Goal: Task Accomplishment & Management: Complete application form

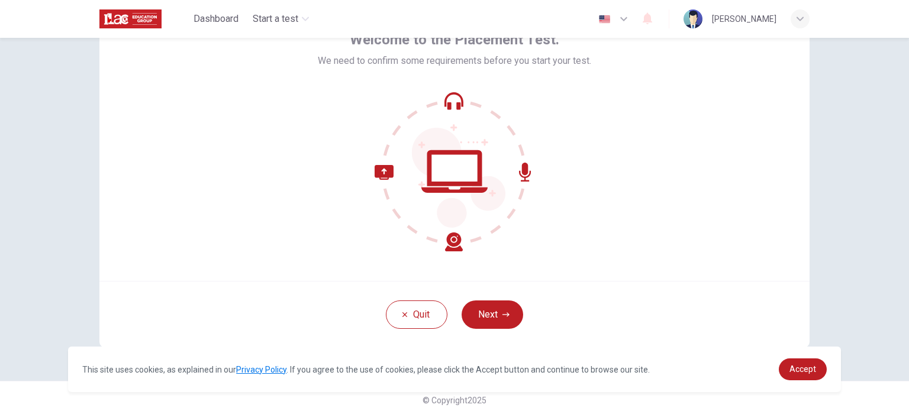
scroll to position [81, 0]
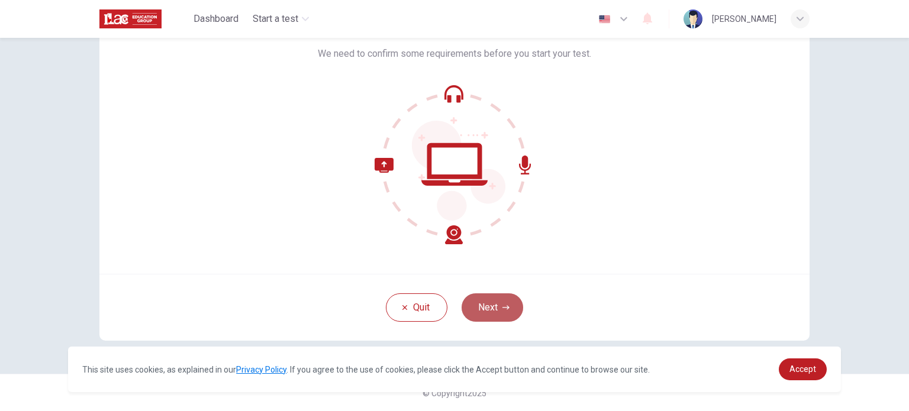
click at [497, 313] on button "Next" at bounding box center [493, 308] width 62 height 28
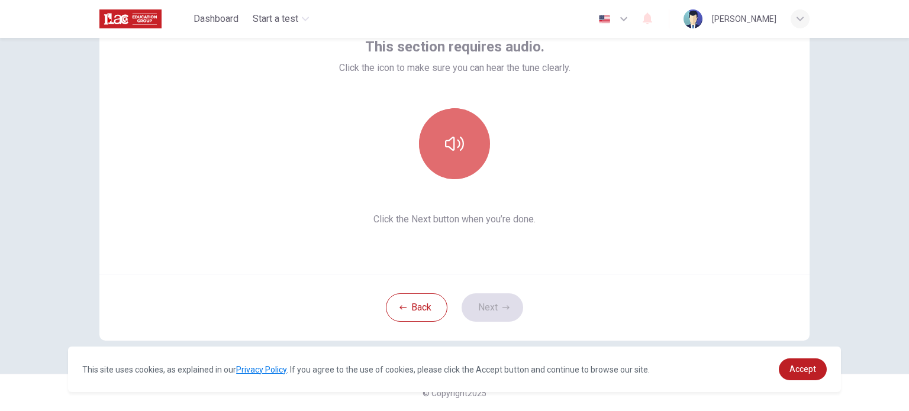
click at [457, 139] on icon "button" at bounding box center [454, 143] width 19 height 19
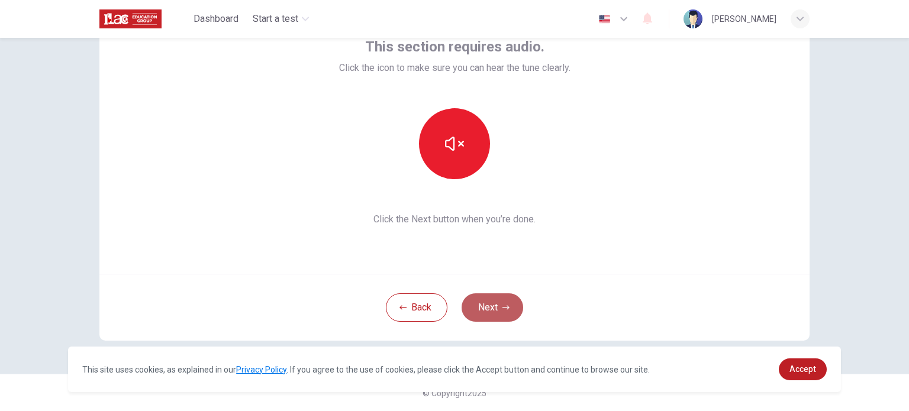
click at [510, 305] on button "Next" at bounding box center [493, 308] width 62 height 28
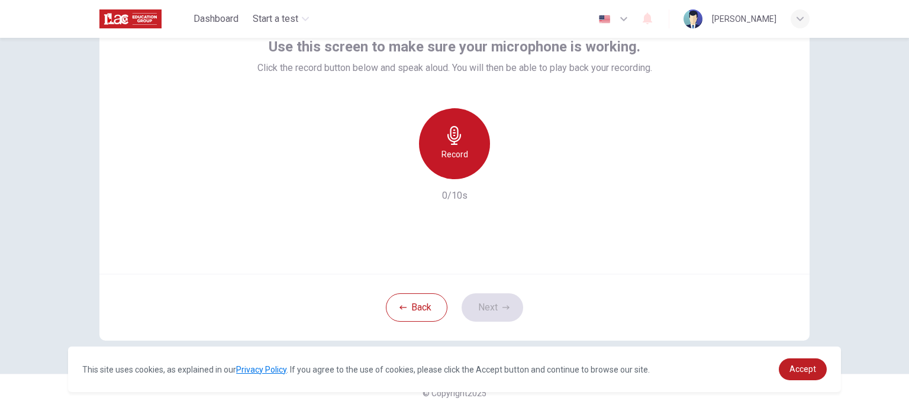
click at [474, 137] on div "Record" at bounding box center [454, 143] width 71 height 71
click at [462, 137] on div "Stop" at bounding box center [454, 143] width 71 height 71
click at [449, 139] on icon "button" at bounding box center [454, 135] width 19 height 19
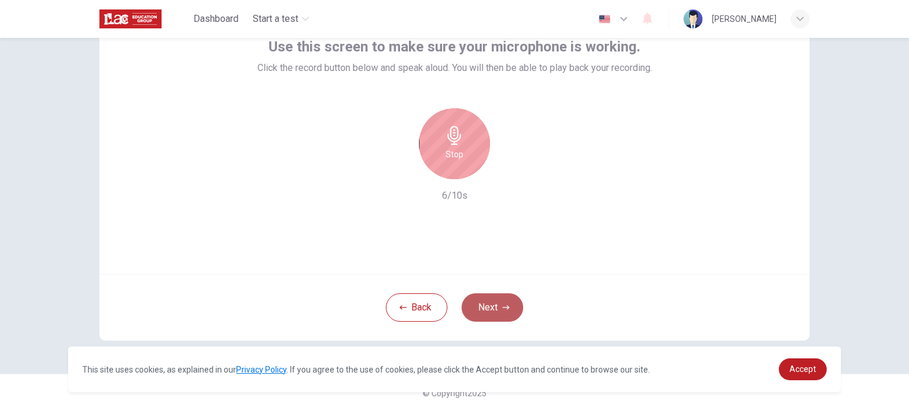
click at [504, 301] on button "Next" at bounding box center [493, 308] width 62 height 28
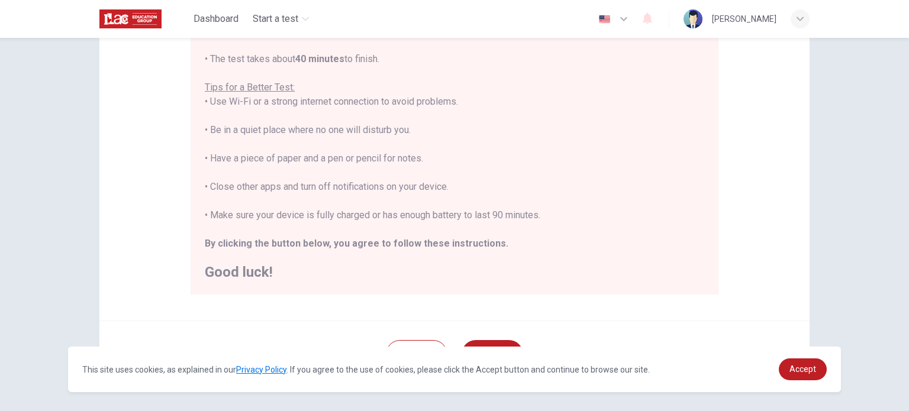
scroll to position [246, 0]
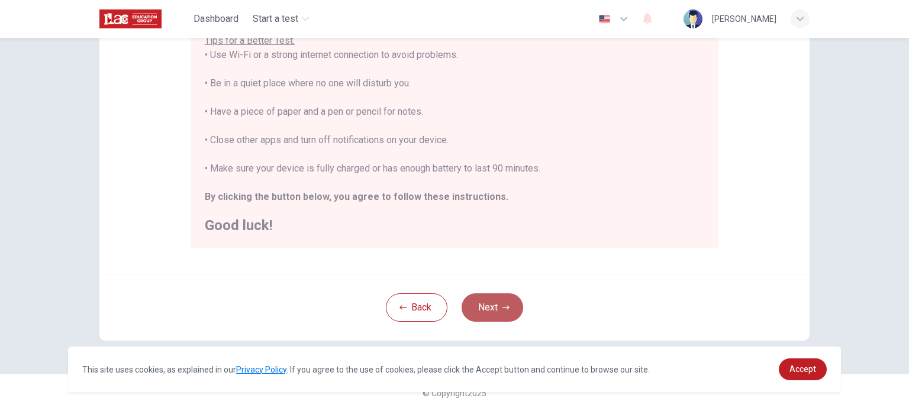
click at [475, 301] on button "Next" at bounding box center [493, 308] width 62 height 28
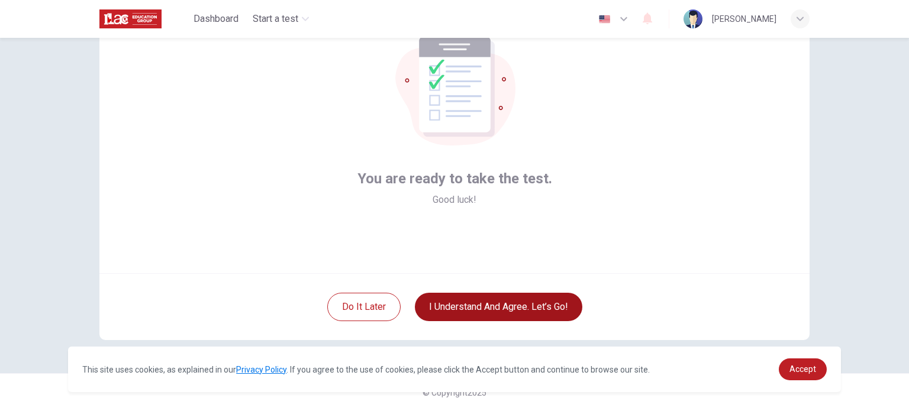
scroll to position [81, 0]
click at [463, 305] on button "I understand and agree. Let’s go!" at bounding box center [499, 308] width 168 height 28
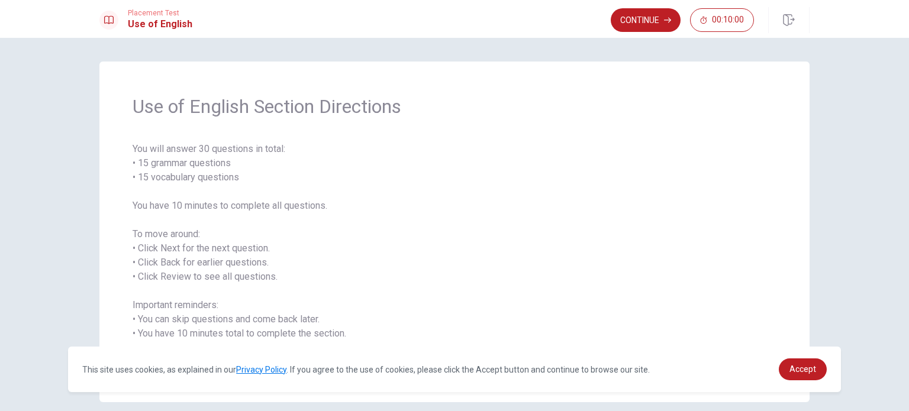
scroll to position [52, 0]
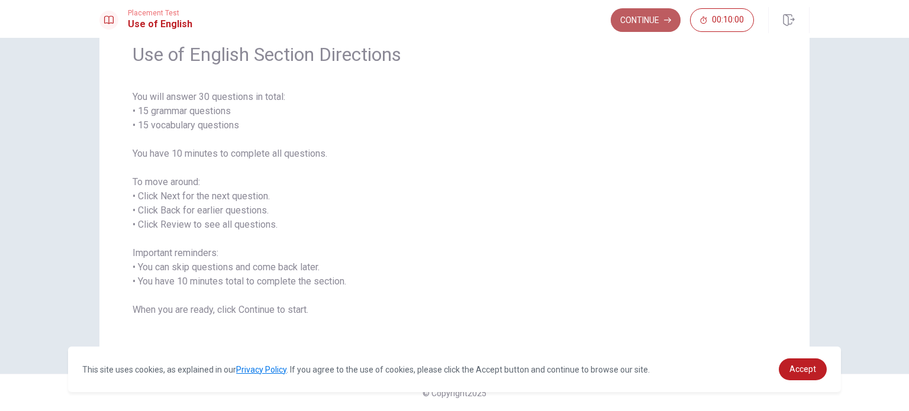
click at [644, 24] on button "Continue" at bounding box center [646, 20] width 70 height 24
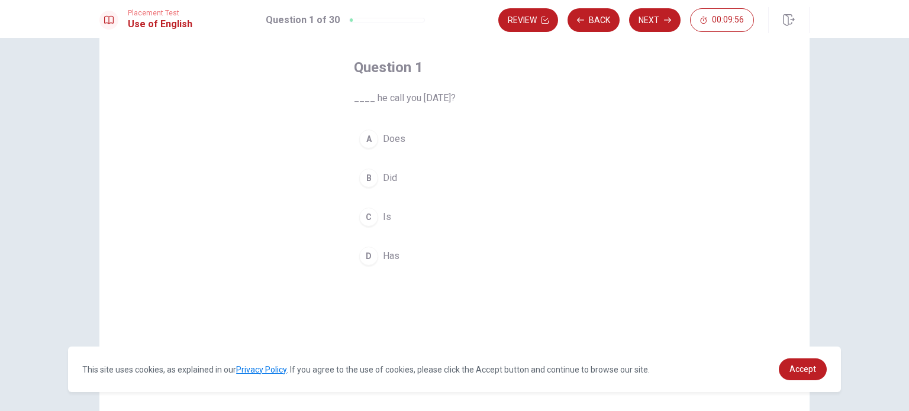
click at [386, 180] on span "Did" at bounding box center [390, 178] width 14 height 14
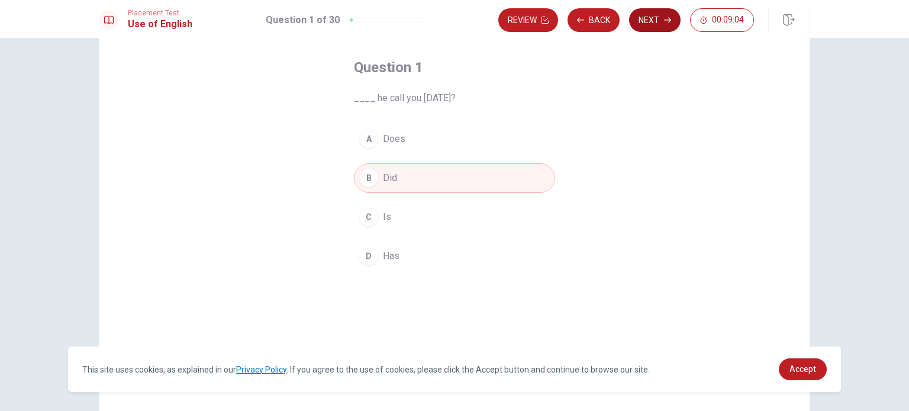
click at [656, 20] on button "Next" at bounding box center [654, 20] width 51 height 24
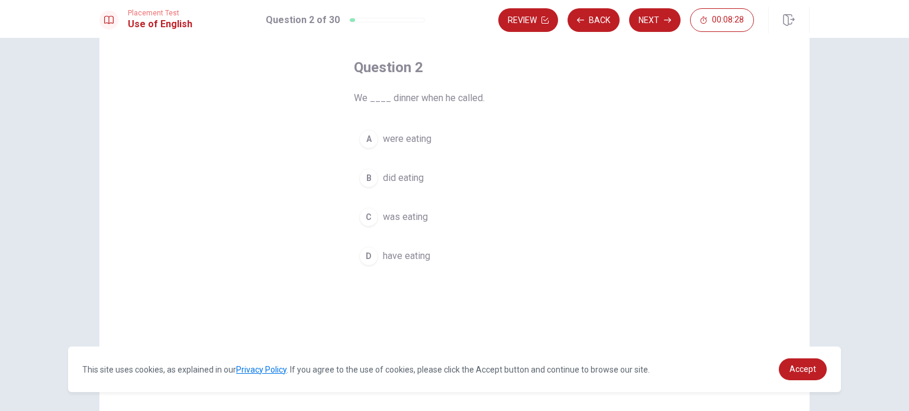
click at [421, 137] on span "were eating" at bounding box center [407, 139] width 49 height 14
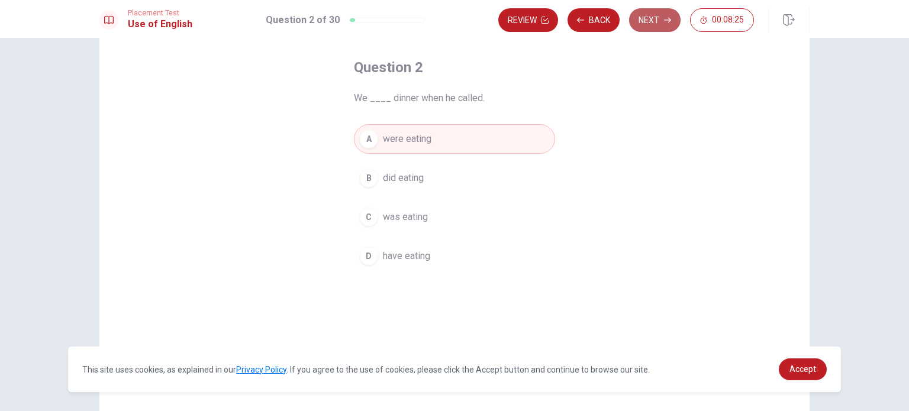
click at [661, 21] on button "Next" at bounding box center [654, 20] width 51 height 24
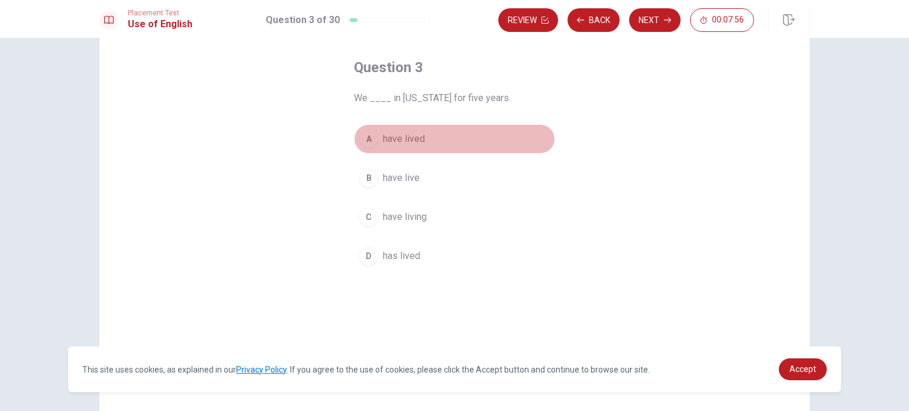
click at [420, 134] on span "have lived" at bounding box center [404, 139] width 42 height 14
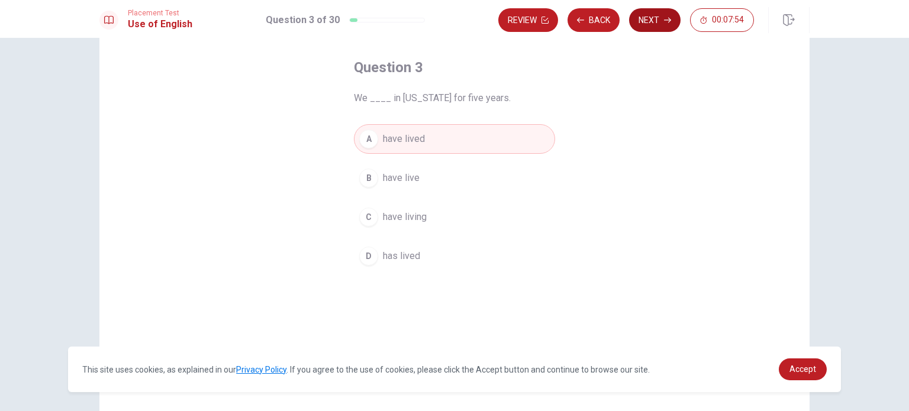
click at [645, 18] on button "Next" at bounding box center [654, 20] width 51 height 24
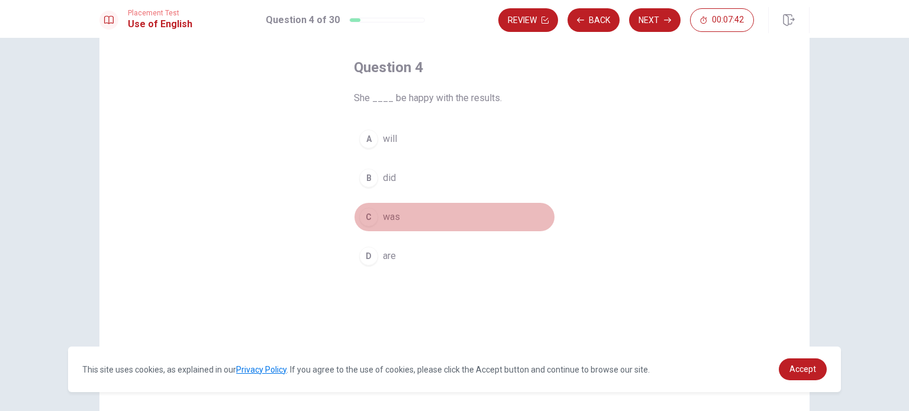
click at [402, 215] on button "C was" at bounding box center [454, 217] width 201 height 30
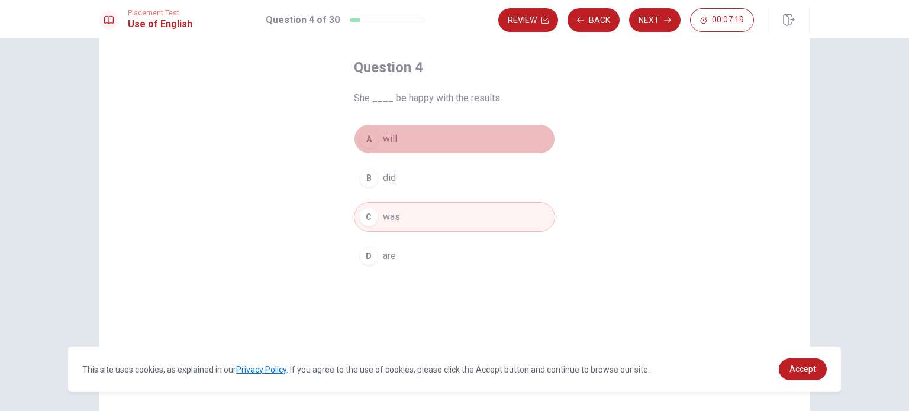
click at [411, 134] on button "A will" at bounding box center [454, 139] width 201 height 30
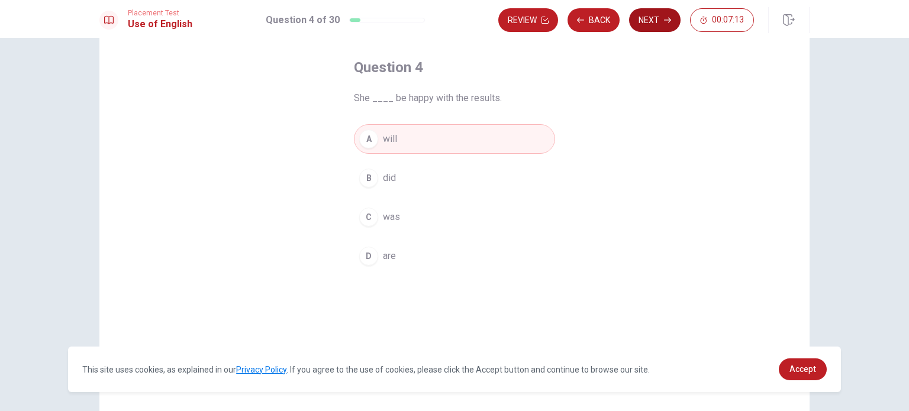
click at [652, 21] on button "Next" at bounding box center [654, 20] width 51 height 24
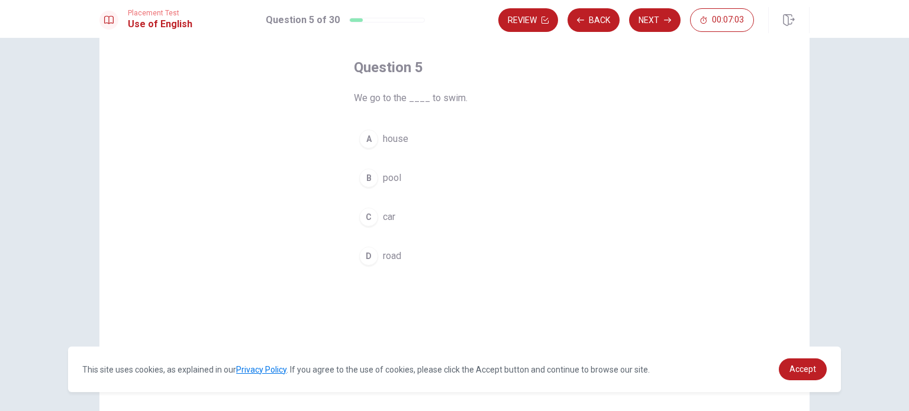
click at [401, 179] on button "B pool" at bounding box center [454, 178] width 201 height 30
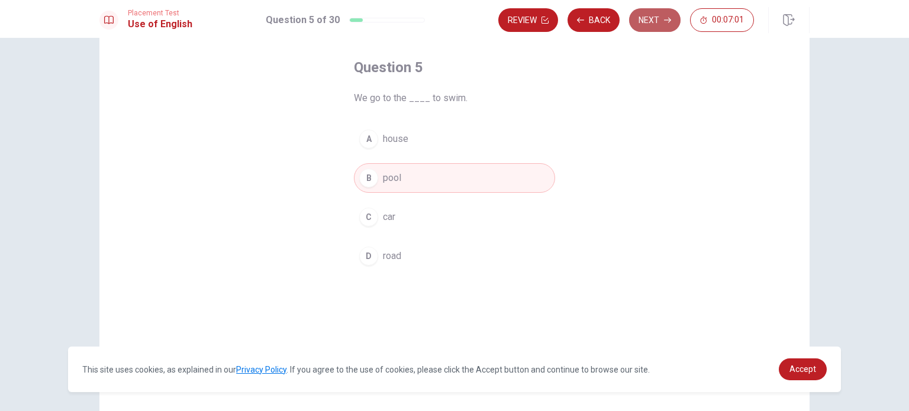
click at [645, 23] on button "Next" at bounding box center [654, 20] width 51 height 24
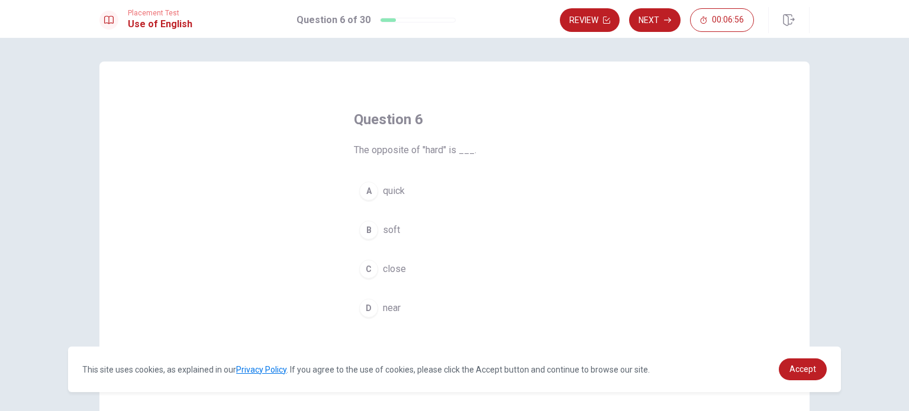
scroll to position [59, 0]
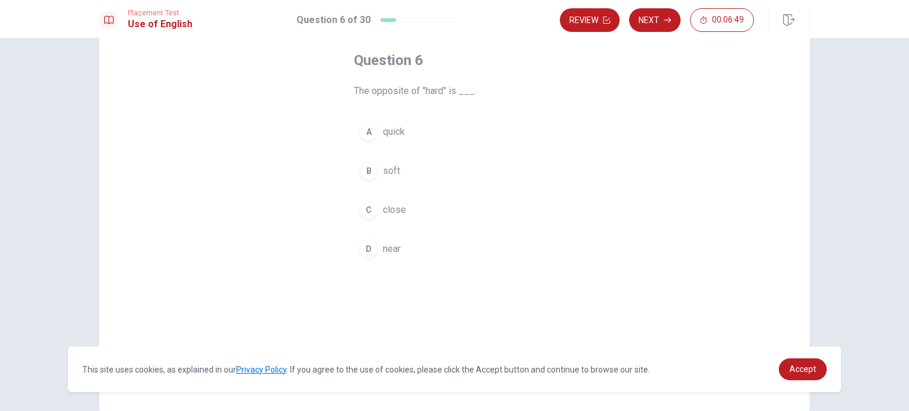
click at [393, 173] on span "soft" at bounding box center [391, 171] width 17 height 14
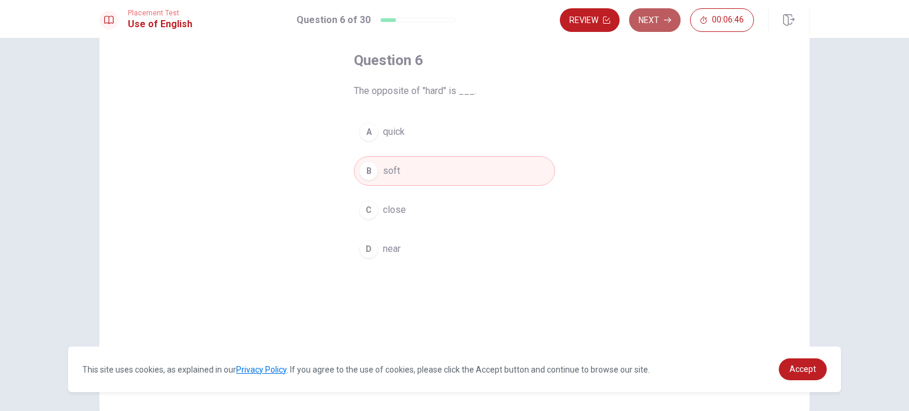
click at [639, 23] on button "Next" at bounding box center [654, 20] width 51 height 24
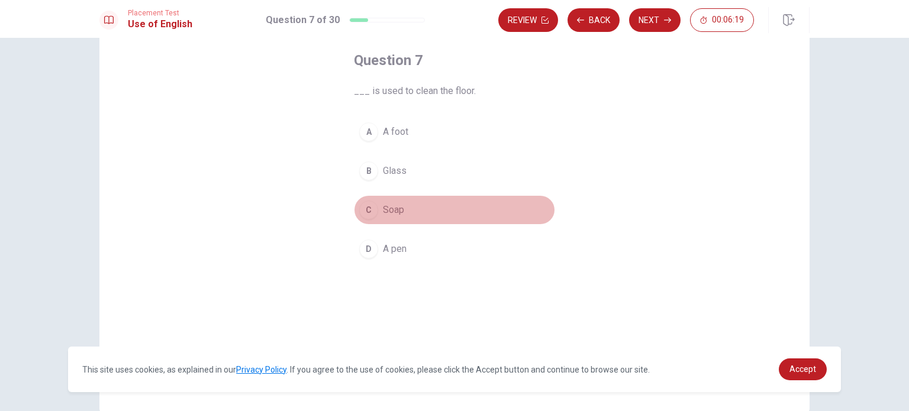
click at [398, 212] on span "Soap" at bounding box center [393, 210] width 21 height 14
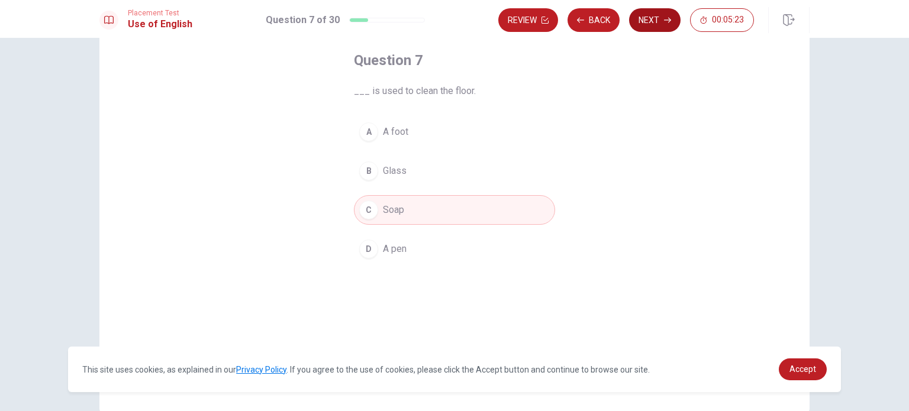
click at [661, 15] on button "Next" at bounding box center [654, 20] width 51 height 24
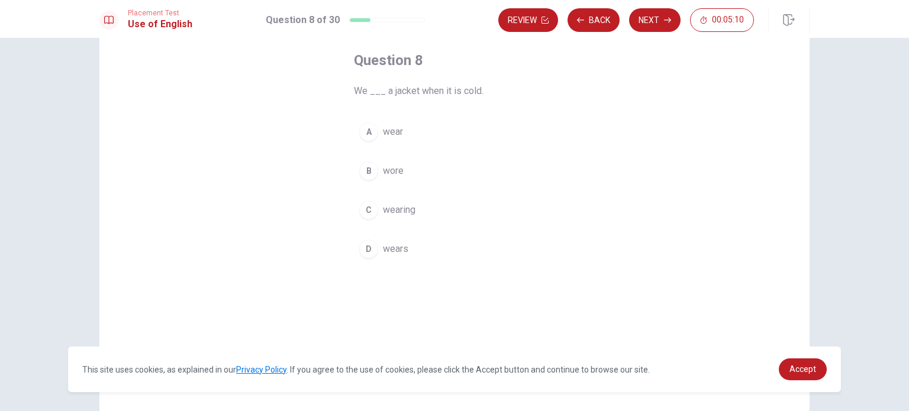
click at [396, 136] on span "wear" at bounding box center [393, 132] width 20 height 14
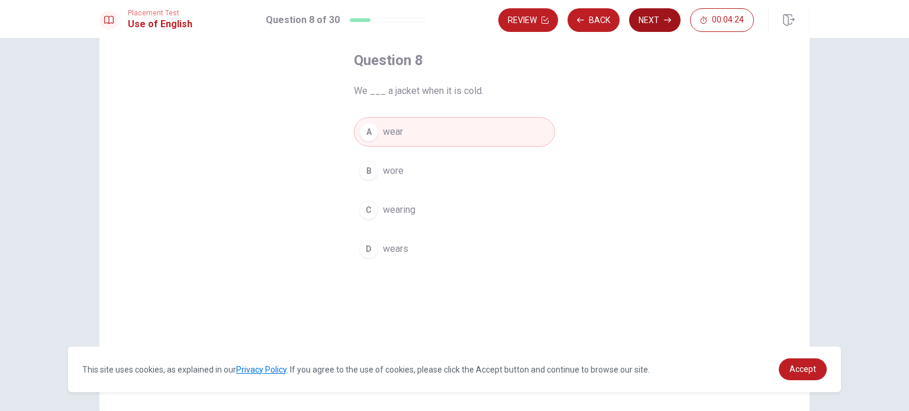
click at [651, 23] on button "Next" at bounding box center [654, 20] width 51 height 24
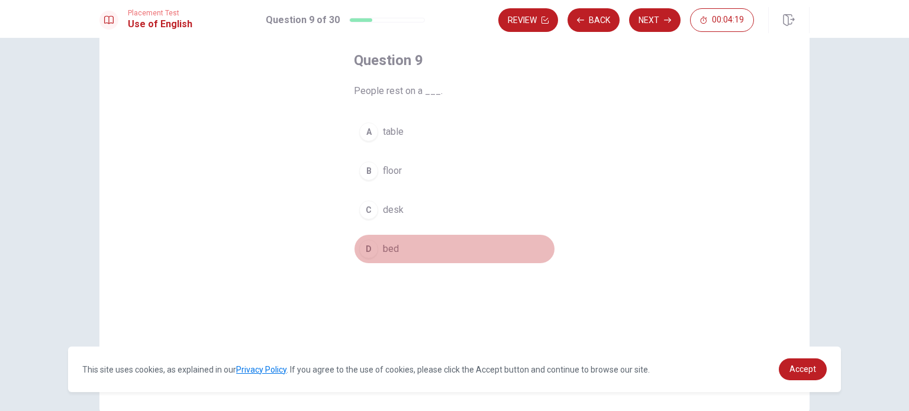
click at [393, 252] on span "bed" at bounding box center [391, 249] width 16 height 14
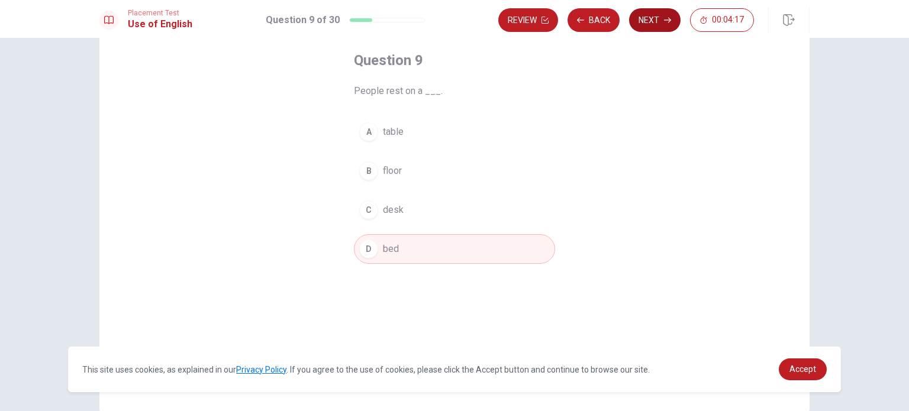
click at [665, 23] on icon "button" at bounding box center [667, 20] width 7 height 7
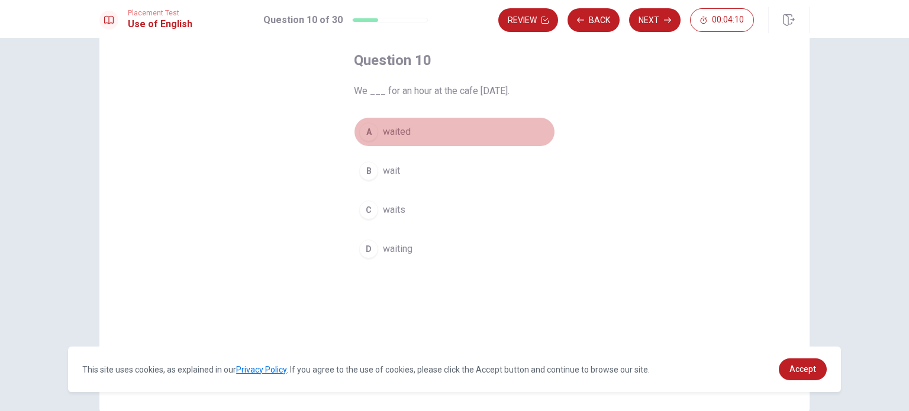
click at [410, 134] on button "A waited" at bounding box center [454, 132] width 201 height 30
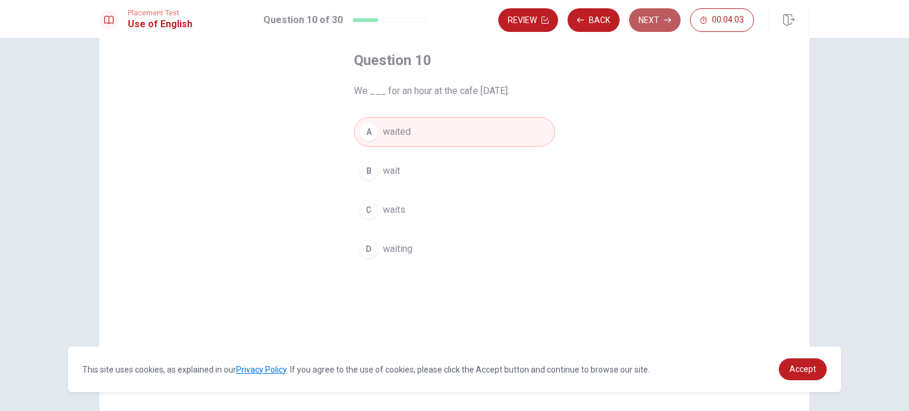
click at [660, 20] on button "Next" at bounding box center [654, 20] width 51 height 24
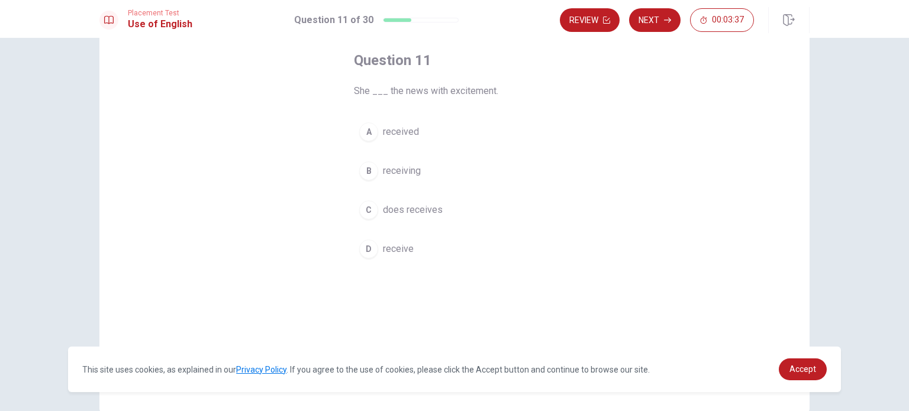
click at [414, 131] on span "received" at bounding box center [401, 132] width 36 height 14
click at [391, 248] on span "receive" at bounding box center [398, 249] width 31 height 14
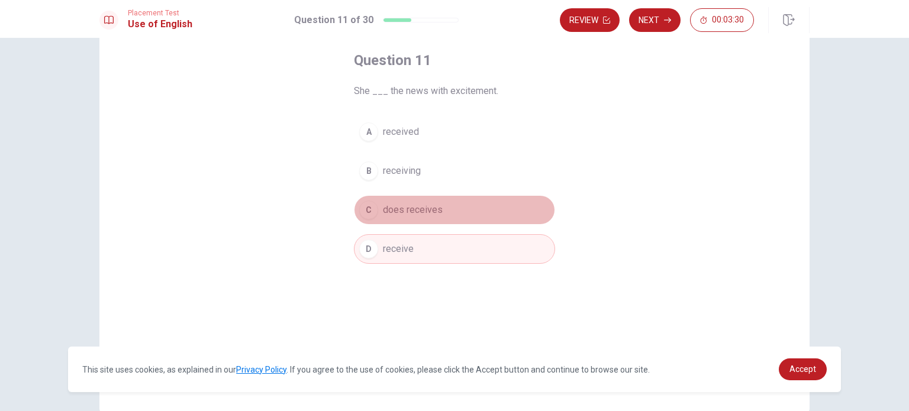
click at [422, 205] on span "does receives" at bounding box center [413, 210] width 60 height 14
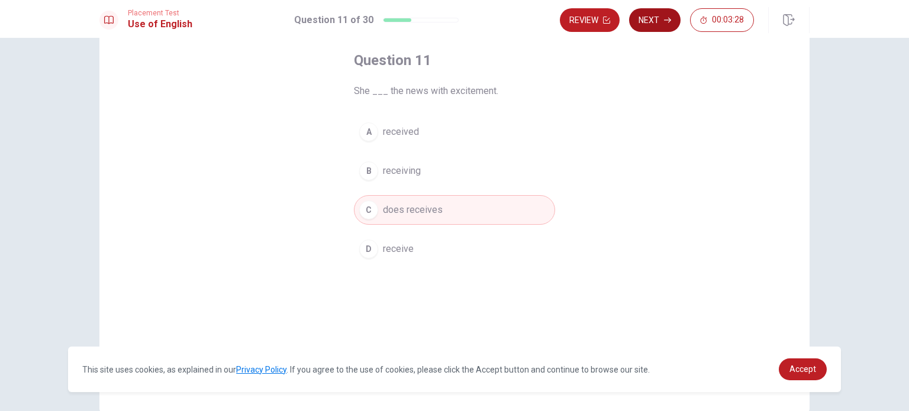
click at [660, 20] on button "Next" at bounding box center [654, 20] width 51 height 24
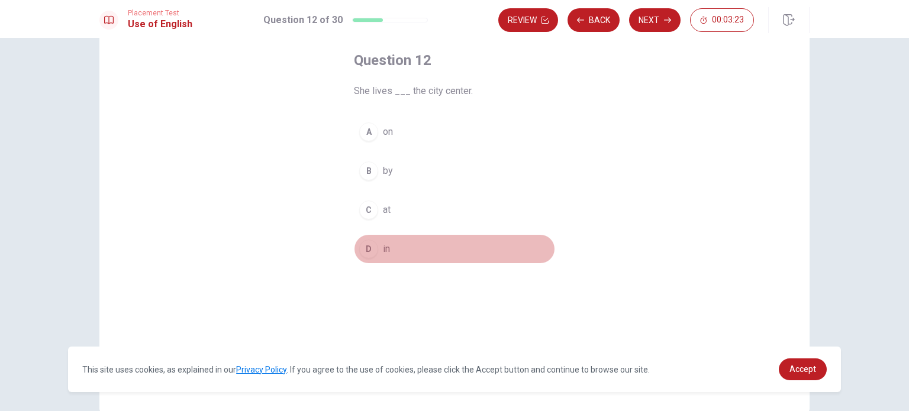
click at [385, 243] on span "in" at bounding box center [386, 249] width 7 height 14
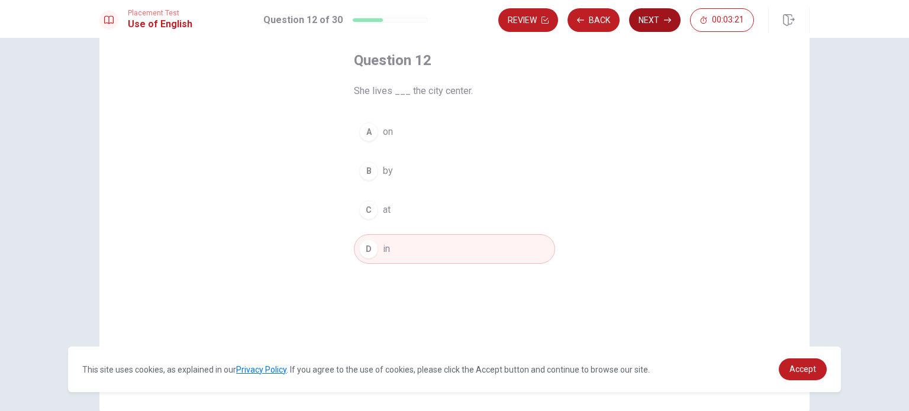
click at [657, 18] on button "Next" at bounding box center [654, 20] width 51 height 24
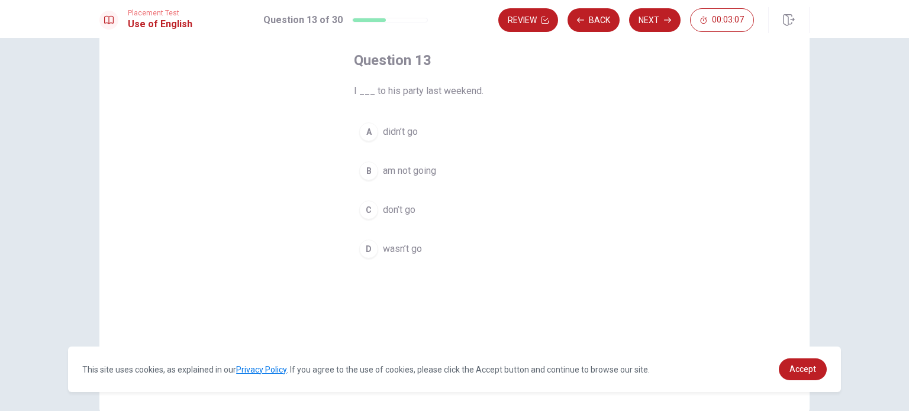
click at [406, 247] on span "wasn’t go" at bounding box center [402, 249] width 39 height 14
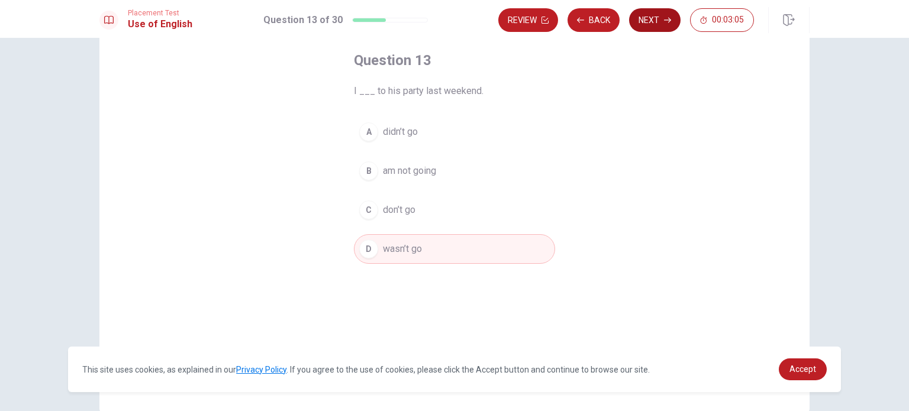
click at [649, 21] on button "Next" at bounding box center [654, 20] width 51 height 24
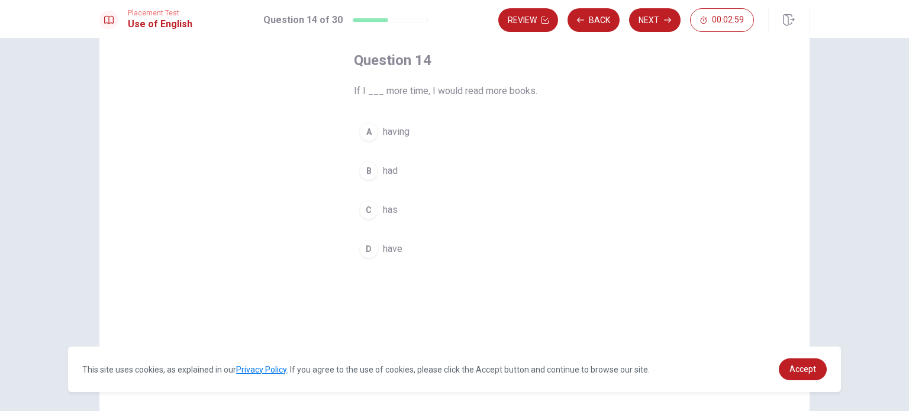
click at [394, 170] on span "had" at bounding box center [390, 171] width 15 height 14
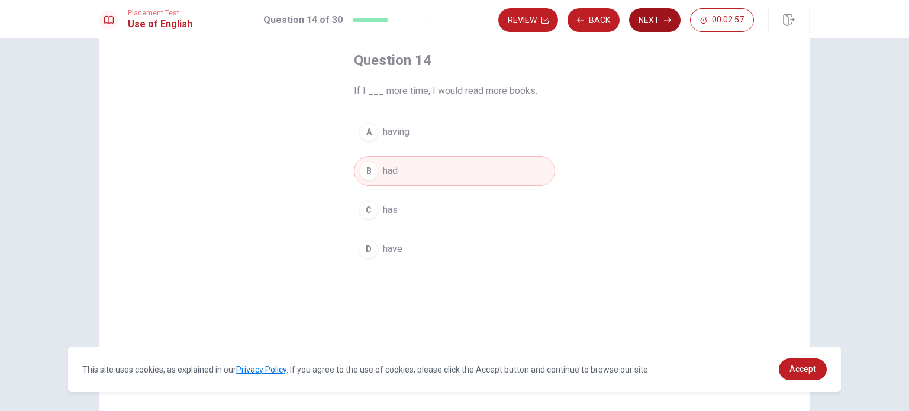
click at [649, 17] on button "Next" at bounding box center [654, 20] width 51 height 24
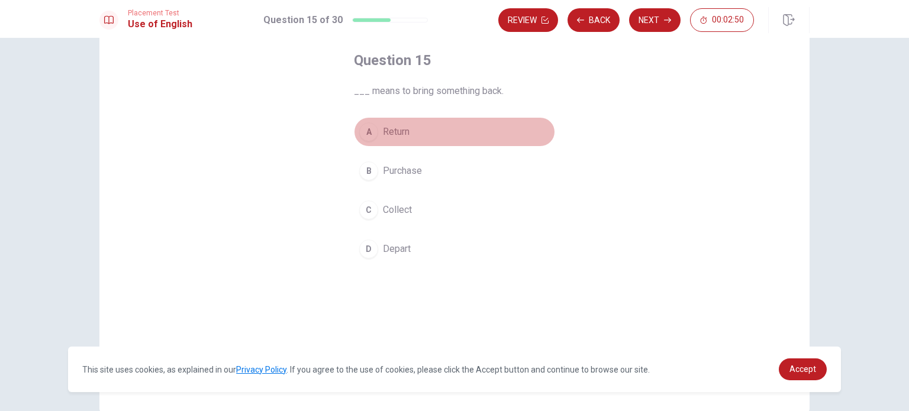
click at [400, 132] on span "Return" at bounding box center [396, 132] width 27 height 14
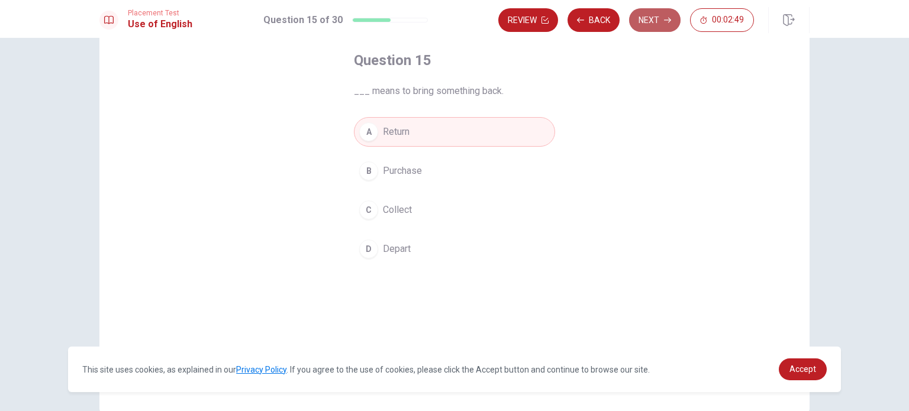
click at [650, 23] on button "Next" at bounding box center [654, 20] width 51 height 24
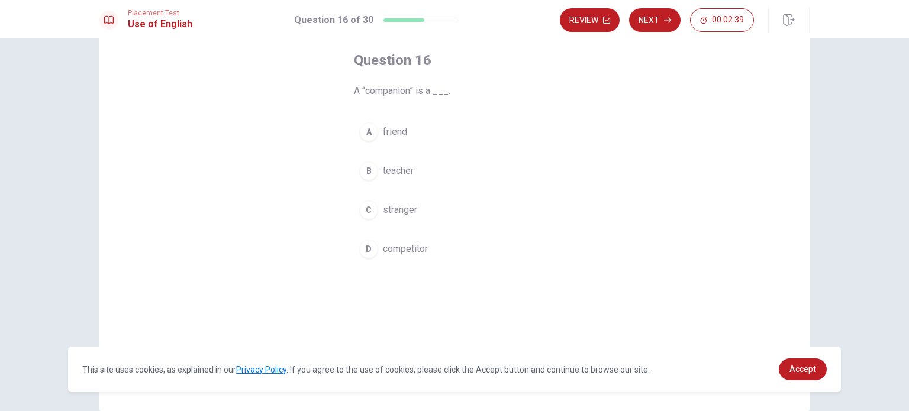
click at [395, 168] on span "teacher" at bounding box center [398, 171] width 31 height 14
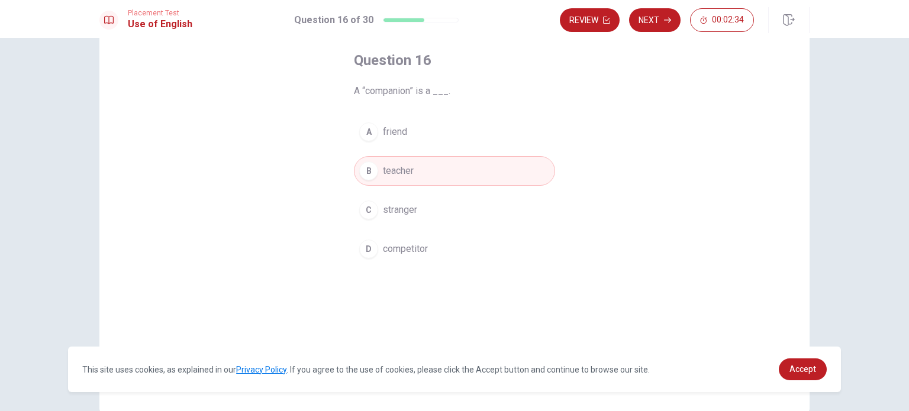
click at [404, 246] on span "competitor" at bounding box center [405, 249] width 45 height 14
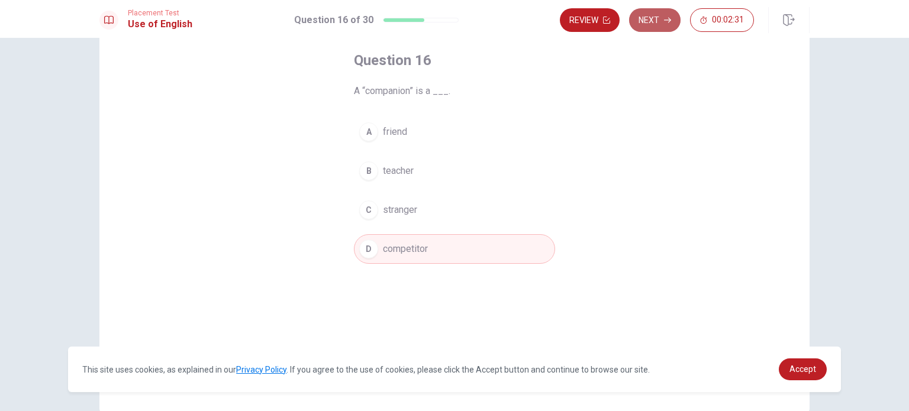
click at [666, 21] on icon "button" at bounding box center [667, 20] width 7 height 7
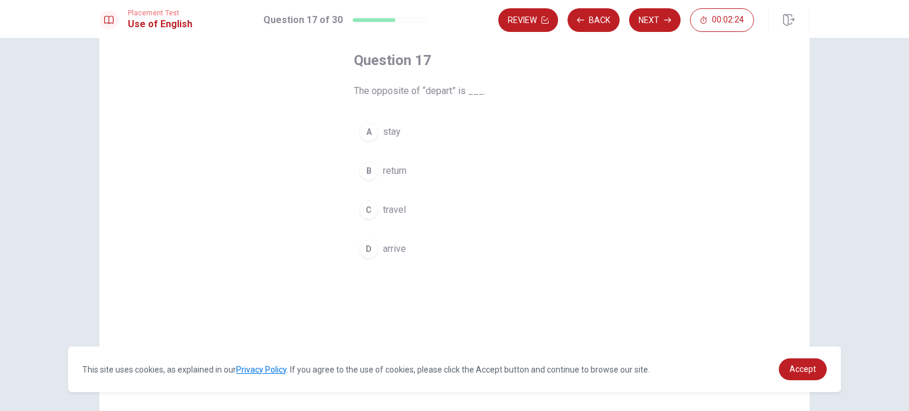
click at [393, 135] on span "stay" at bounding box center [392, 132] width 18 height 14
click at [391, 207] on span "travel" at bounding box center [394, 210] width 23 height 14
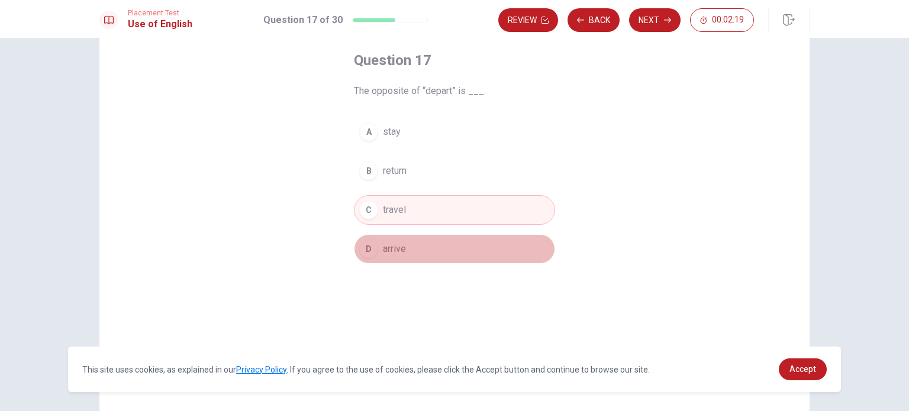
click at [389, 243] on span "arrive" at bounding box center [394, 249] width 23 height 14
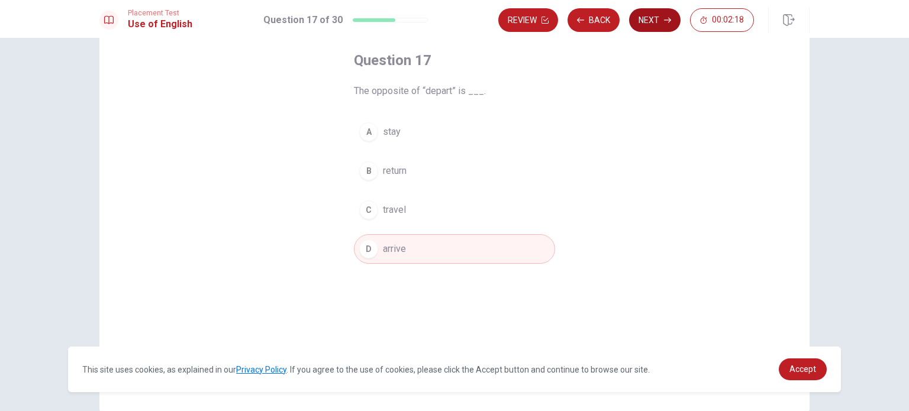
click at [646, 18] on button "Next" at bounding box center [654, 20] width 51 height 24
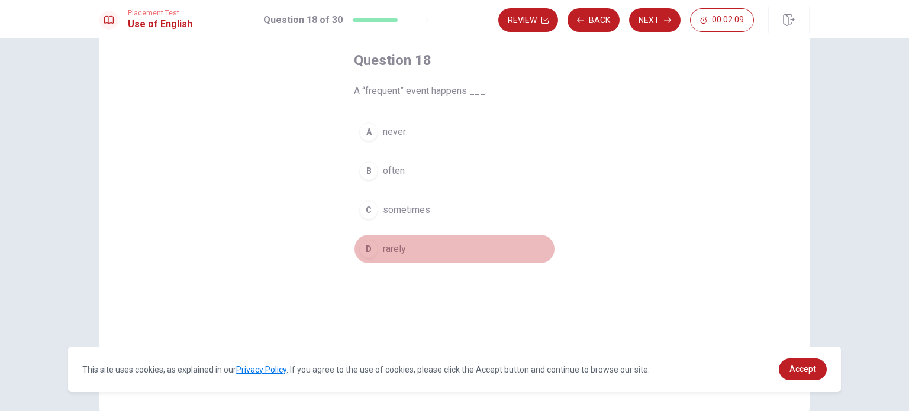
click at [398, 246] on span "rarely" at bounding box center [394, 249] width 23 height 14
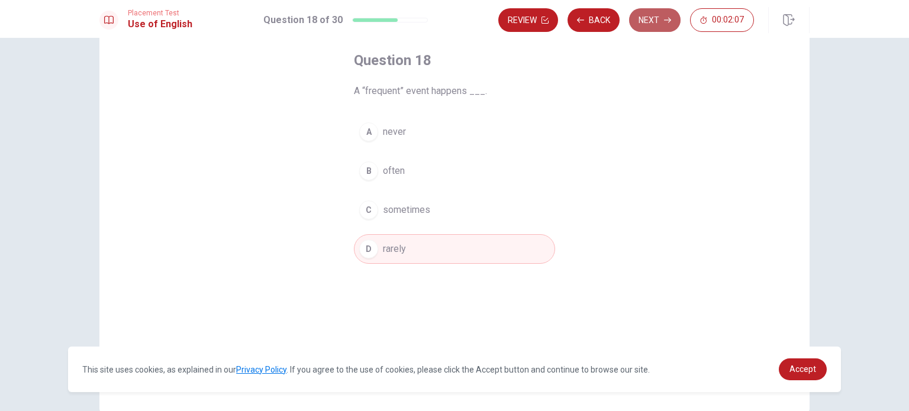
click at [646, 24] on button "Next" at bounding box center [654, 20] width 51 height 24
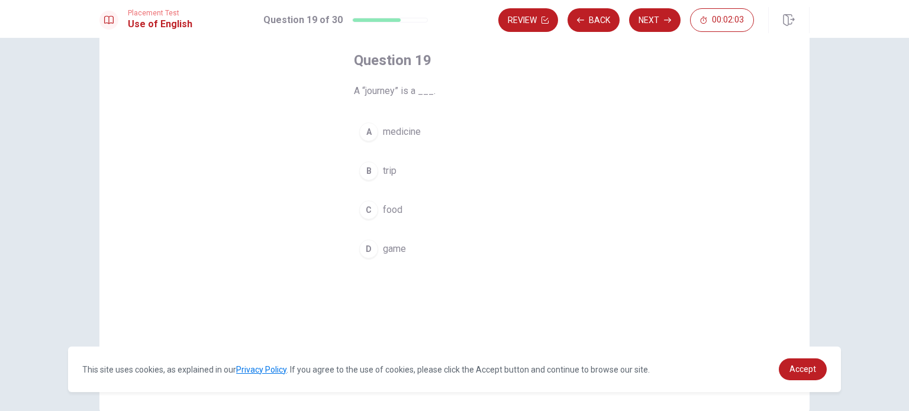
click at [395, 172] on button "B trip" at bounding box center [454, 171] width 201 height 30
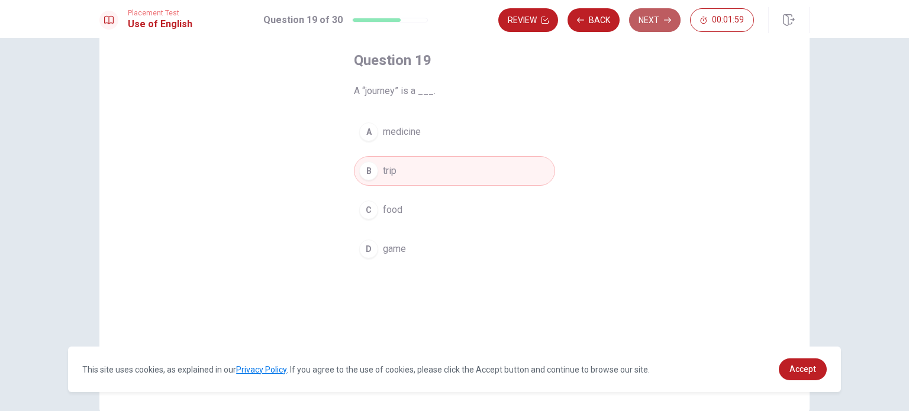
click at [635, 21] on button "Next" at bounding box center [654, 20] width 51 height 24
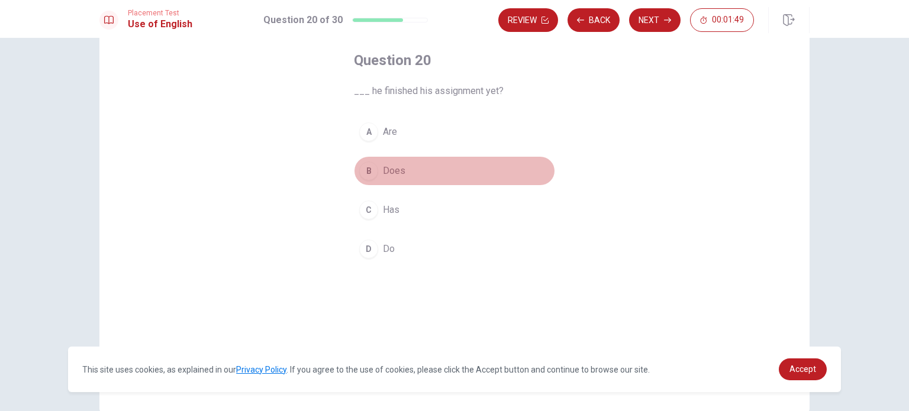
click at [387, 168] on span "Does" at bounding box center [394, 171] width 22 height 14
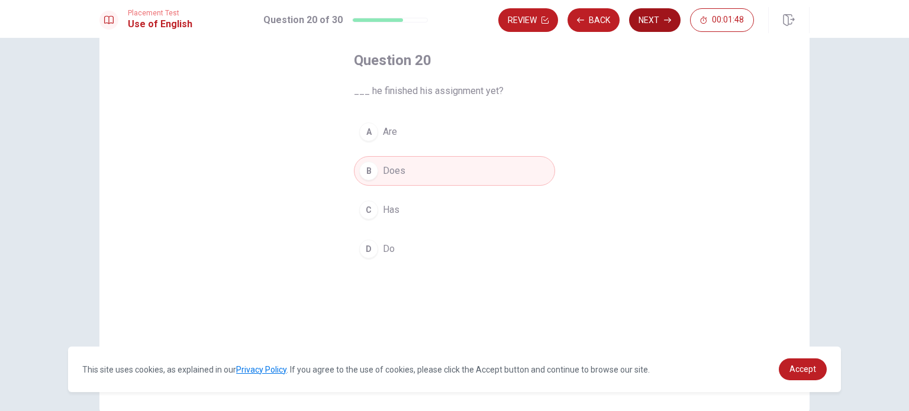
click at [649, 16] on button "Next" at bounding box center [654, 20] width 51 height 24
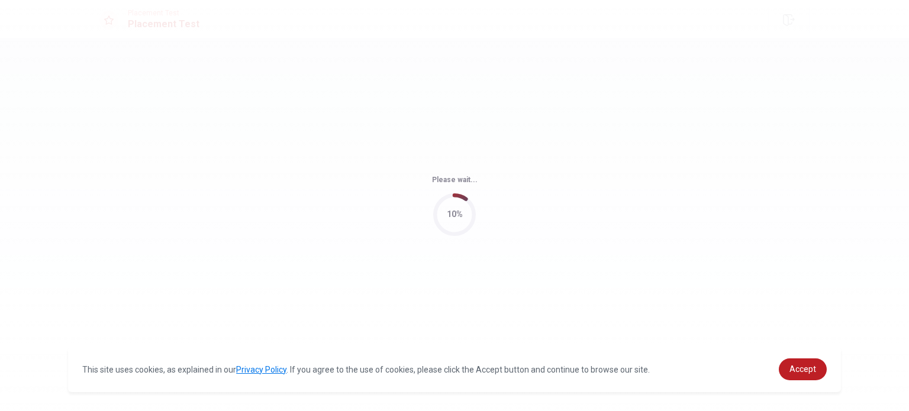
scroll to position [0, 0]
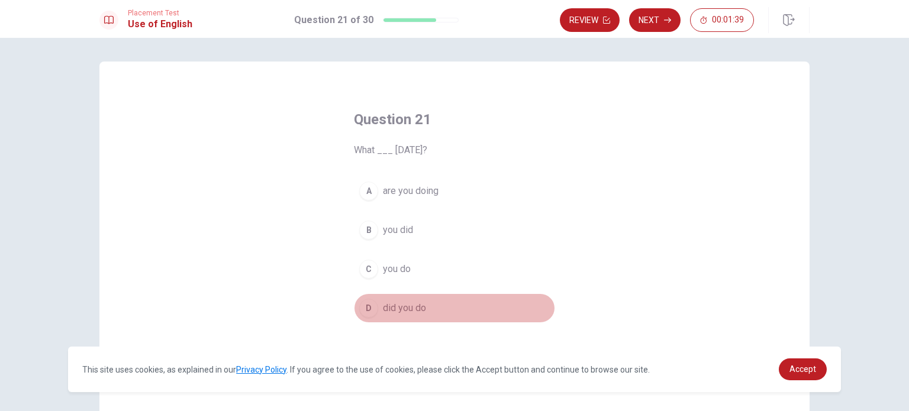
click at [404, 308] on span "did you do" at bounding box center [404, 308] width 43 height 14
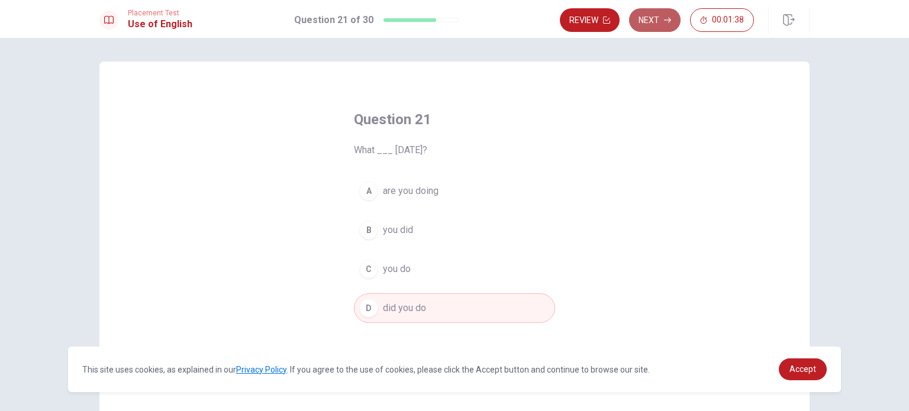
click at [652, 21] on button "Next" at bounding box center [654, 20] width 51 height 24
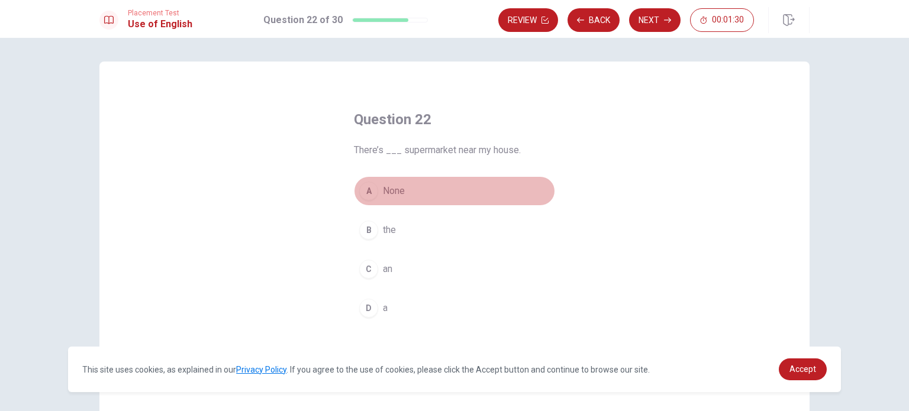
click at [400, 188] on span "None" at bounding box center [394, 191] width 22 height 14
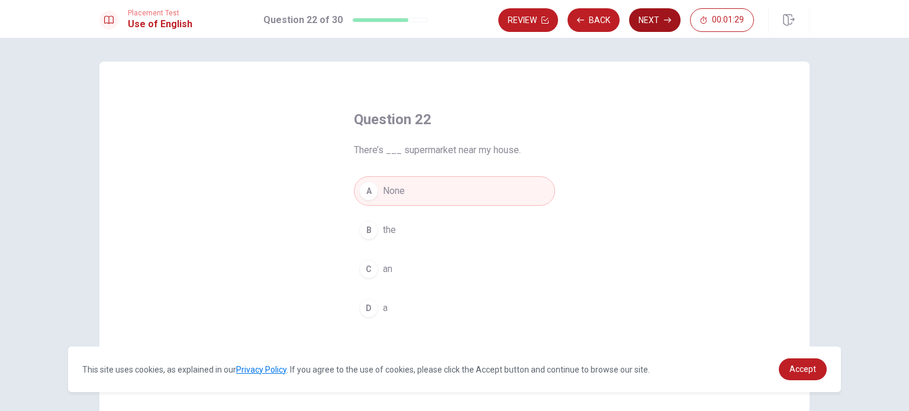
click at [659, 18] on button "Next" at bounding box center [654, 20] width 51 height 24
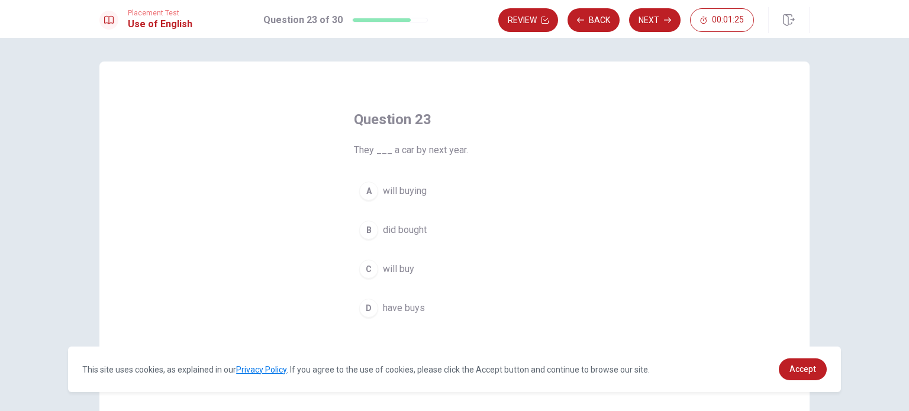
click at [414, 193] on span "will buying" at bounding box center [405, 191] width 44 height 14
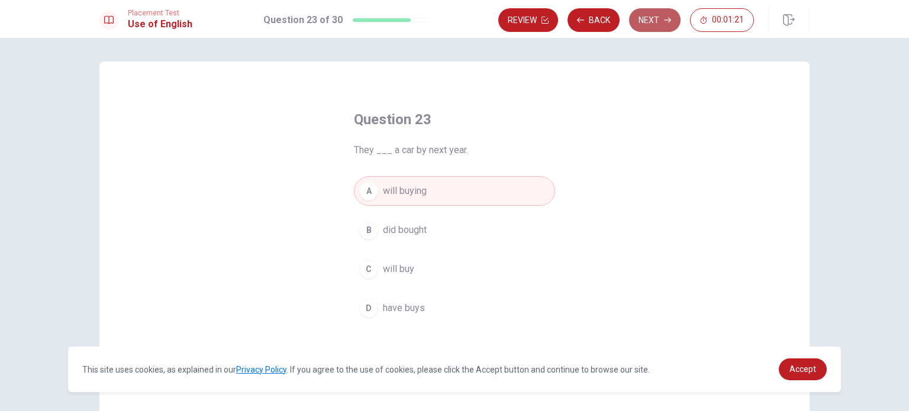
click at [653, 21] on button "Next" at bounding box center [654, 20] width 51 height 24
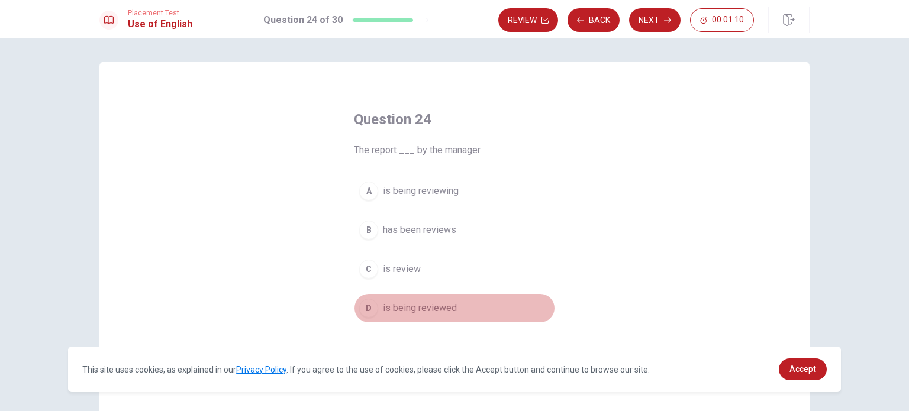
click at [412, 307] on span "is being reviewed" at bounding box center [420, 308] width 74 height 14
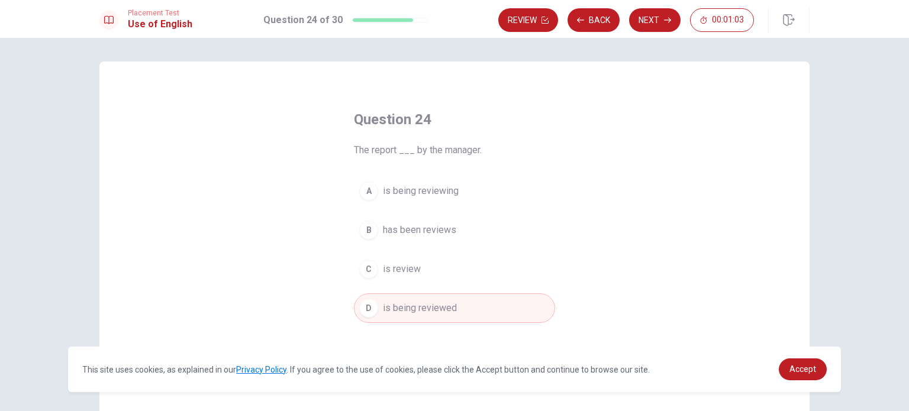
click at [418, 227] on span "has been reviews" at bounding box center [419, 230] width 73 height 14
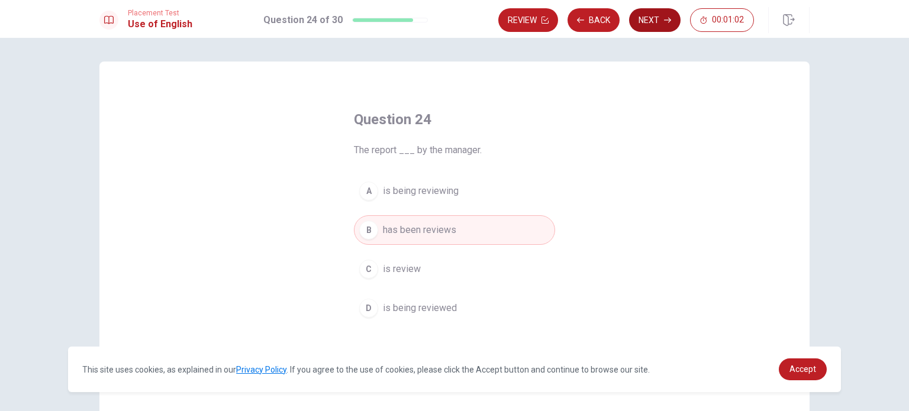
click at [638, 18] on button "Next" at bounding box center [654, 20] width 51 height 24
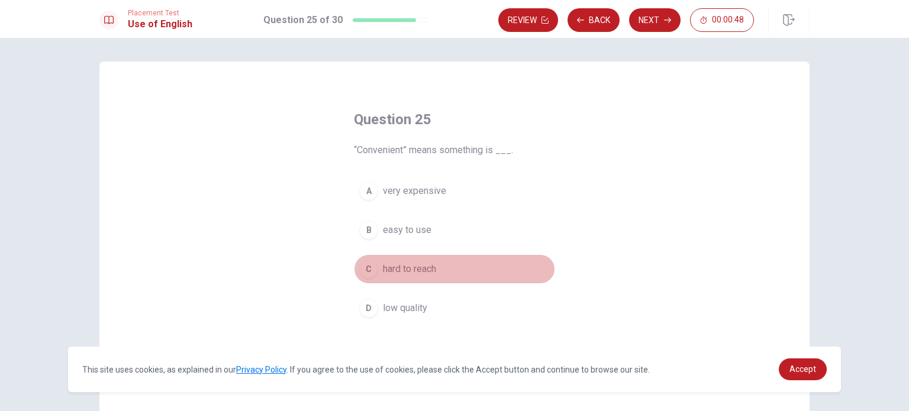
click at [412, 272] on span "hard to reach" at bounding box center [409, 269] width 53 height 14
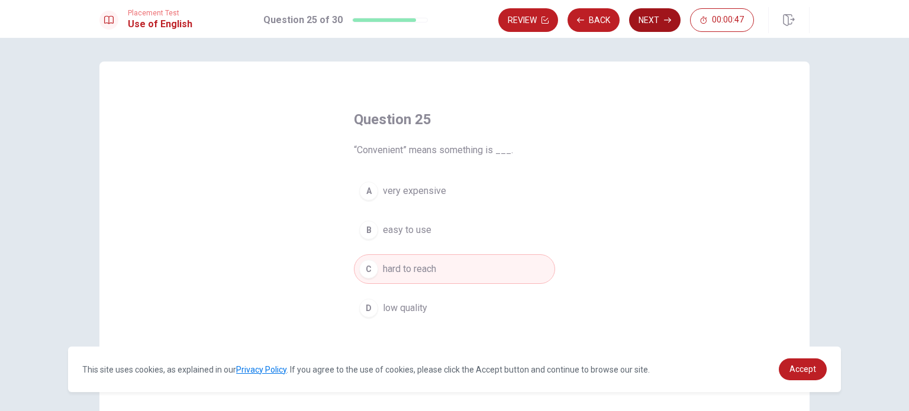
click at [646, 24] on button "Next" at bounding box center [654, 20] width 51 height 24
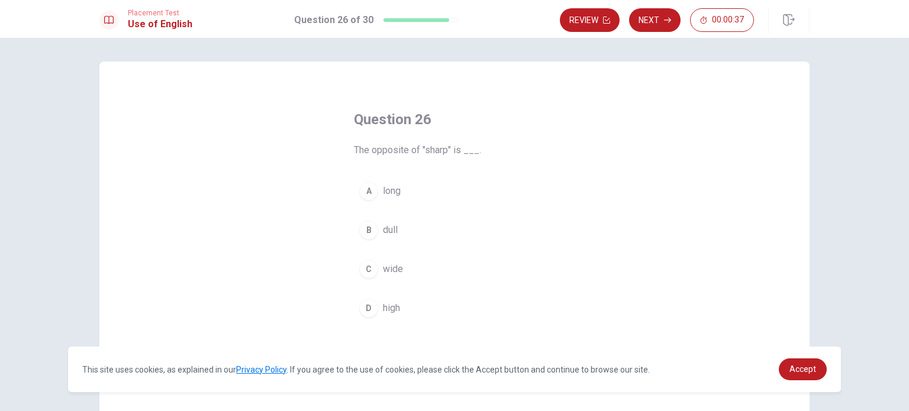
click at [387, 231] on span "dull" at bounding box center [390, 230] width 15 height 14
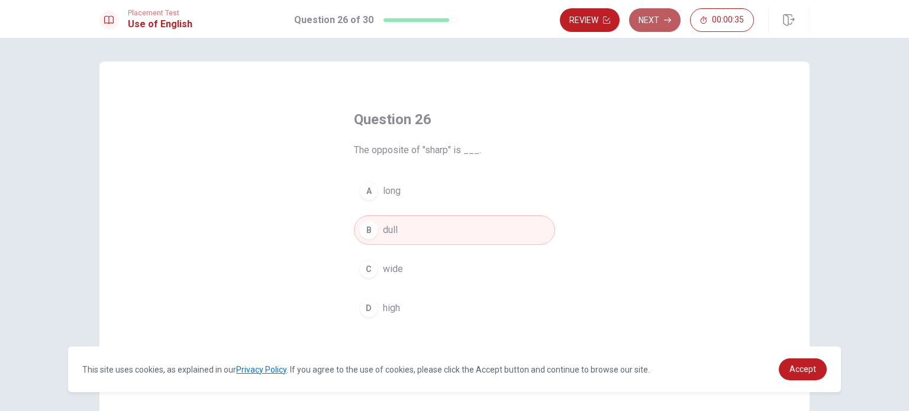
click at [655, 18] on button "Next" at bounding box center [654, 20] width 51 height 24
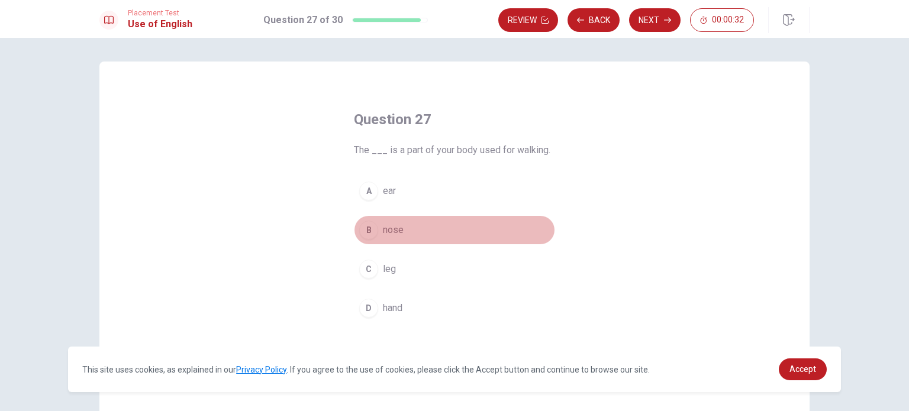
click at [398, 232] on span "nose" at bounding box center [393, 230] width 21 height 14
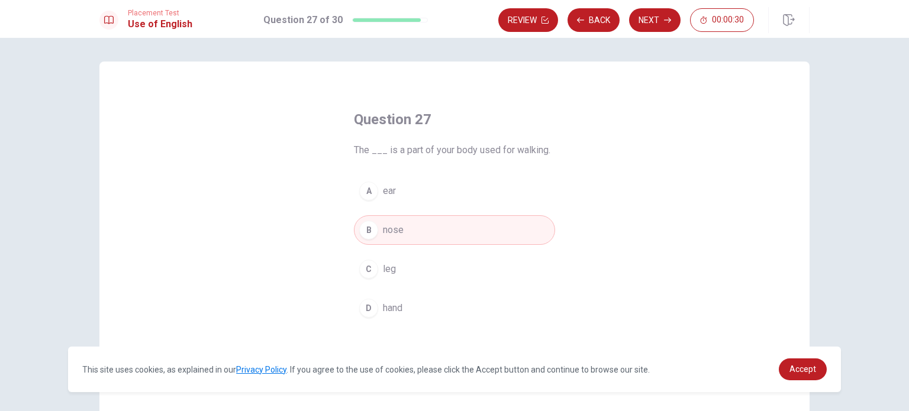
click at [385, 267] on span "leg" at bounding box center [389, 269] width 13 height 14
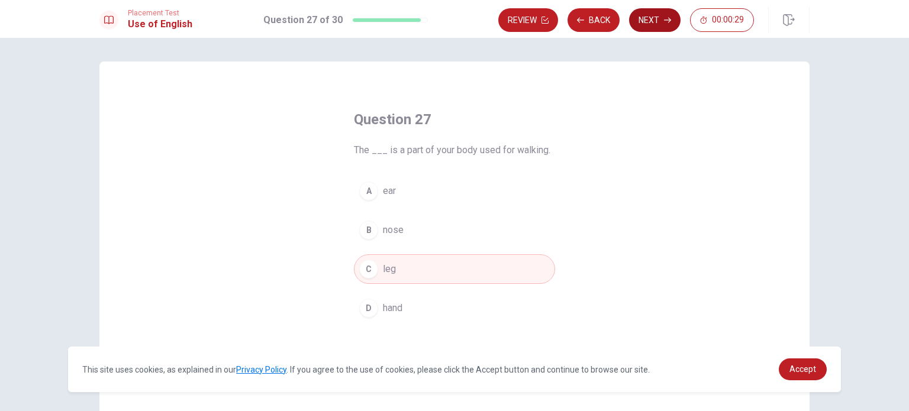
click at [655, 18] on button "Next" at bounding box center [654, 20] width 51 height 24
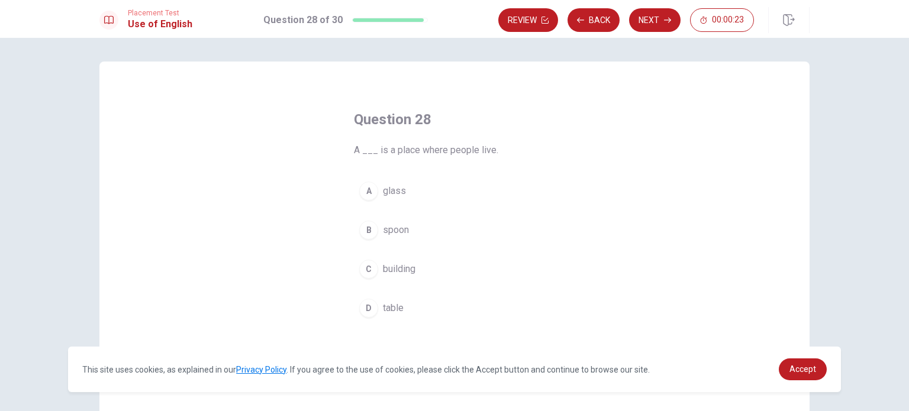
click at [393, 267] on span "building" at bounding box center [399, 269] width 33 height 14
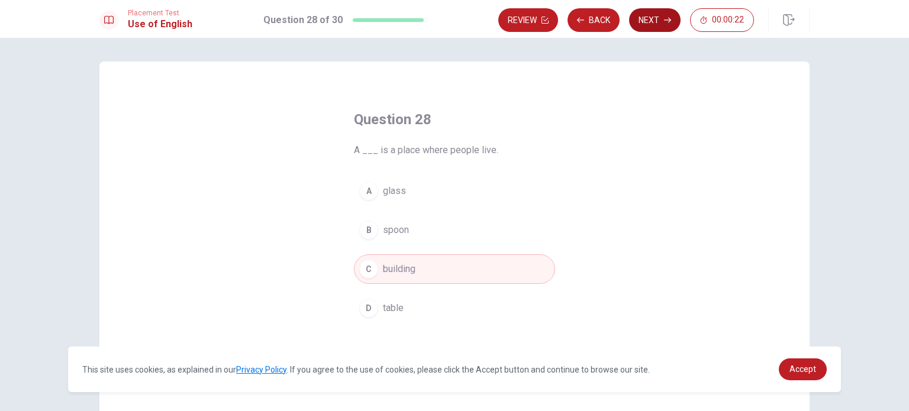
click at [640, 18] on button "Next" at bounding box center [654, 20] width 51 height 24
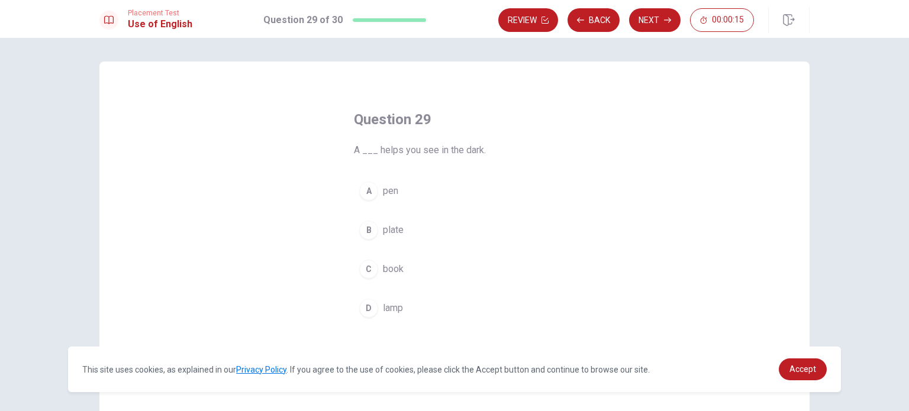
click at [390, 305] on span "lamp" at bounding box center [393, 308] width 20 height 14
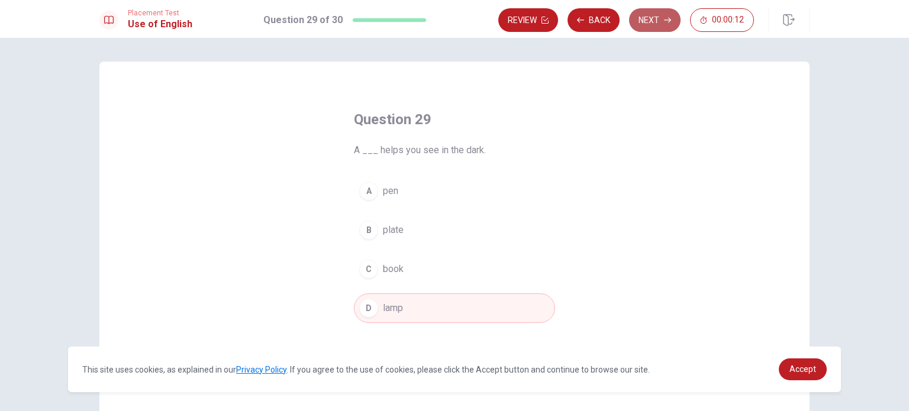
click at [652, 21] on button "Next" at bounding box center [654, 20] width 51 height 24
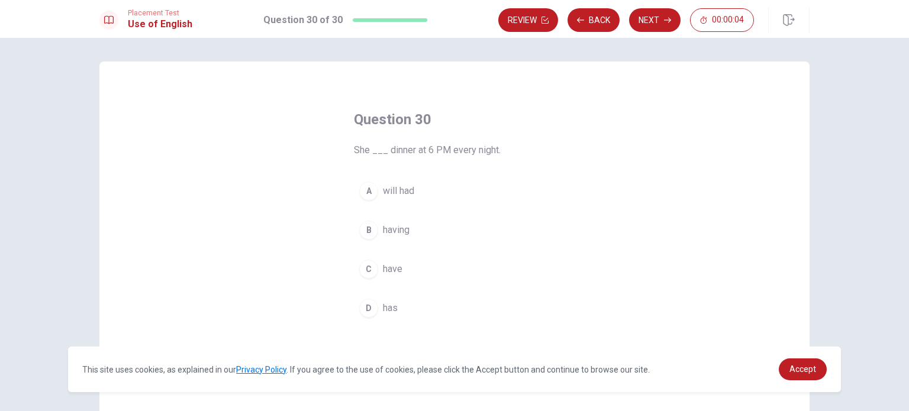
click at [393, 239] on button "B having" at bounding box center [454, 230] width 201 height 30
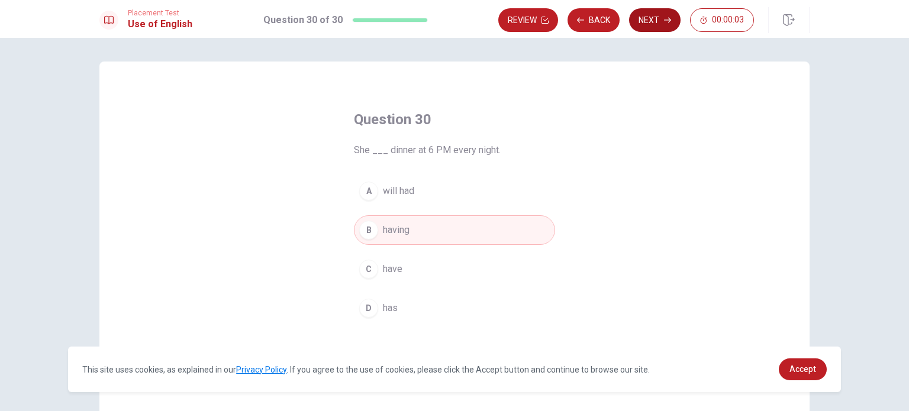
click at [649, 21] on button "Next" at bounding box center [654, 20] width 51 height 24
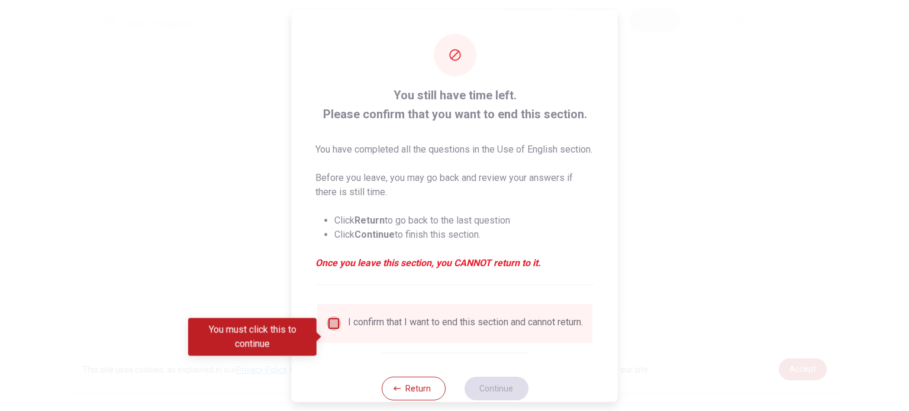
click at [330, 330] on input "You must click this to continue" at bounding box center [334, 323] width 14 height 14
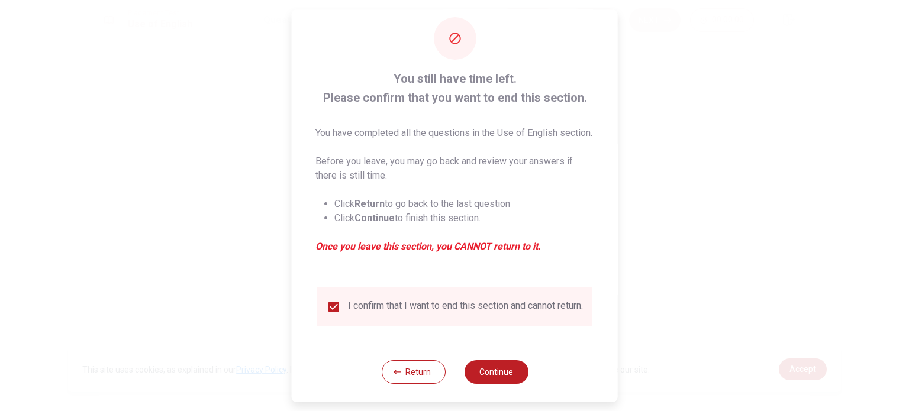
scroll to position [44, 0]
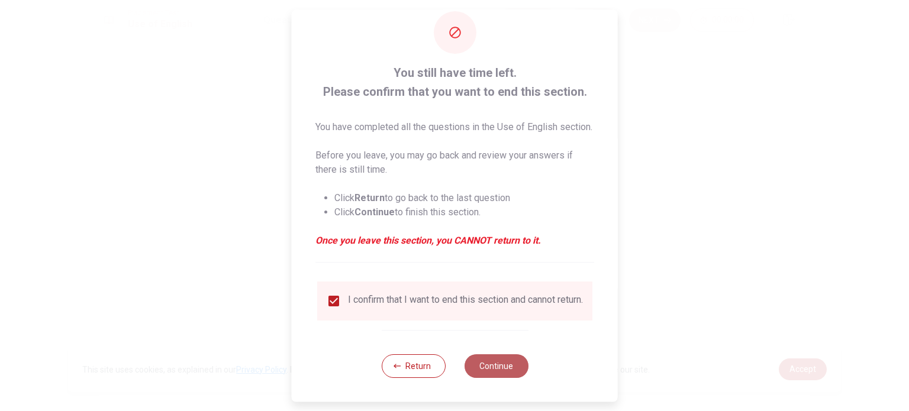
click at [500, 362] on button "Continue" at bounding box center [496, 367] width 64 height 24
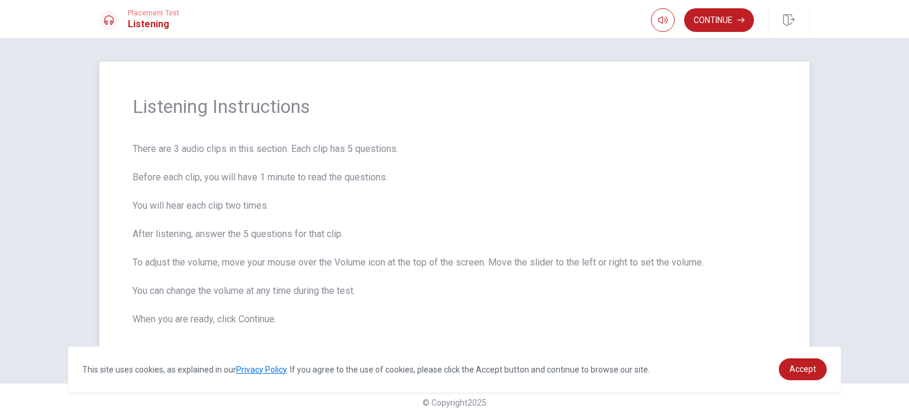
scroll to position [9, 0]
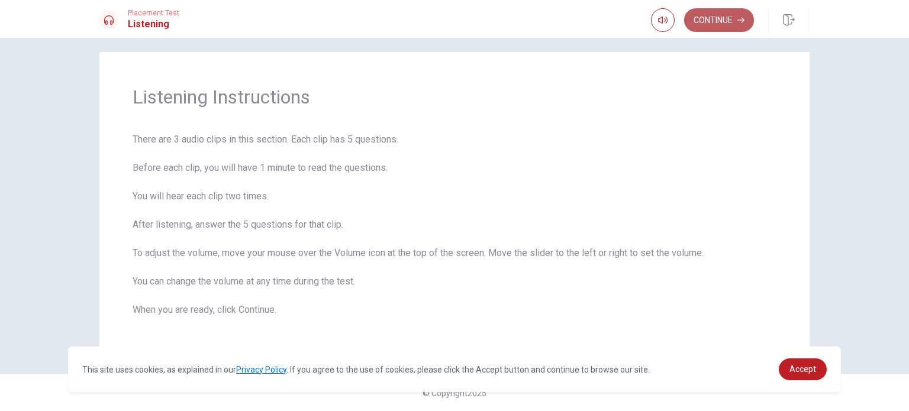
click at [714, 25] on button "Continue" at bounding box center [719, 20] width 70 height 24
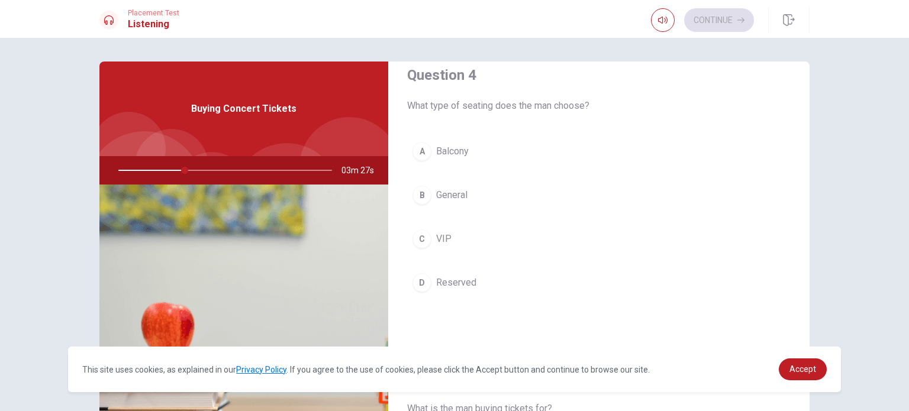
scroll to position [921, 0]
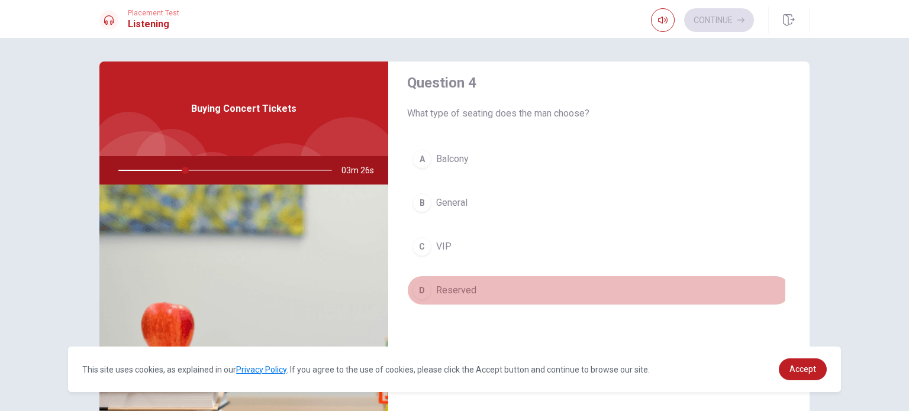
drag, startPoint x: 441, startPoint y: 285, endPoint x: 443, endPoint y: 293, distance: 7.9
click at [443, 293] on span "Reserved" at bounding box center [456, 291] width 40 height 14
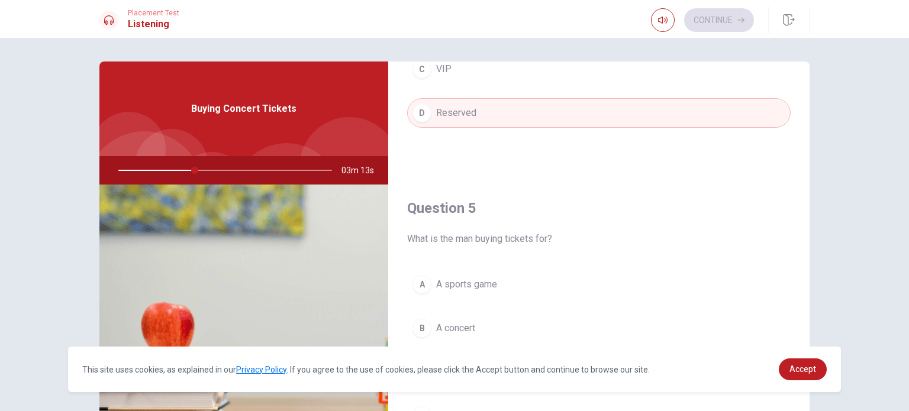
scroll to position [1099, 0]
click at [471, 321] on span "A concert" at bounding box center [455, 328] width 39 height 14
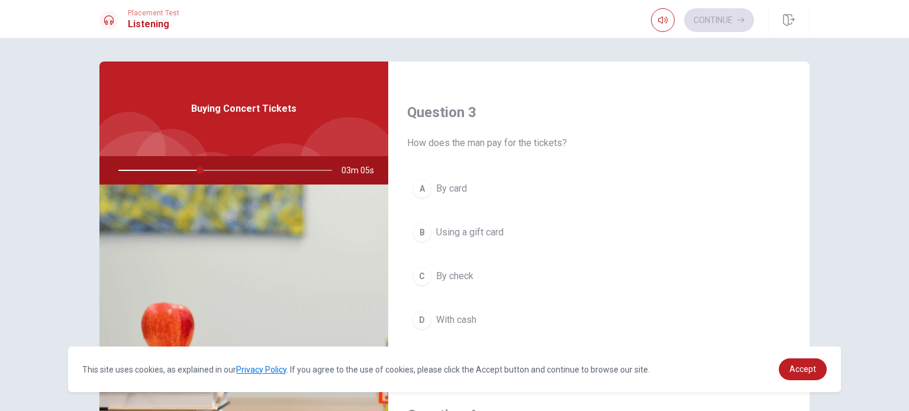
scroll to position [566, 0]
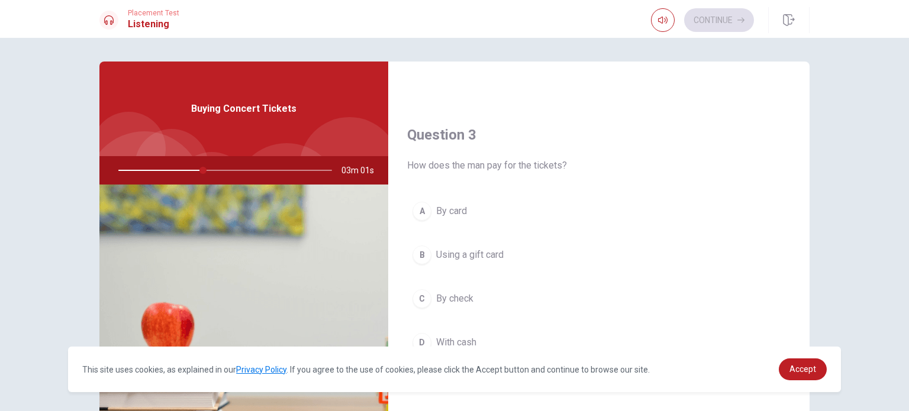
click at [459, 208] on span "By card" at bounding box center [451, 211] width 31 height 14
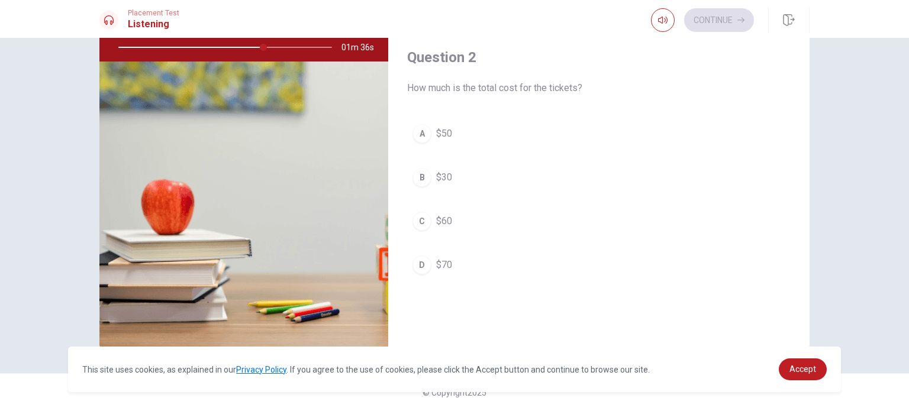
scroll to position [211, 0]
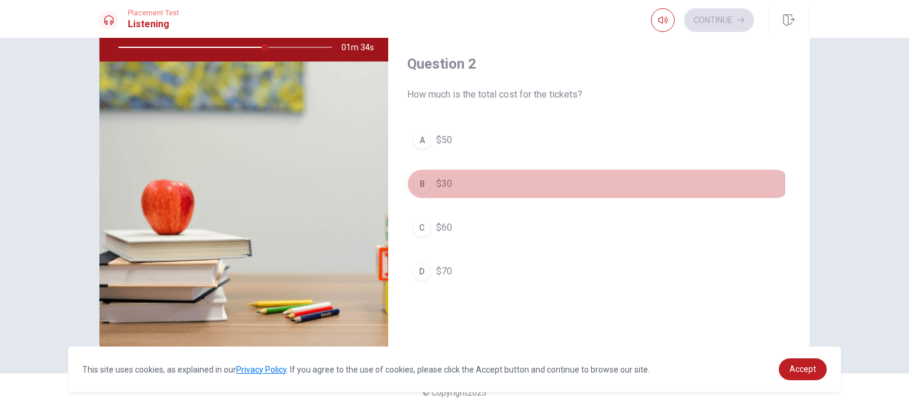
click at [488, 183] on button "B $30" at bounding box center [599, 184] width 384 height 30
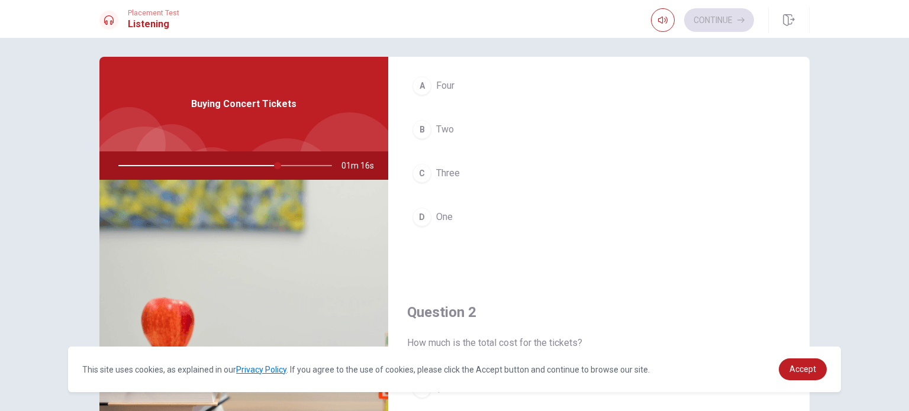
scroll to position [33, 0]
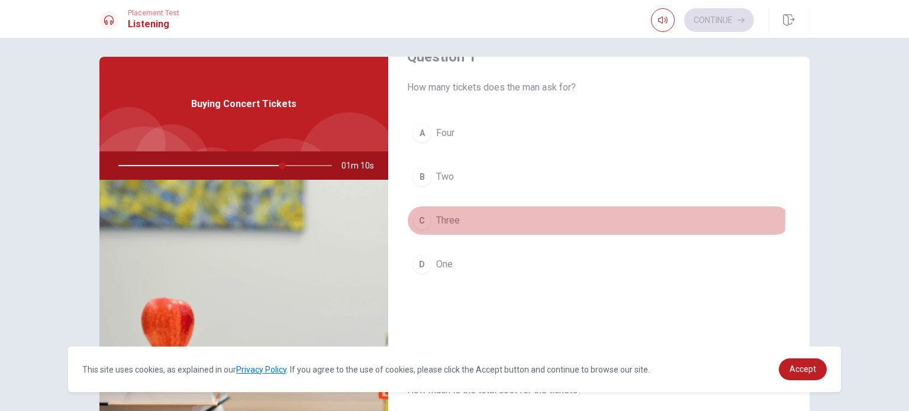
click at [453, 217] on span "Three" at bounding box center [448, 221] width 24 height 14
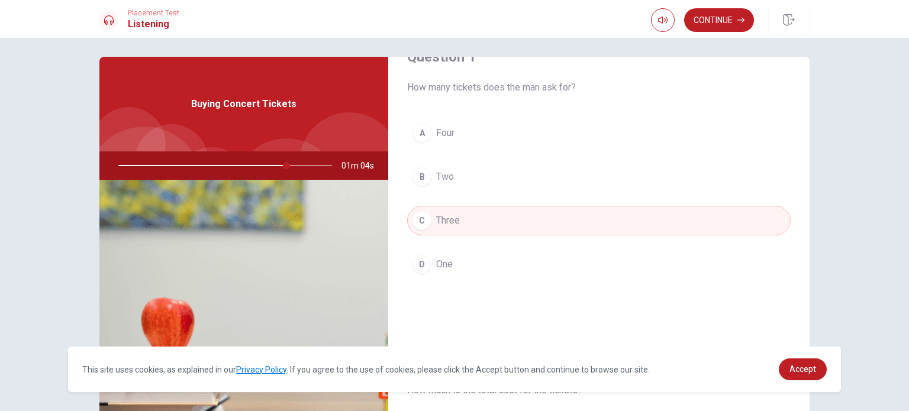
click at [452, 269] on button "D One" at bounding box center [599, 265] width 384 height 30
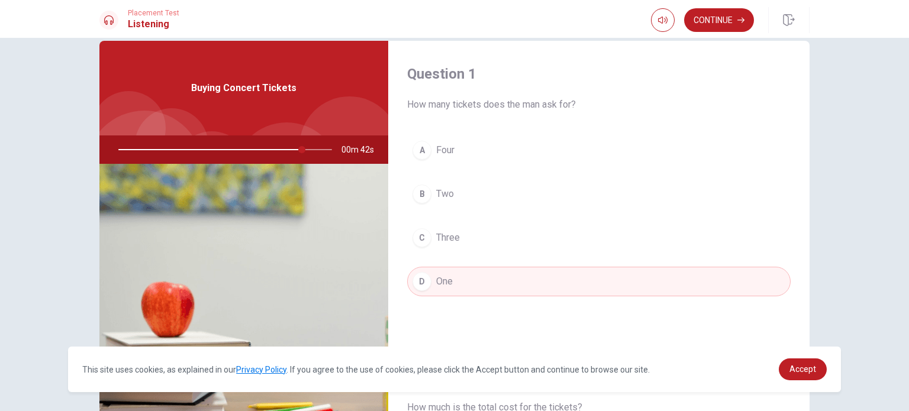
scroll to position [5, 0]
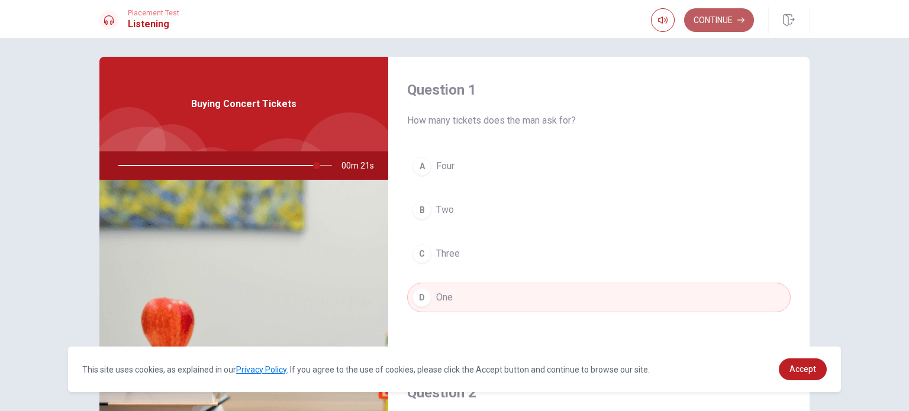
click at [733, 25] on button "Continue" at bounding box center [719, 20] width 70 height 24
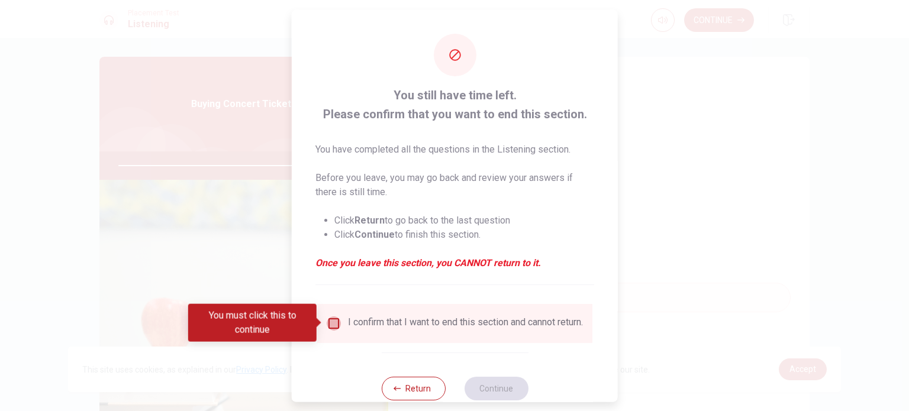
click at [330, 324] on input "You must click this to continue" at bounding box center [334, 323] width 14 height 14
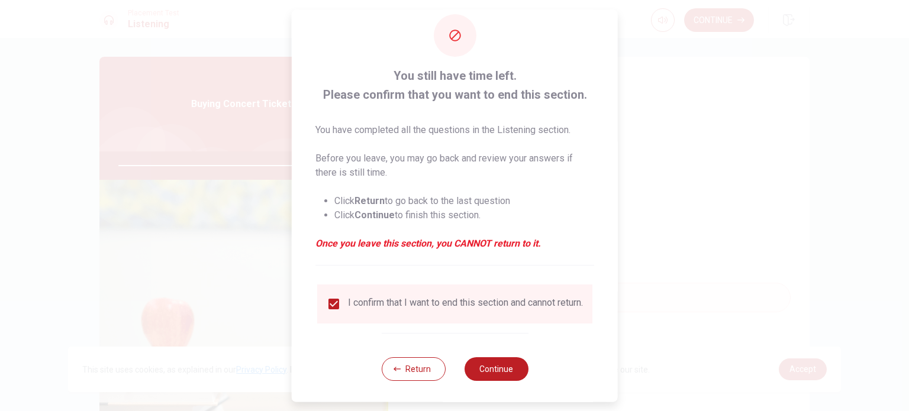
scroll to position [30, 0]
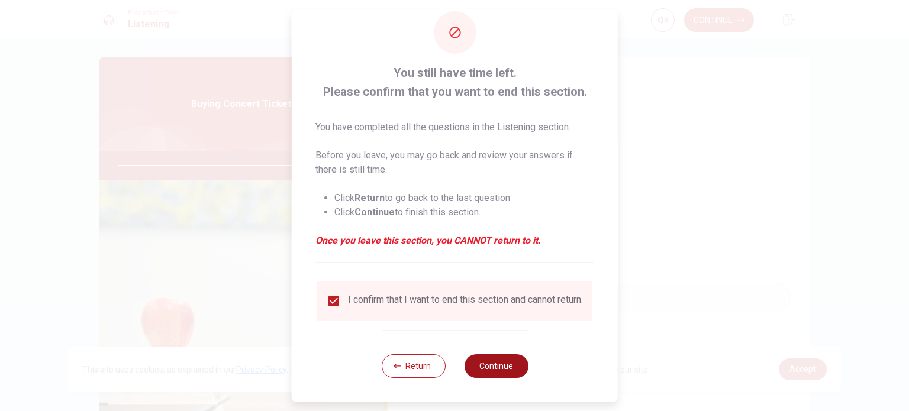
click at [505, 366] on button "Continue" at bounding box center [496, 367] width 64 height 24
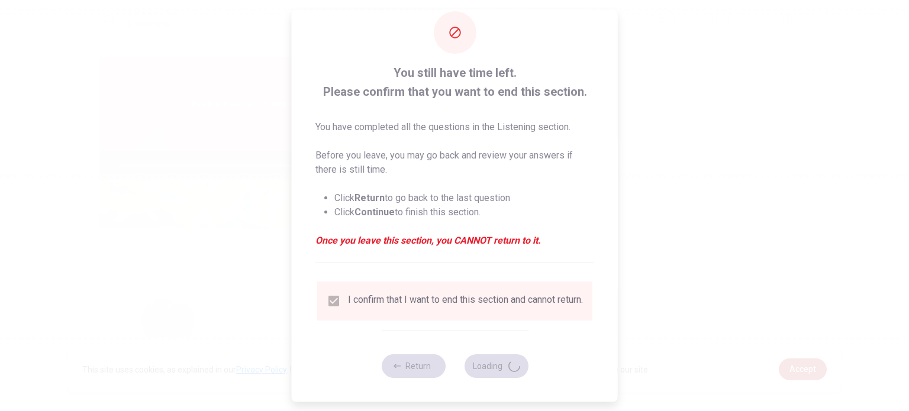
type input "98"
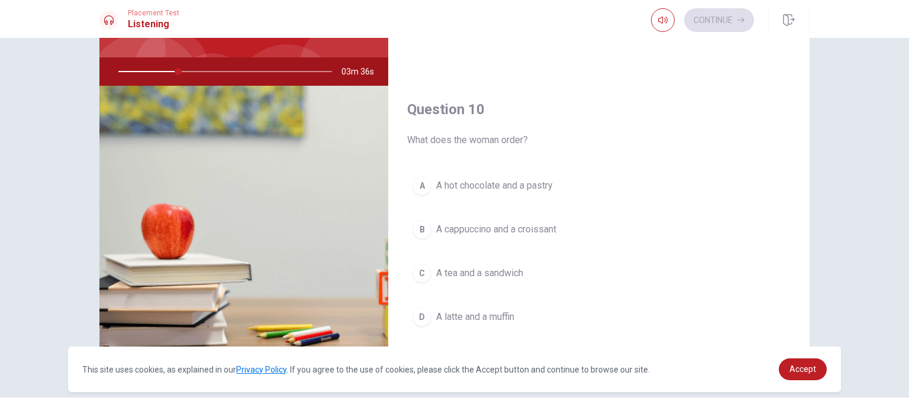
scroll to position [123, 0]
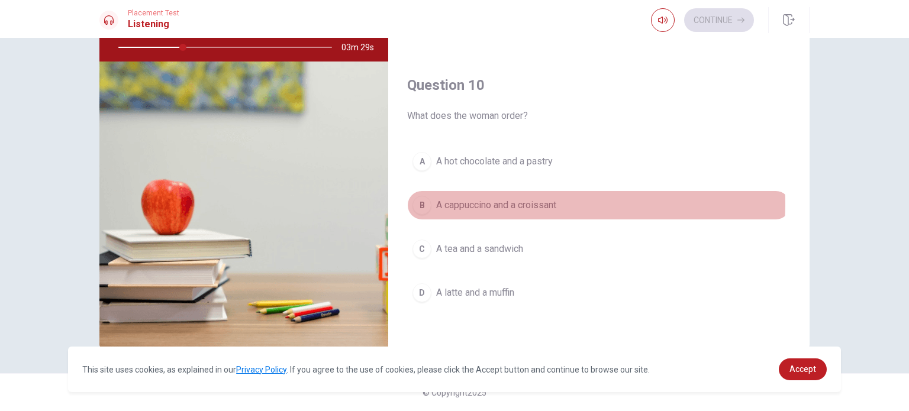
click at [559, 199] on button "B A cappuccino and a croissant" at bounding box center [599, 206] width 384 height 30
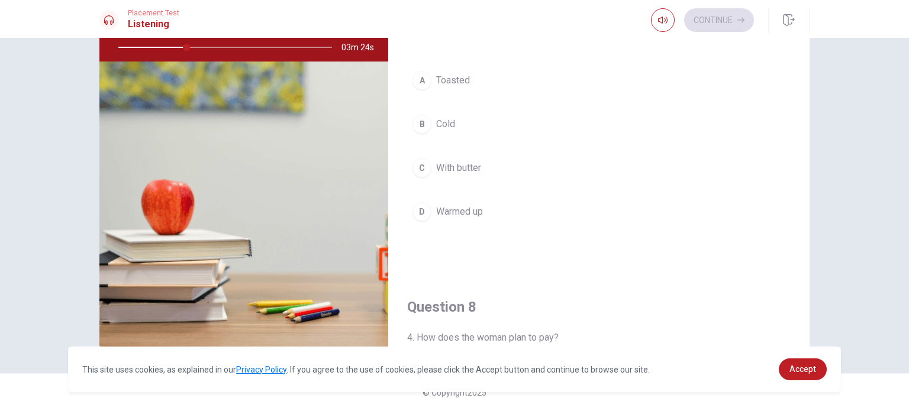
scroll to position [270, 0]
click at [473, 210] on span "Warmed up" at bounding box center [459, 212] width 47 height 14
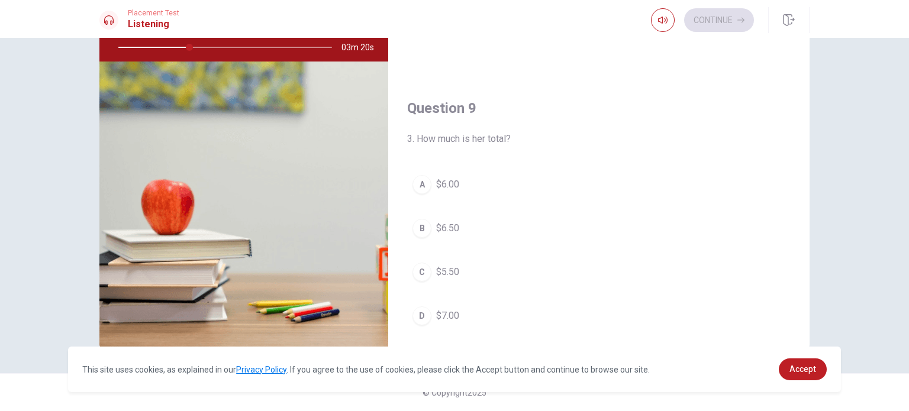
scroll to position [803, 0]
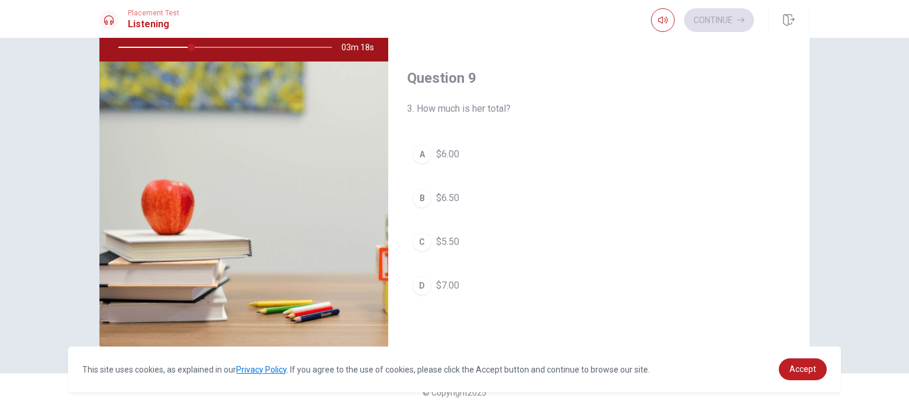
click at [448, 191] on span "$6.50" at bounding box center [447, 198] width 23 height 14
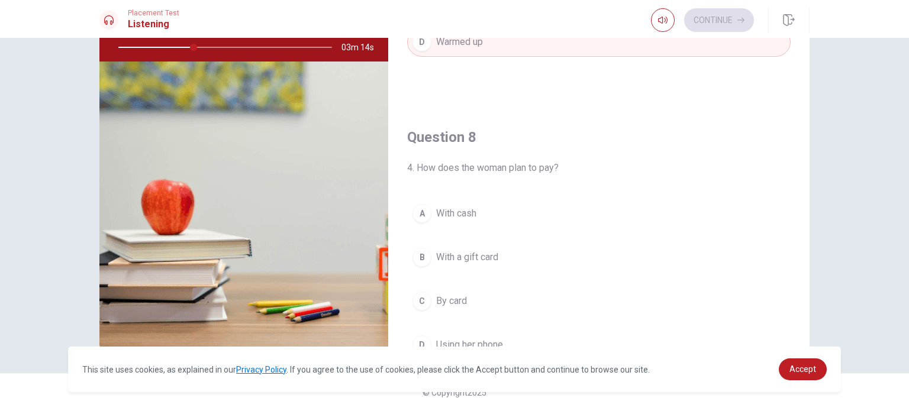
scroll to position [507, 0]
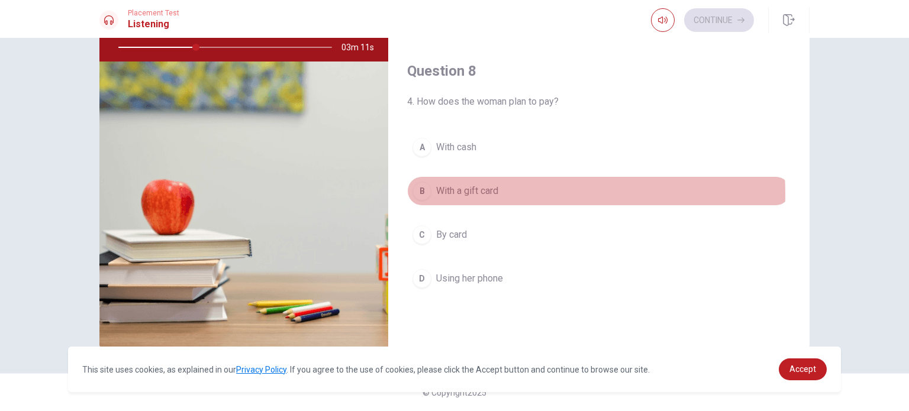
click at [494, 191] on span "With a gift card" at bounding box center [467, 191] width 62 height 14
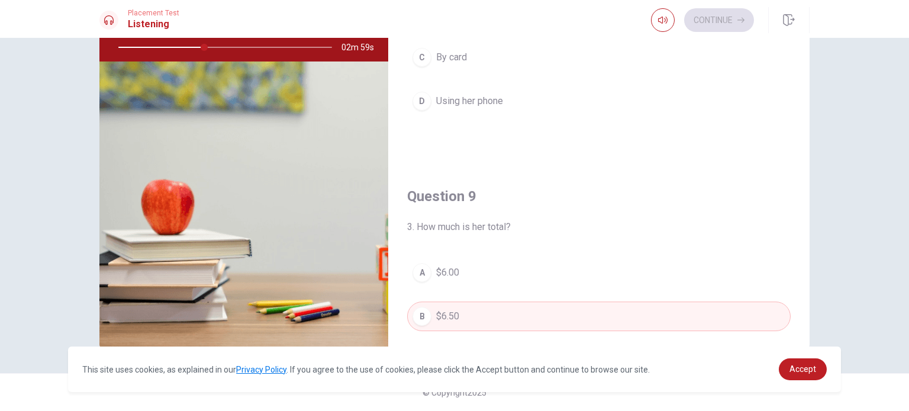
scroll to position [566, 0]
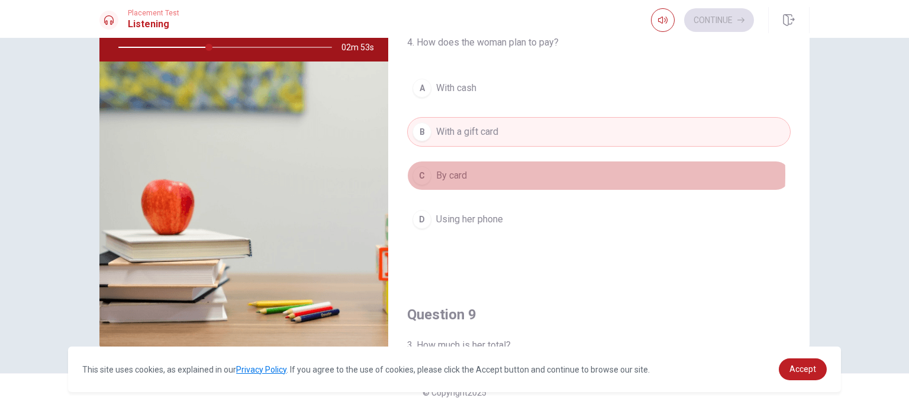
click at [488, 172] on button "C By card" at bounding box center [599, 176] width 384 height 30
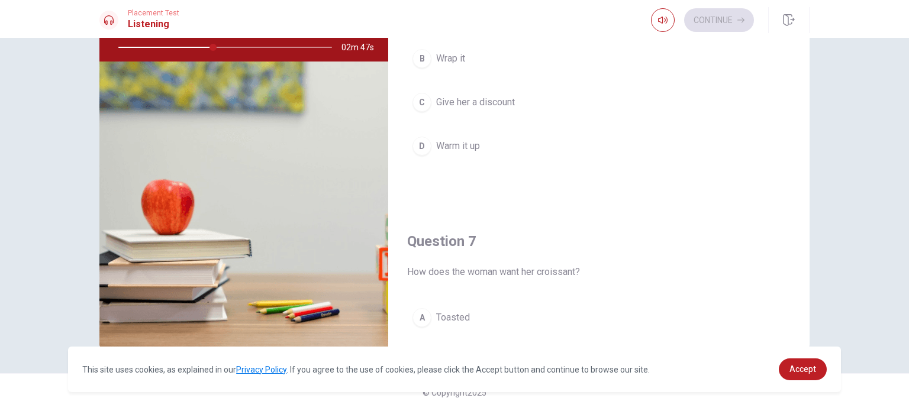
scroll to position [0, 0]
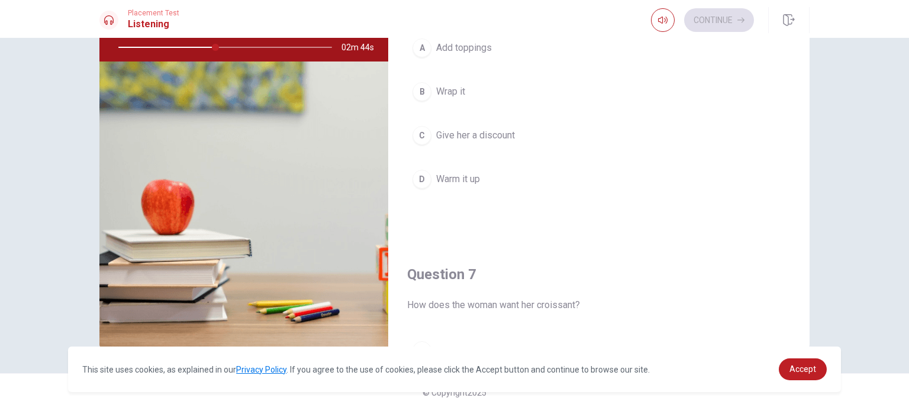
click at [460, 177] on span "Warm it up" at bounding box center [458, 179] width 44 height 14
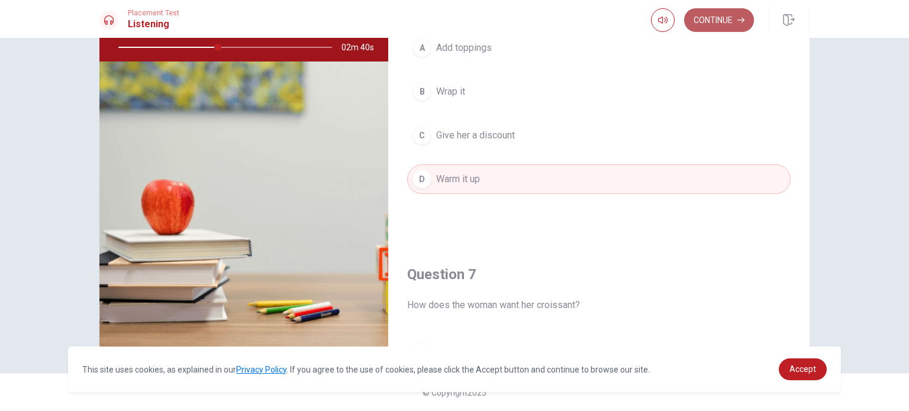
click at [713, 18] on button "Continue" at bounding box center [719, 20] width 70 height 24
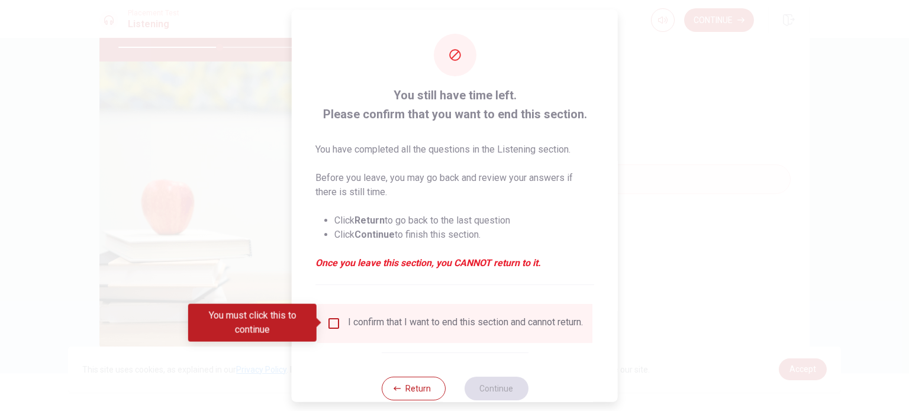
click at [362, 323] on div "I confirm that I want to end this section and cannot return." at bounding box center [465, 323] width 235 height 14
click at [337, 324] on input "You must click this to continue" at bounding box center [334, 323] width 14 height 14
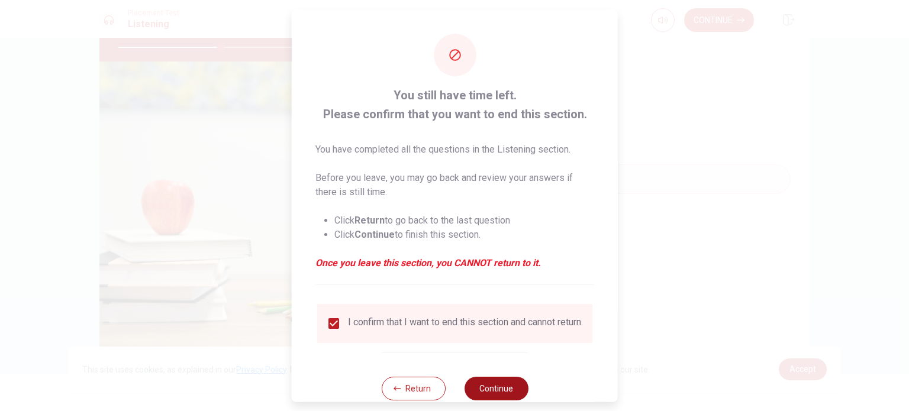
click at [488, 394] on button "Continue" at bounding box center [496, 388] width 64 height 24
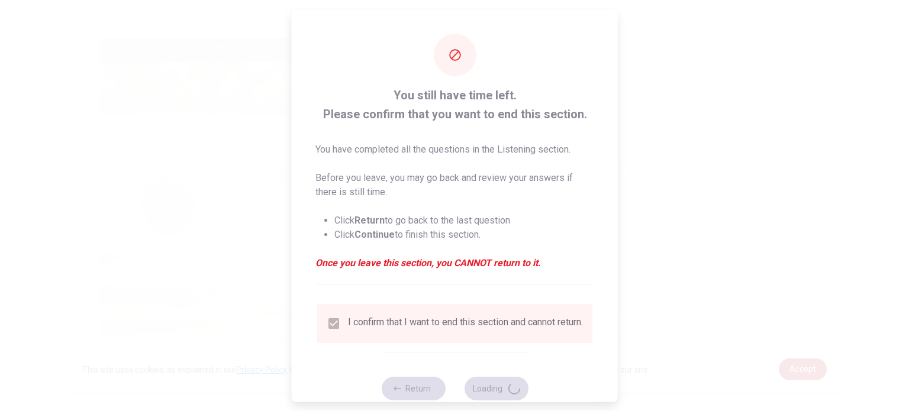
type input "49"
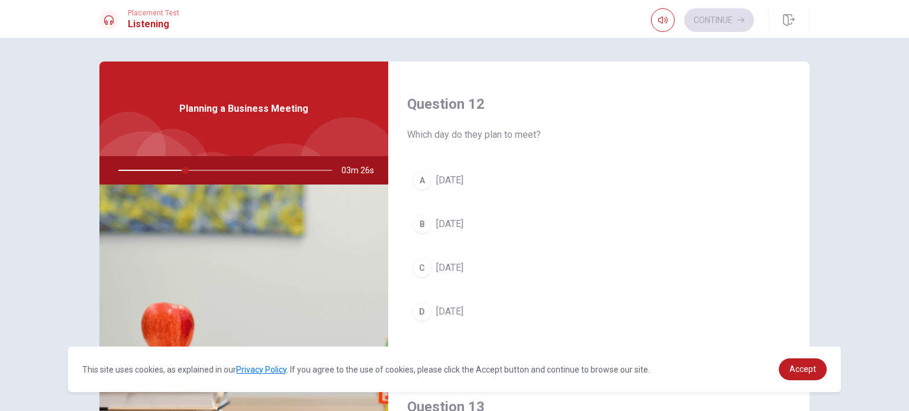
scroll to position [296, 0]
click at [457, 265] on span "[DATE]" at bounding box center [449, 266] width 27 height 14
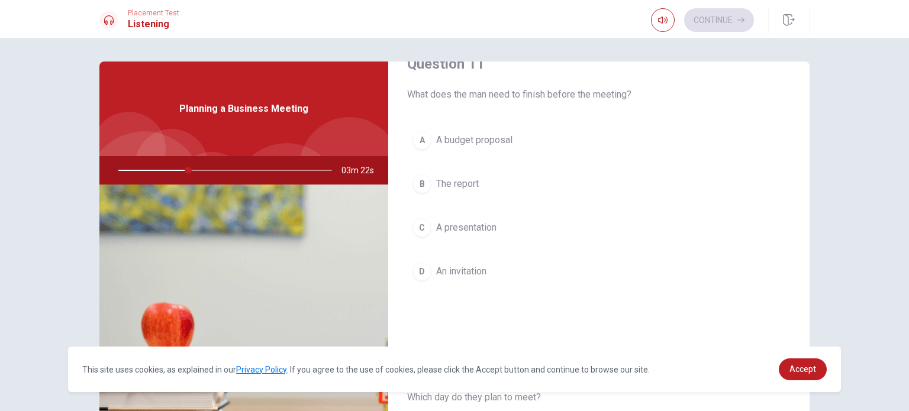
scroll to position [59, 0]
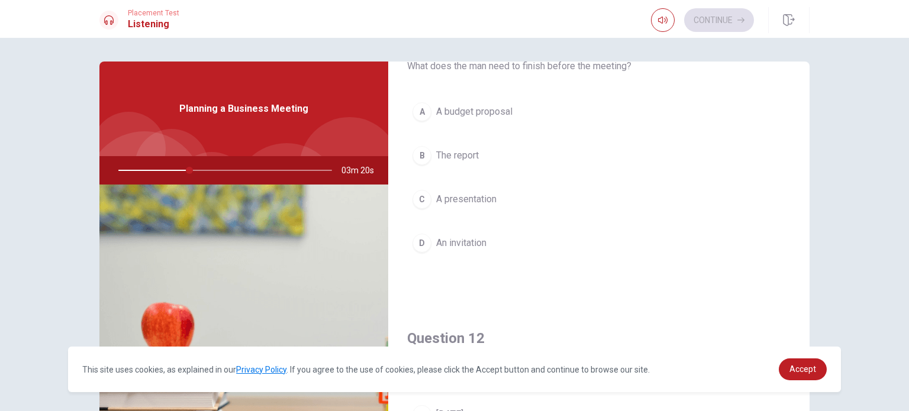
click at [456, 154] on span "The report" at bounding box center [457, 156] width 43 height 14
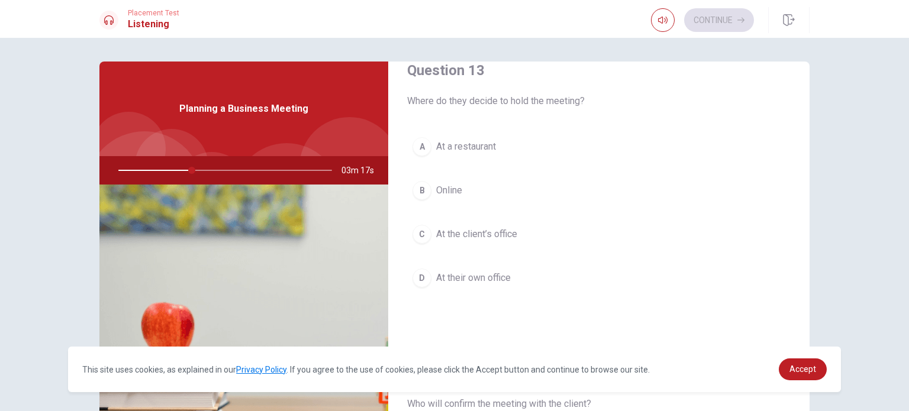
scroll to position [651, 0]
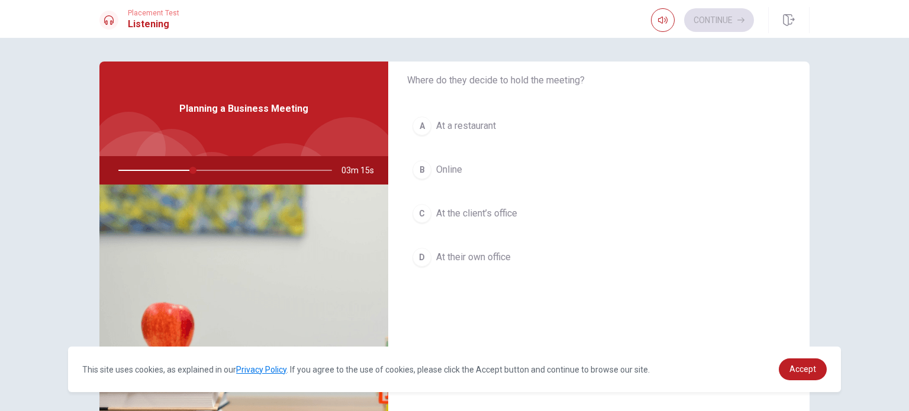
click at [488, 253] on span "At their own office" at bounding box center [473, 257] width 75 height 14
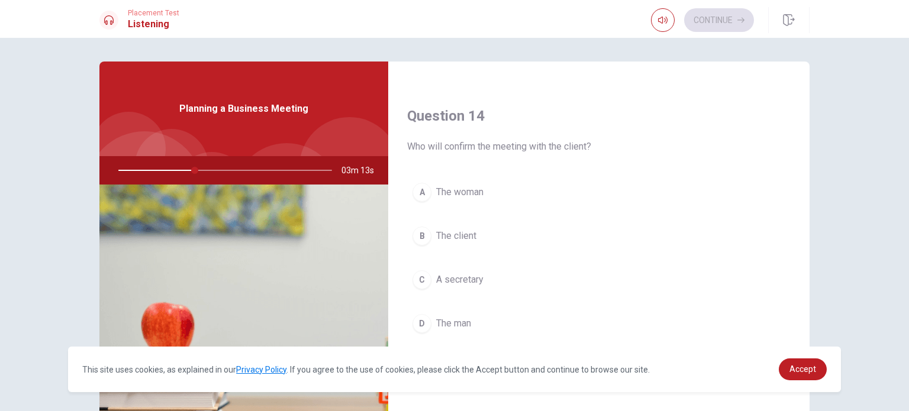
scroll to position [947, 0]
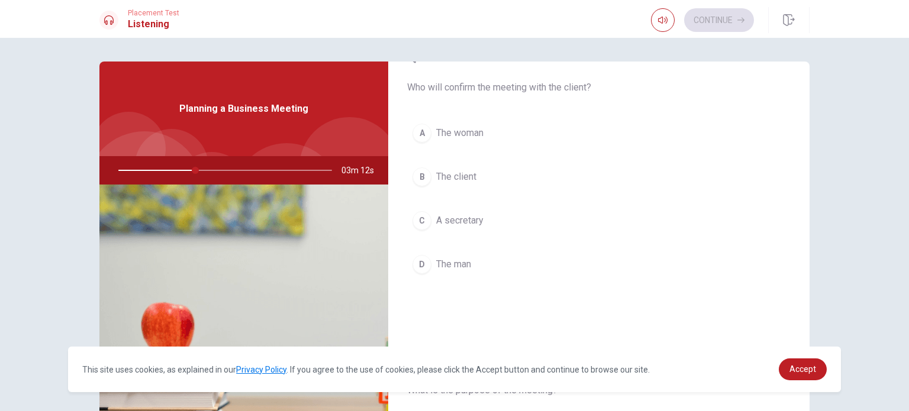
click at [475, 181] on button "B The client" at bounding box center [599, 177] width 384 height 30
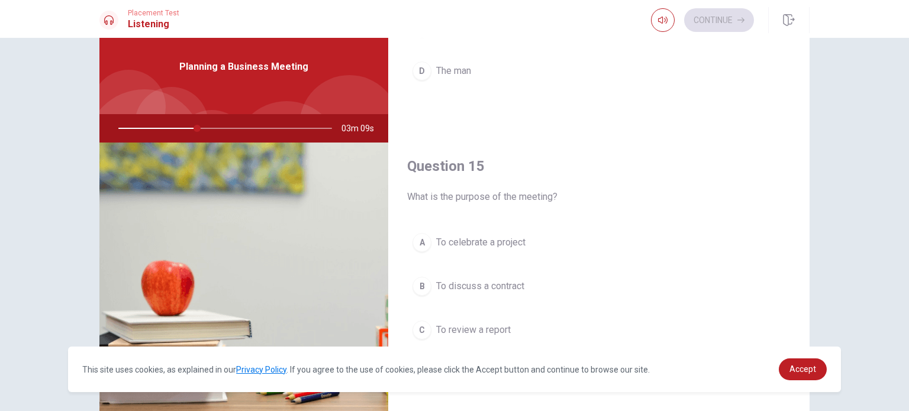
scroll to position [118, 0]
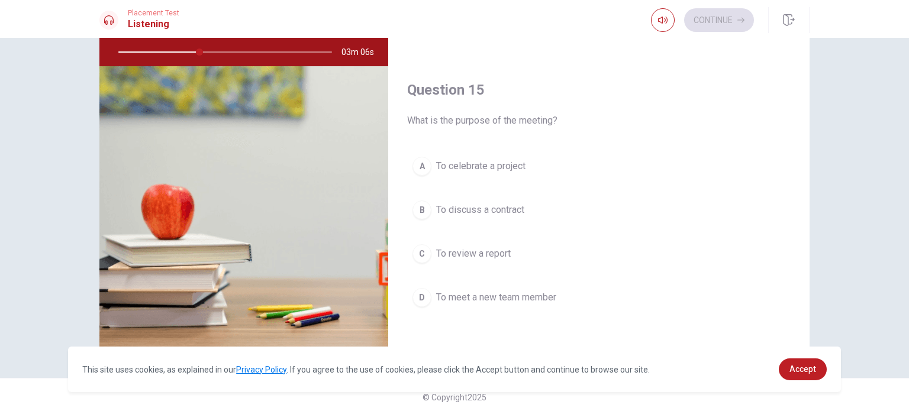
click at [501, 250] on span "To review a report" at bounding box center [473, 254] width 75 height 14
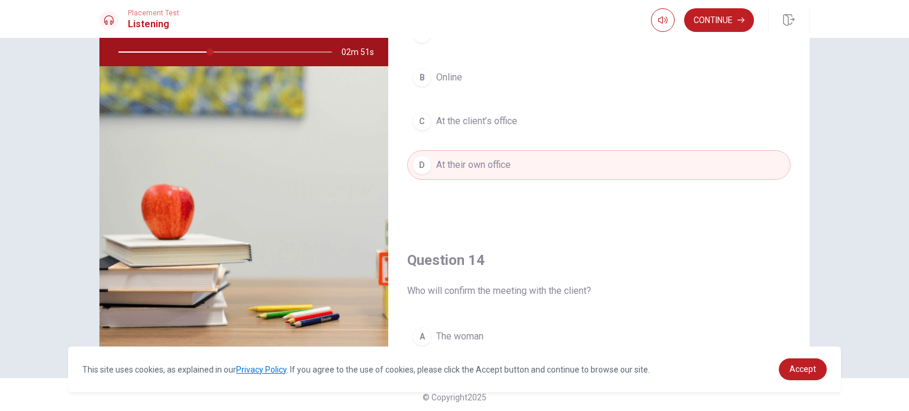
scroll to position [566, 0]
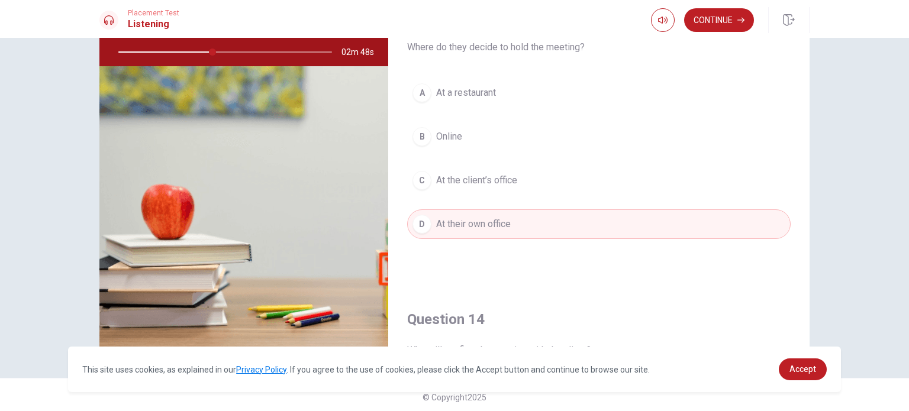
click at [507, 176] on span "At the client’s office" at bounding box center [476, 180] width 81 height 14
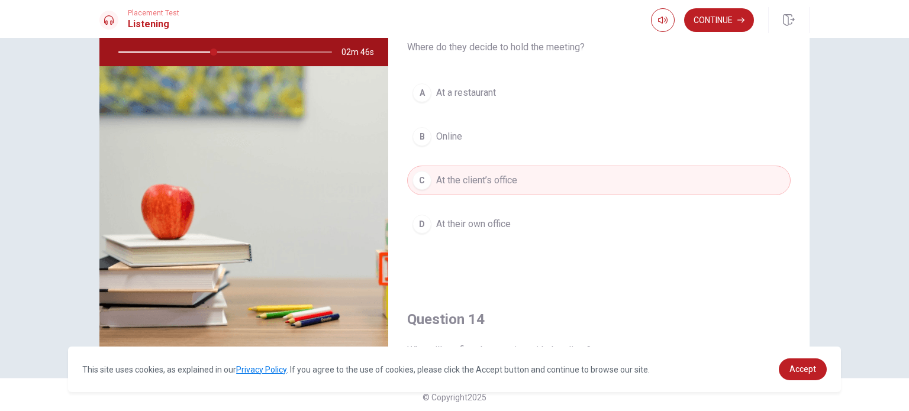
click at [501, 217] on span "At their own office" at bounding box center [473, 224] width 75 height 14
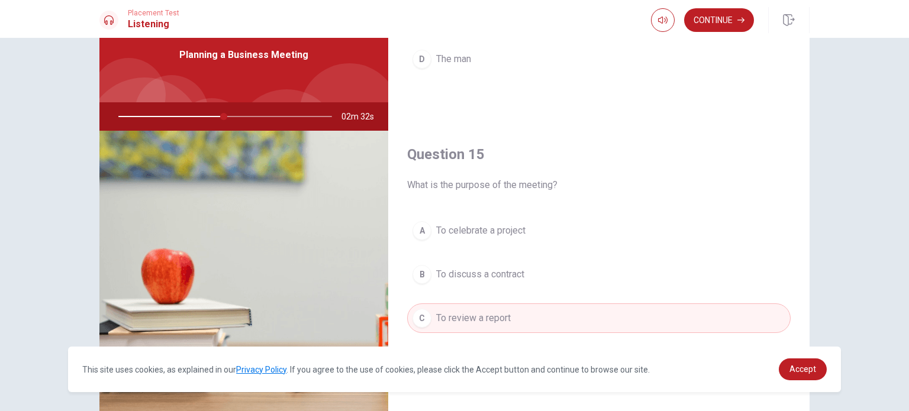
scroll to position [118, 0]
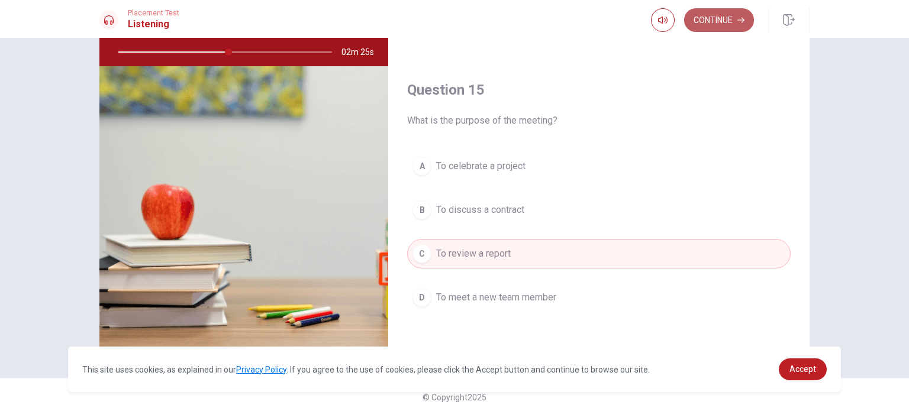
click at [717, 24] on button "Continue" at bounding box center [719, 20] width 70 height 24
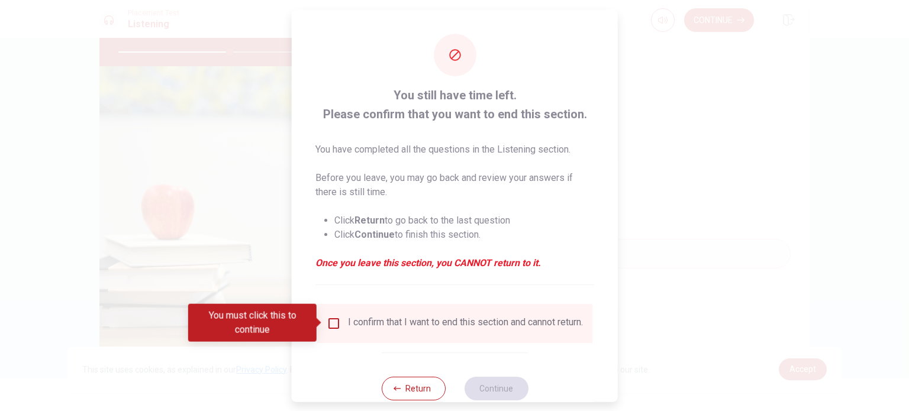
click at [336, 324] on input "You must click this to continue" at bounding box center [334, 323] width 14 height 14
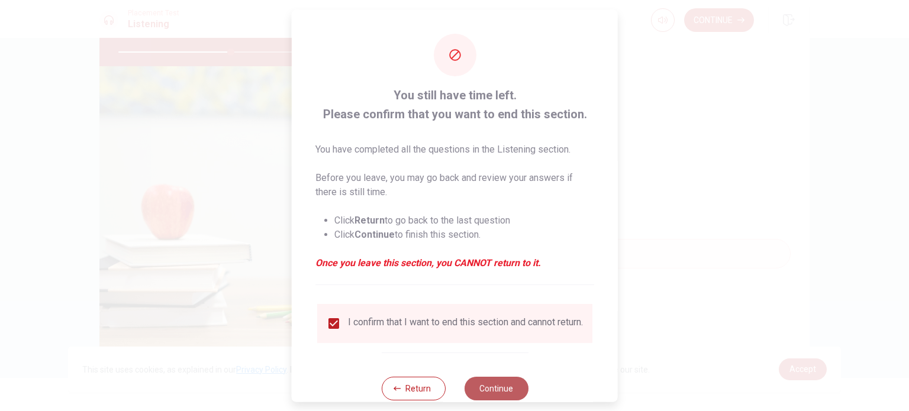
click at [486, 392] on button "Continue" at bounding box center [496, 388] width 64 height 24
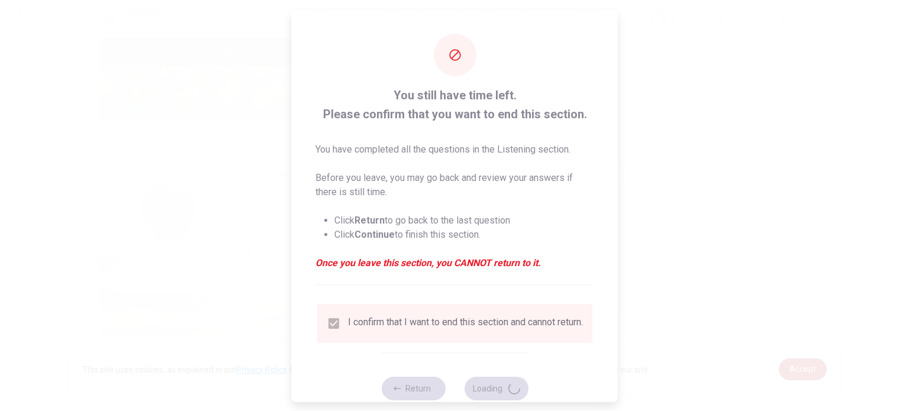
type input "53"
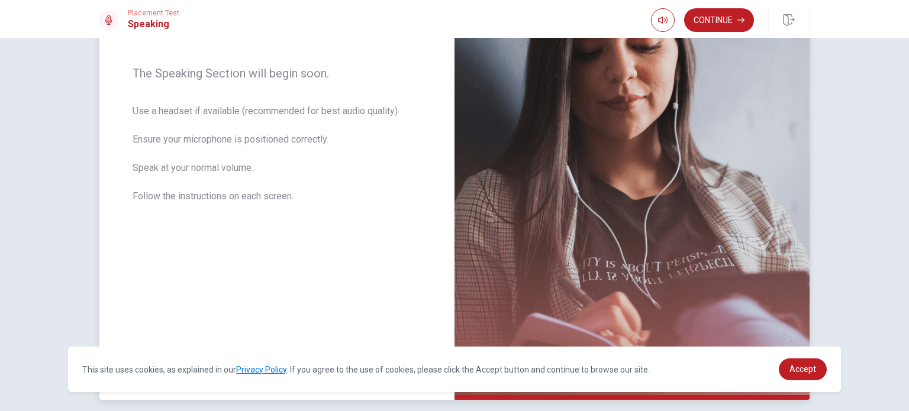
scroll to position [109, 0]
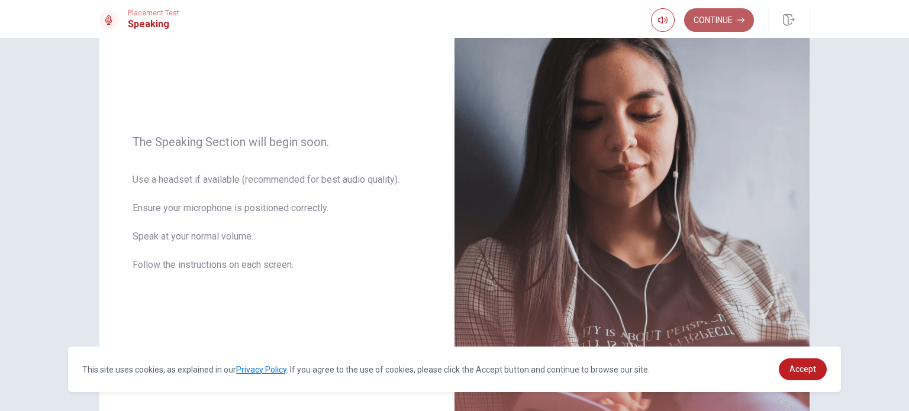
click at [732, 14] on button "Continue" at bounding box center [719, 20] width 70 height 24
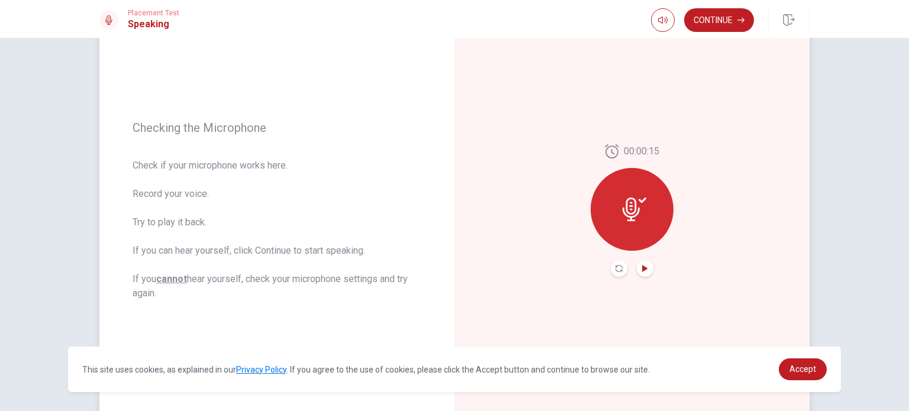
click at [642, 268] on icon "Play Audio" at bounding box center [644, 268] width 5 height 7
click at [618, 268] on icon "Record Again" at bounding box center [619, 268] width 7 height 7
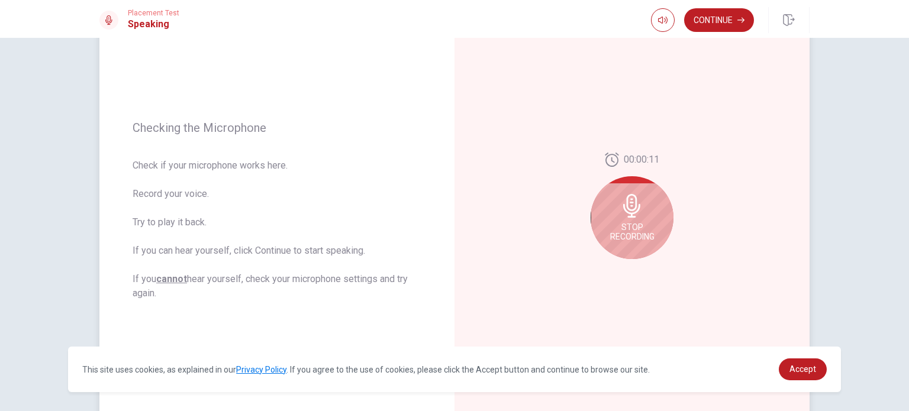
click at [643, 218] on div "Stop Recording" at bounding box center [632, 217] width 83 height 83
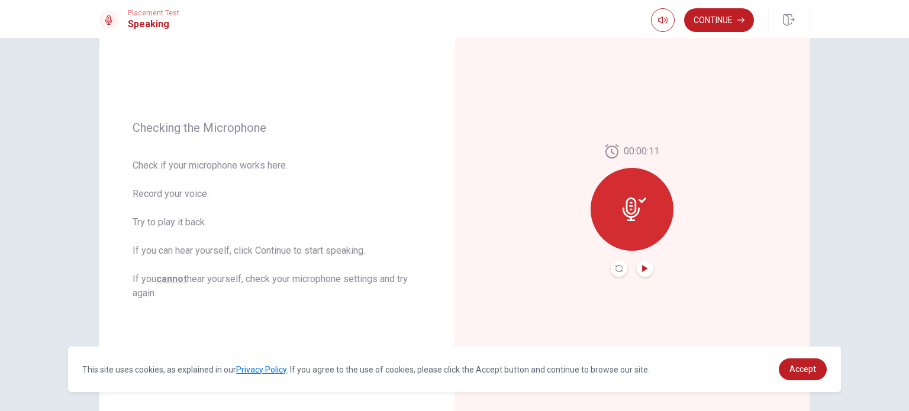
click at [642, 267] on icon "Play Audio" at bounding box center [644, 268] width 5 height 7
click at [616, 265] on icon "Record Again" at bounding box center [619, 268] width 7 height 7
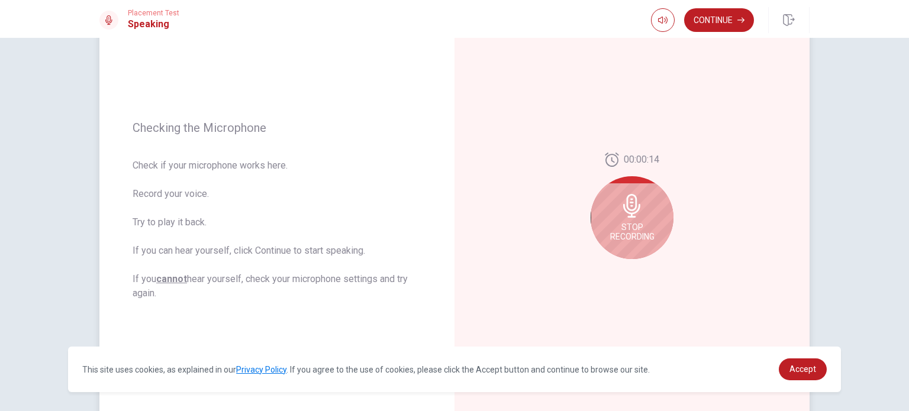
click at [630, 212] on icon at bounding box center [631, 206] width 17 height 24
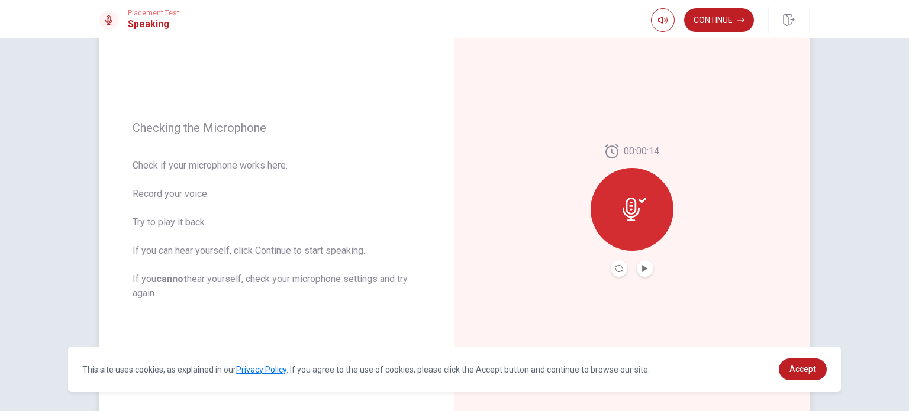
click at [630, 212] on icon at bounding box center [631, 210] width 17 height 24
click at [619, 270] on icon "Record Again" at bounding box center [619, 268] width 7 height 7
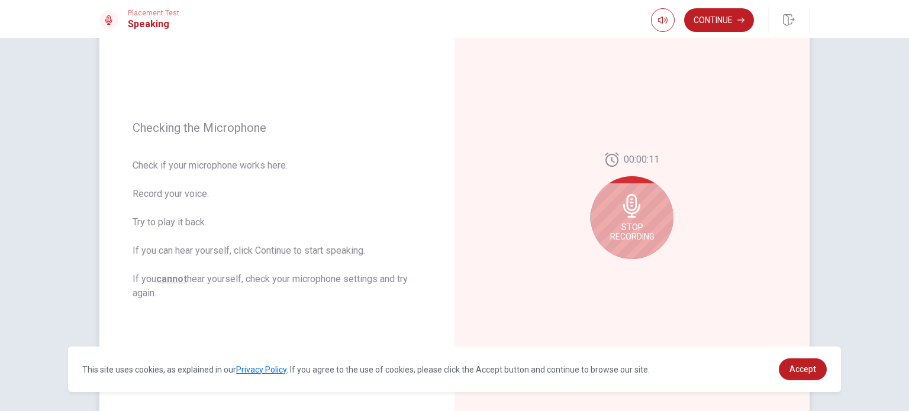
click at [646, 229] on span "Stop Recording" at bounding box center [632, 232] width 44 height 19
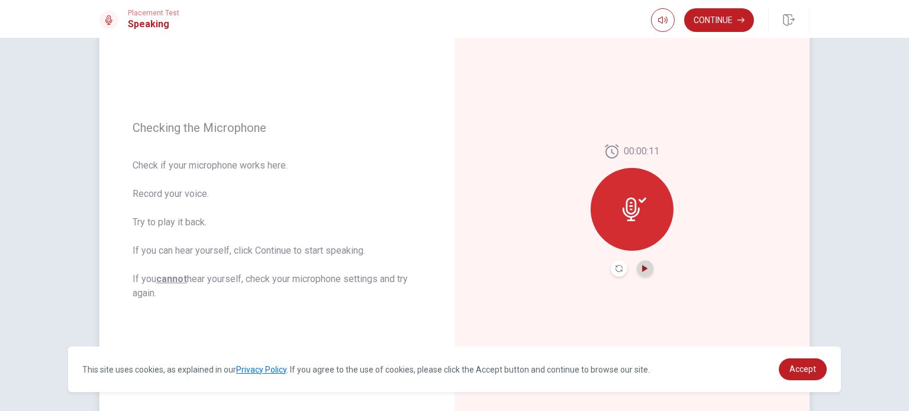
click at [642, 267] on icon "Play Audio" at bounding box center [644, 268] width 5 height 7
click at [642, 266] on icon "Pause Audio" at bounding box center [645, 268] width 6 height 7
click at [729, 22] on button "Continue" at bounding box center [719, 20] width 70 height 24
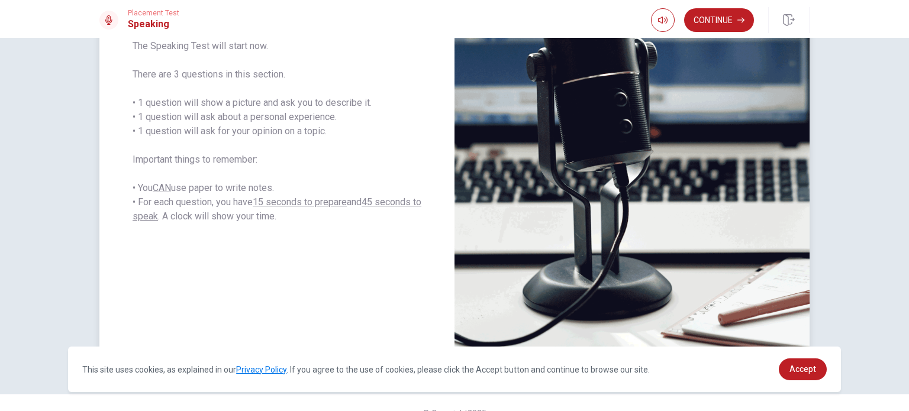
scroll to position [227, 0]
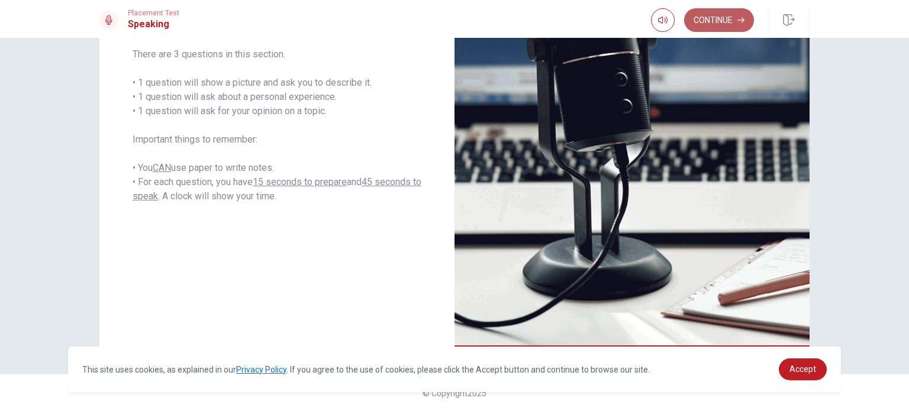
click at [713, 24] on button "Continue" at bounding box center [719, 20] width 70 height 24
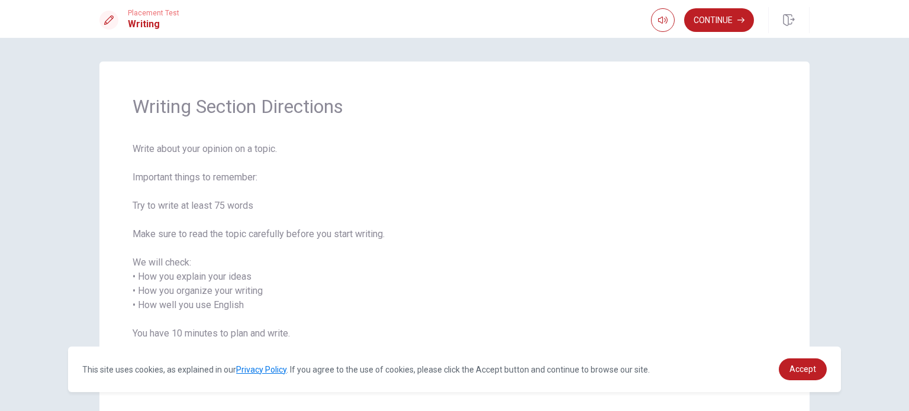
scroll to position [59, 0]
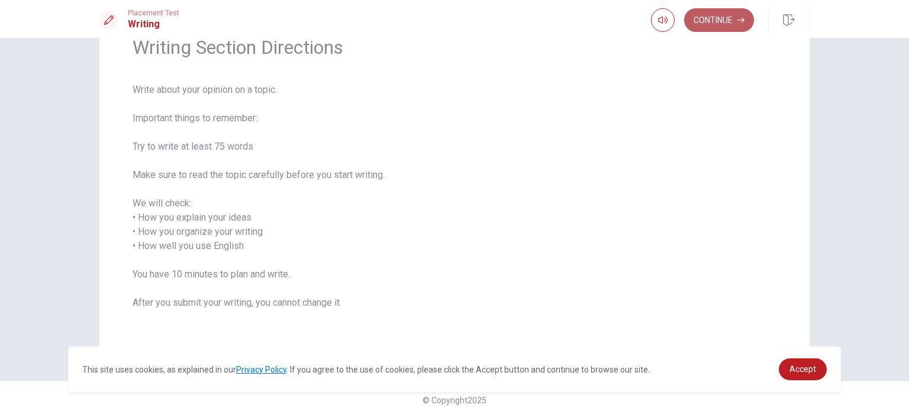
click at [714, 21] on button "Continue" at bounding box center [719, 20] width 70 height 24
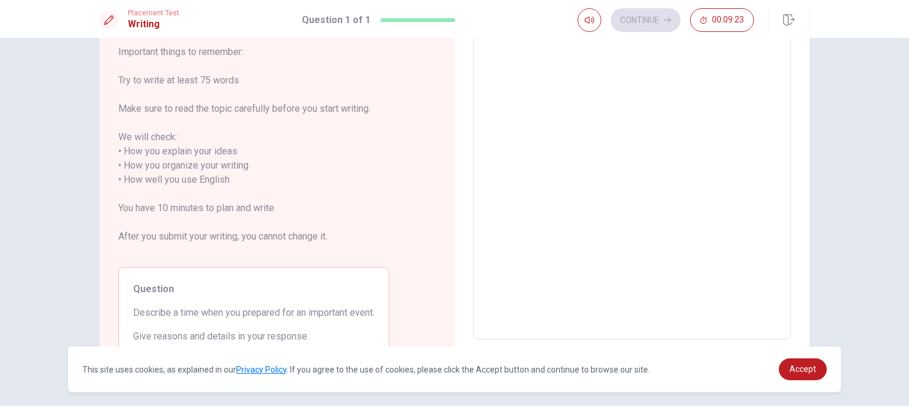
scroll to position [11, 0]
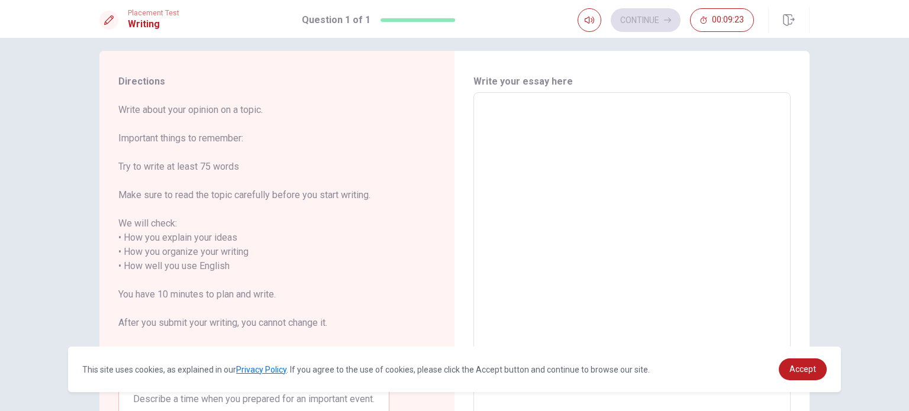
click at [545, 135] on textarea at bounding box center [632, 259] width 301 height 314
type textarea "l"
type textarea "x"
type textarea "la"
type textarea "x"
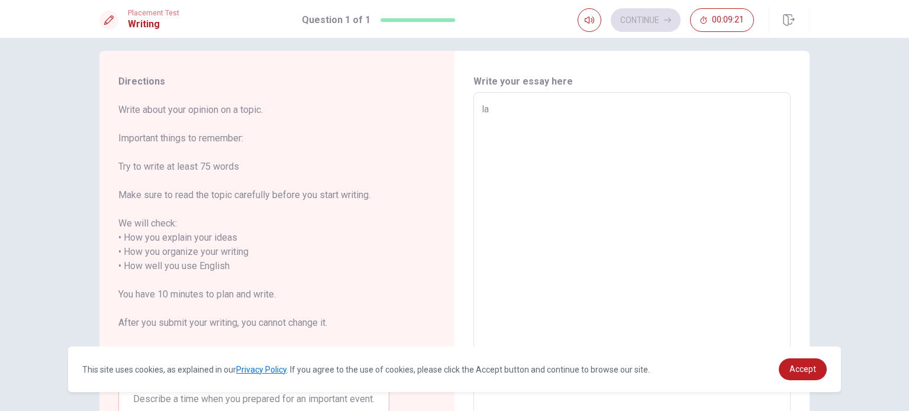
type textarea "las"
type textarea "x"
type textarea "last"
type textarea "x"
type textarea "last"
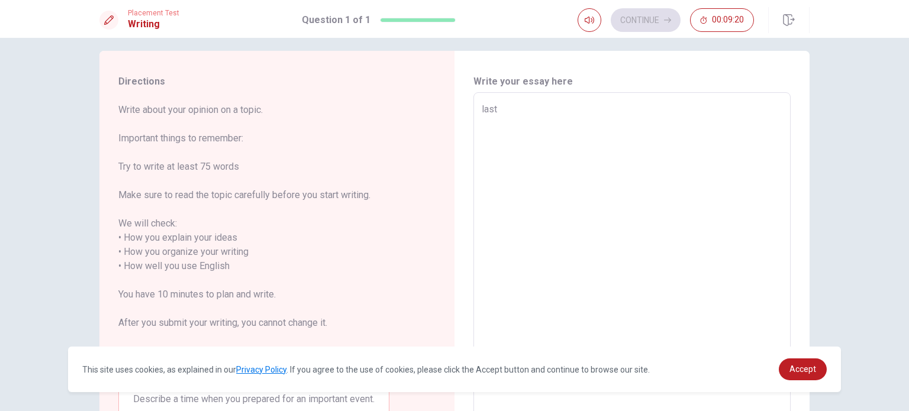
type textarea "x"
type textarea "last"
type textarea "x"
type textarea "las"
type textarea "x"
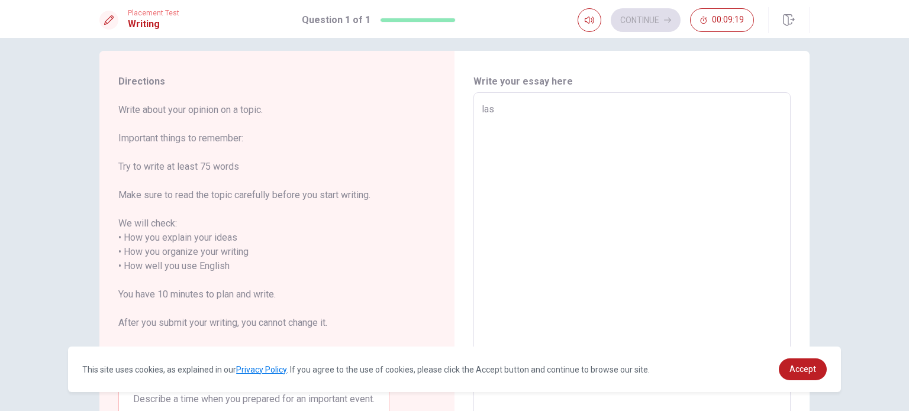
type textarea "la"
type textarea "x"
type textarea "l"
type textarea "x"
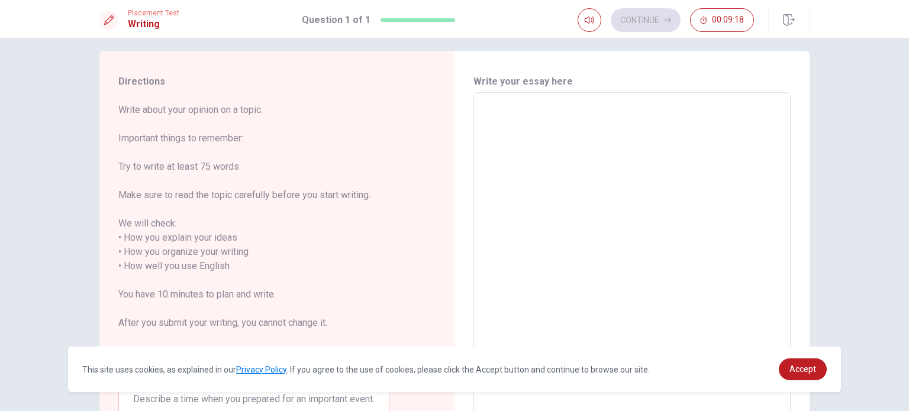
type textarea "L"
type textarea "x"
type textarea "La"
type textarea "x"
type textarea "Las"
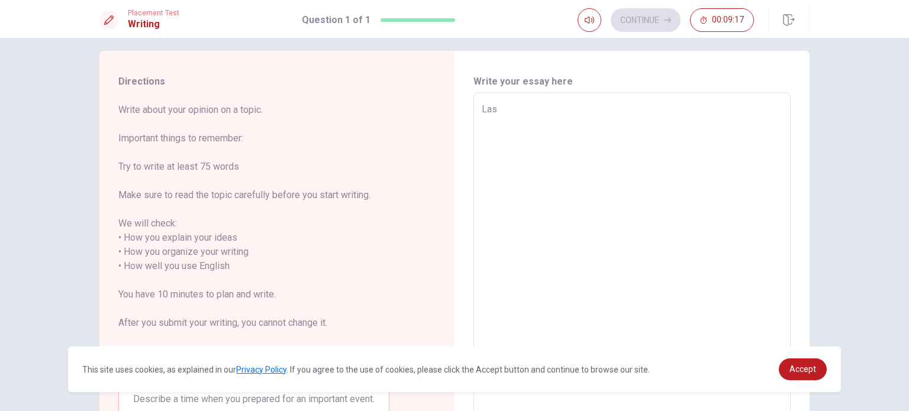
type textarea "x"
type textarea "Last"
type textarea "x"
type textarea "Last"
type textarea "x"
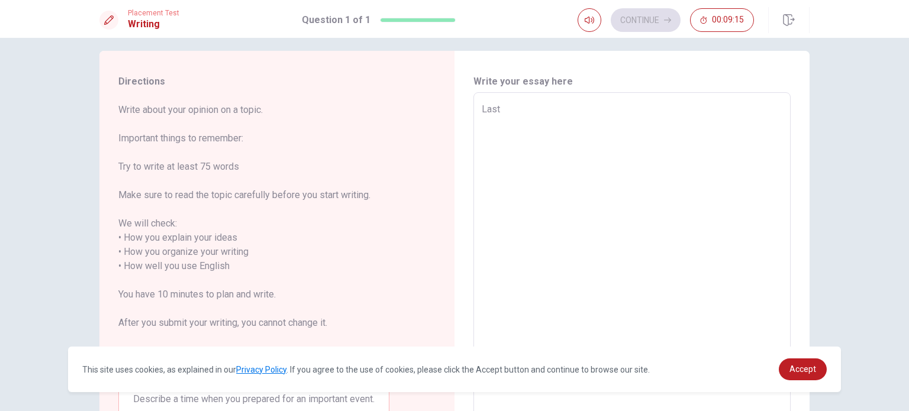
type textarea "Last y"
type textarea "x"
type textarea "Last ye"
type textarea "x"
type textarea "Last yea"
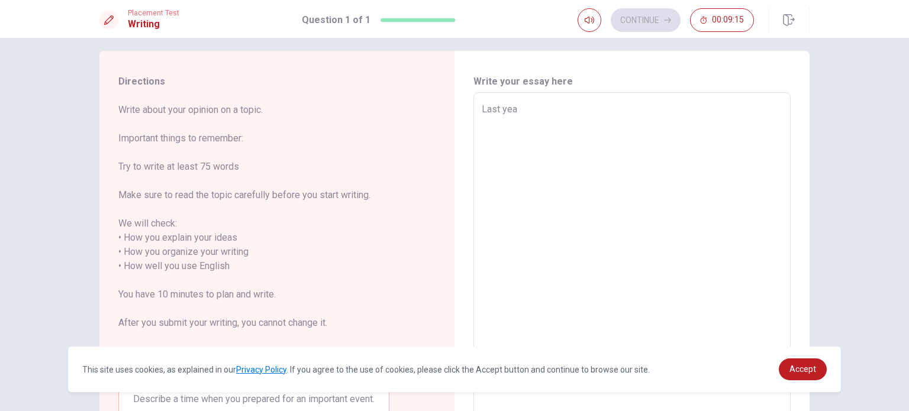
type textarea "x"
type textarea "Last year"
type textarea "x"
type textarea "Last year"
type textarea "x"
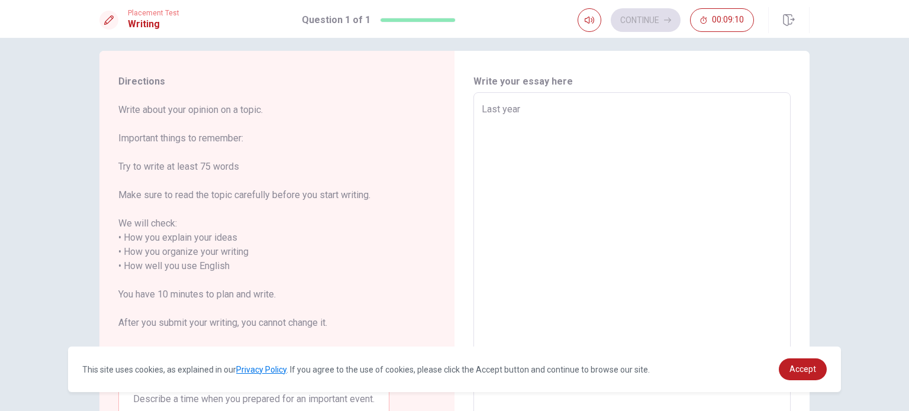
type textarea "Last year"
type textarea "x"
type textarea "Last year,"
type textarea "x"
type textarea "Last year,"
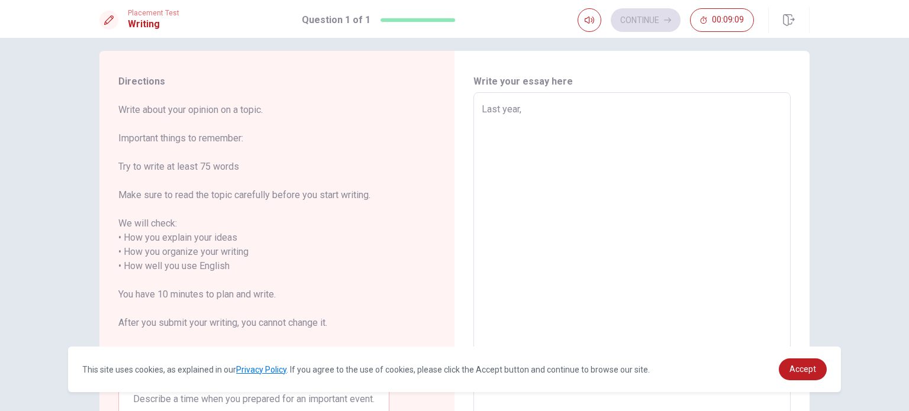
type textarea "x"
type textarea "Last year, I"
type textarea "x"
type textarea "Last year, I"
type textarea "x"
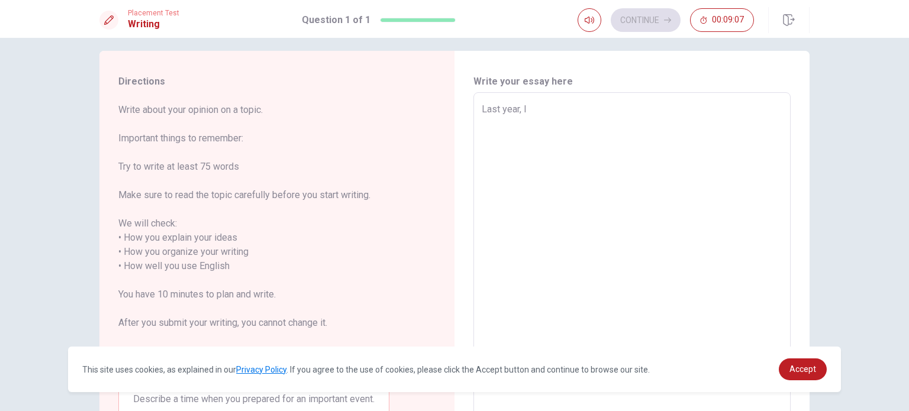
type textarea "Last year, I p"
type textarea "x"
type textarea "Last year, I pr"
type textarea "x"
type textarea "Last year, I pre"
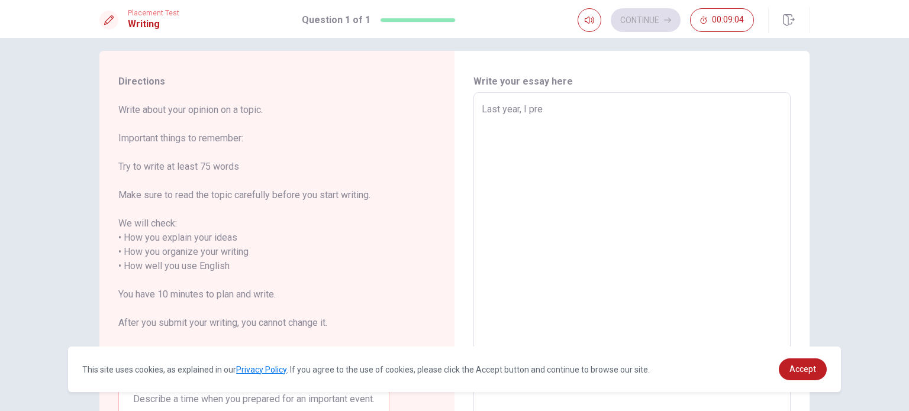
type textarea "x"
type textarea "Last year, I prep"
type textarea "x"
type textarea "Last year, I prepa"
type textarea "x"
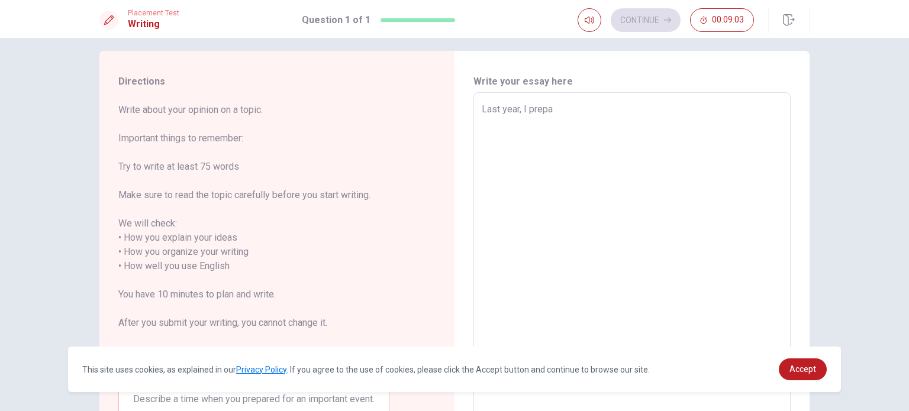
type textarea "Last year, I prepar"
type textarea "x"
type textarea "Last year, I prepare"
type textarea "x"
type textarea "Last year, I prepared"
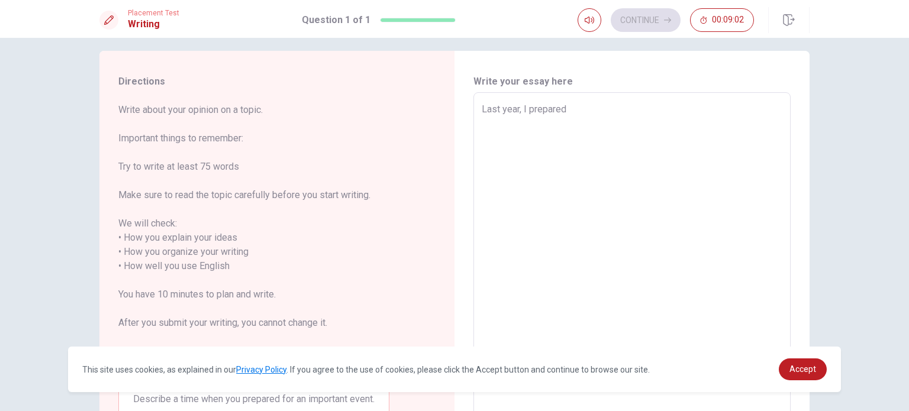
type textarea "x"
type textarea "Last year, I prepared"
type textarea "x"
type textarea "Last year, I prepared f"
type textarea "x"
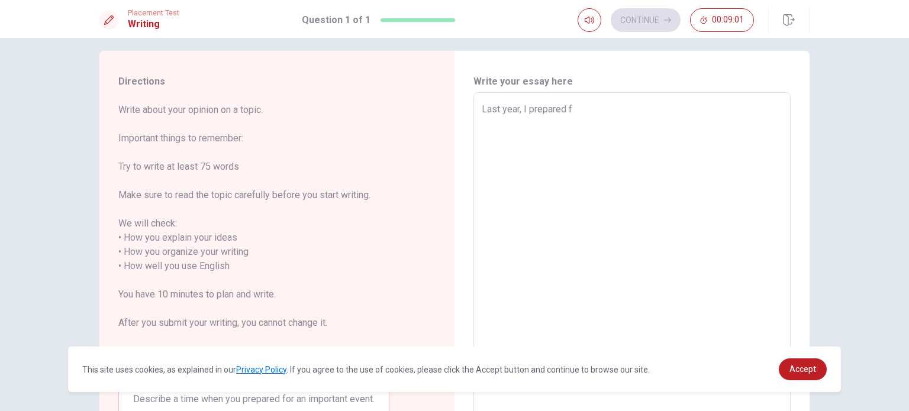
type textarea "Last year, I prepared fo"
type textarea "x"
type textarea "Last year, I prepared for"
type textarea "x"
type textarea "Last year, I prepared for"
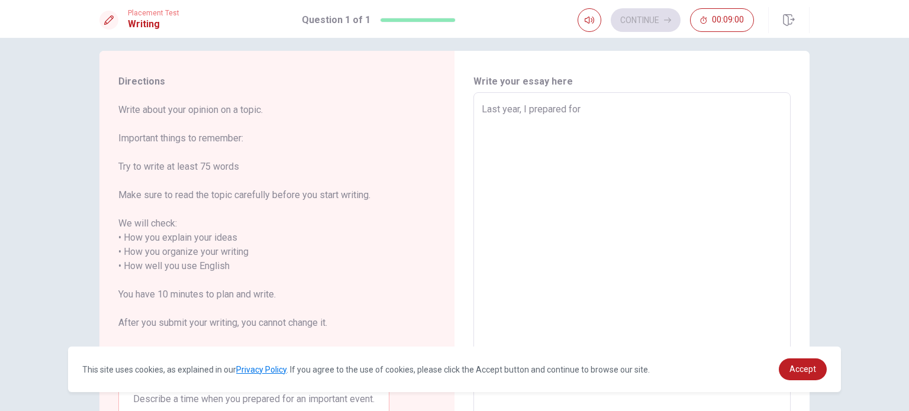
type textarea "x"
type textarea "Last year, I prepared for m"
type textarea "x"
type textarea "Last year, I prepared for my"
type textarea "x"
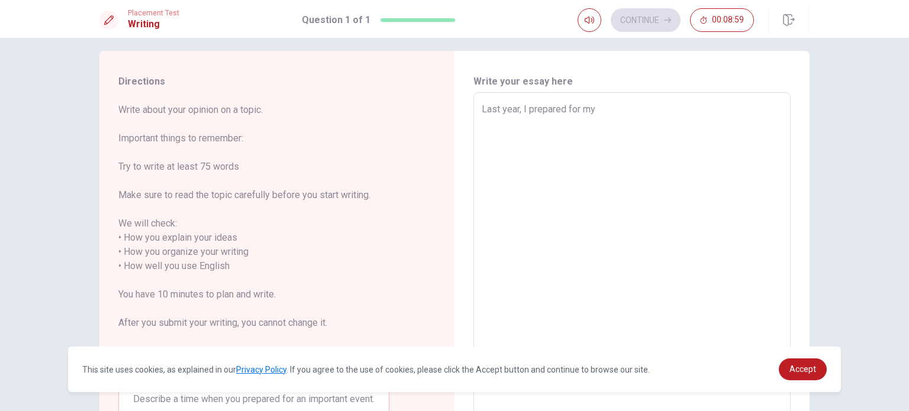
type textarea "Last year, I prepared for my"
type textarea "x"
type textarea "Last year, I prepared for my f"
type textarea "x"
type textarea "Last year, I prepared for my fi"
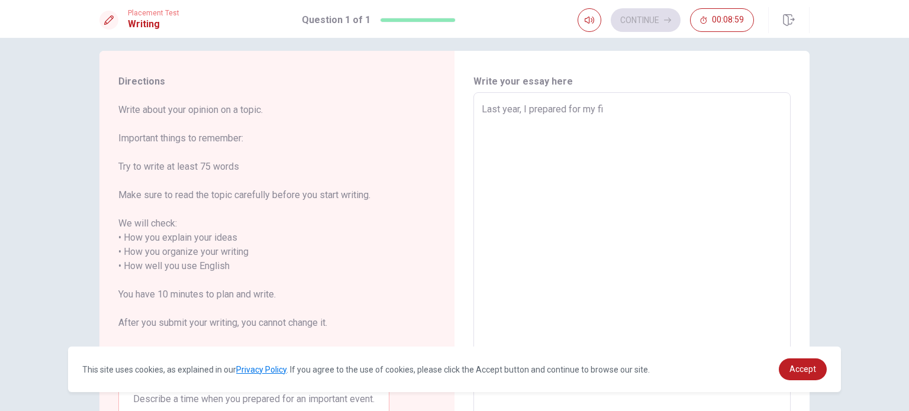
type textarea "x"
type textarea "Last year, I prepared for my fin"
type textarea "x"
type textarea "Last year, I prepared for my fina"
type textarea "x"
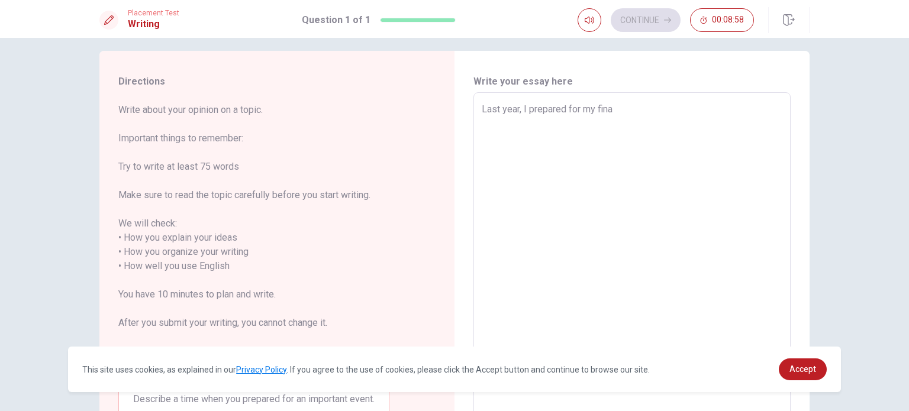
type textarea "Last year, I prepared for my final"
type textarea "x"
type textarea "Last year, I prepared for my final"
type textarea "x"
type textarea "Last year, I prepared for my final p"
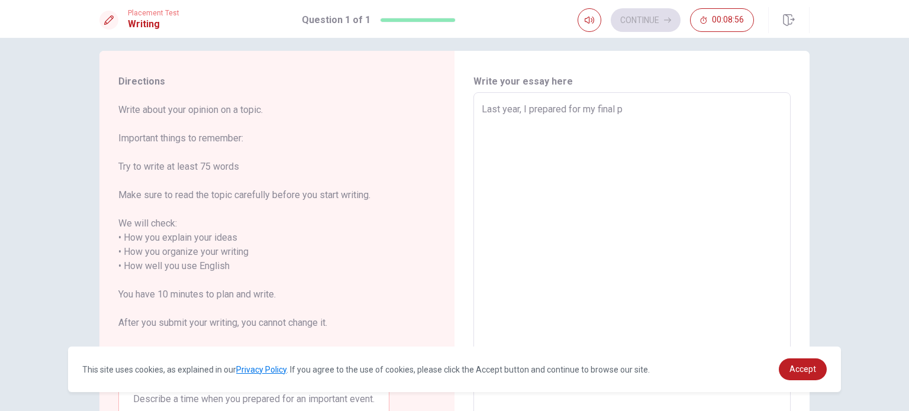
type textarea "x"
type textarea "Last year, I prepared for my final pr"
type textarea "x"
type textarea "Last year, I prepared for my final pro"
type textarea "x"
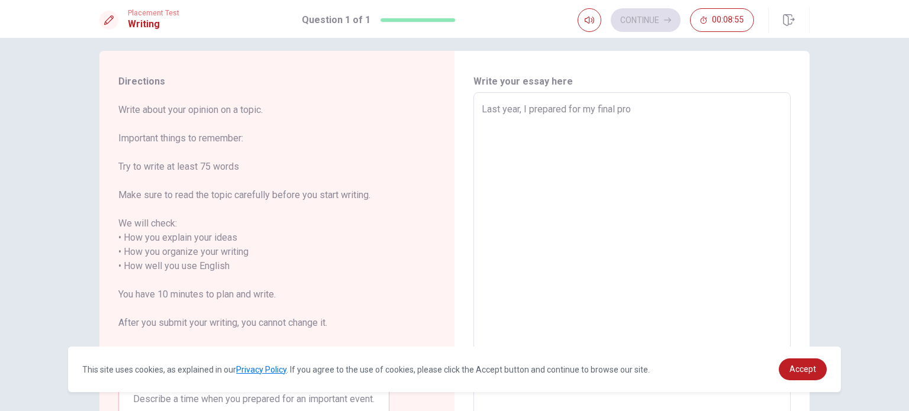
type textarea "Last year, I prepared for my final proh"
type textarea "x"
type textarea "Last year, I prepared for my final pro"
type textarea "x"
type textarea "Last year, I prepared for my final proj"
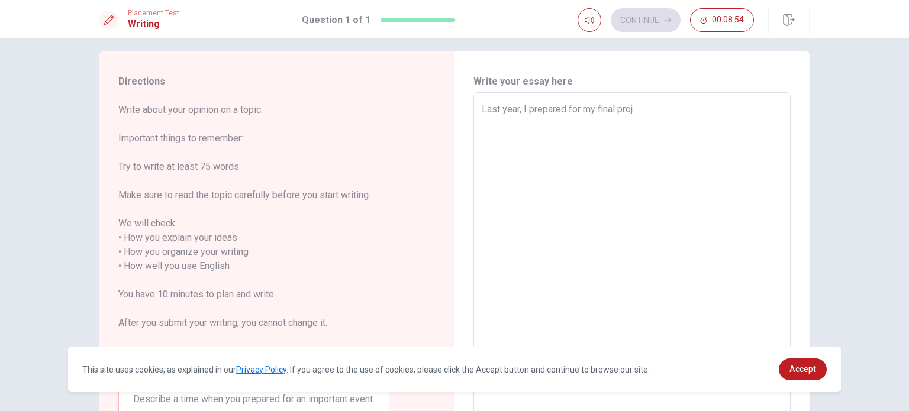
type textarea "x"
type textarea "Last year, I prepared for my final proje"
type textarea "x"
type textarea "Last year, I prepared for my final projec"
type textarea "x"
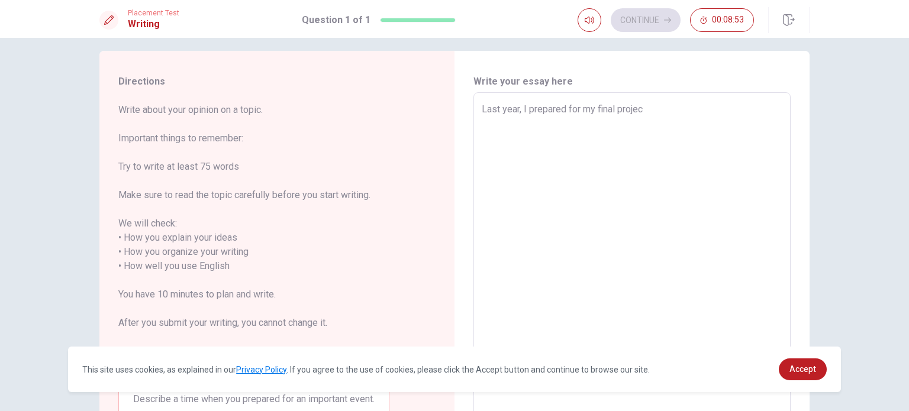
type textarea "Last year, I prepared for my final project"
type textarea "x"
type textarea "Last year, I prepared for my final project"
type textarea "x"
type textarea "Last year, I prepared for my final project p"
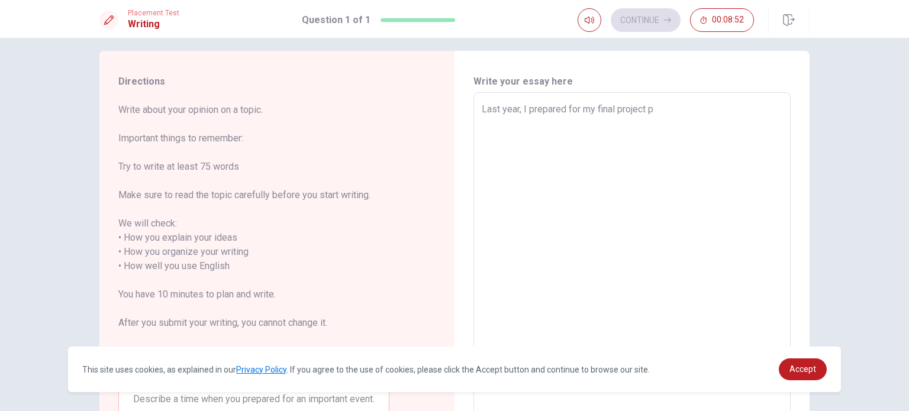
type textarea "x"
type textarea "Last year, I prepared for my final project pr"
type textarea "x"
type textarea "Last year, I prepared for my final project pre"
type textarea "x"
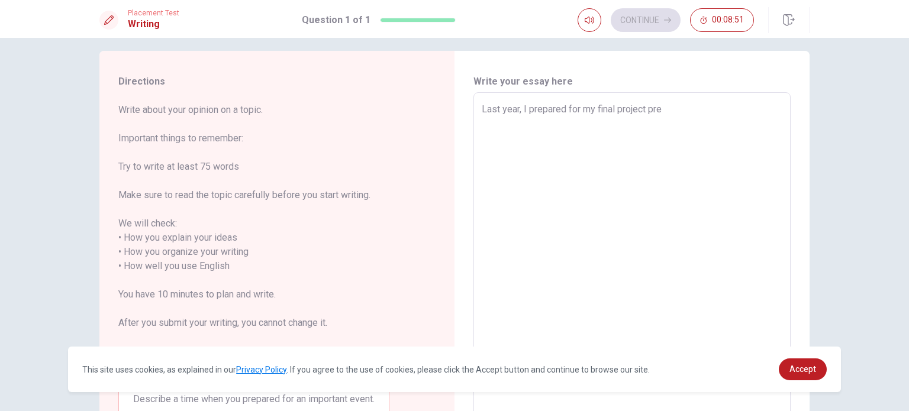
type textarea "Last year, I prepared for my final project pres"
type textarea "x"
type textarea "Last year, I prepared for my final project prese"
type textarea "x"
type textarea "Last year, I prepared for my final project presen"
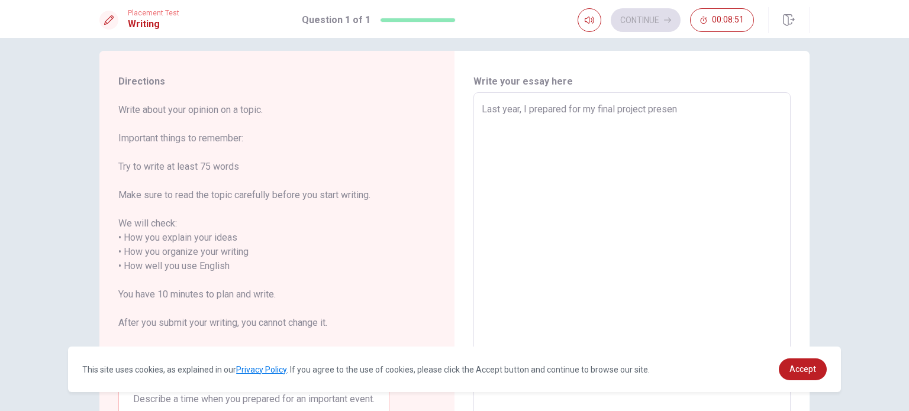
type textarea "x"
type textarea "Last year, I prepared for my final project present"
type textarea "x"
type textarea "Last year, I prepared for my final project presenta"
type textarea "x"
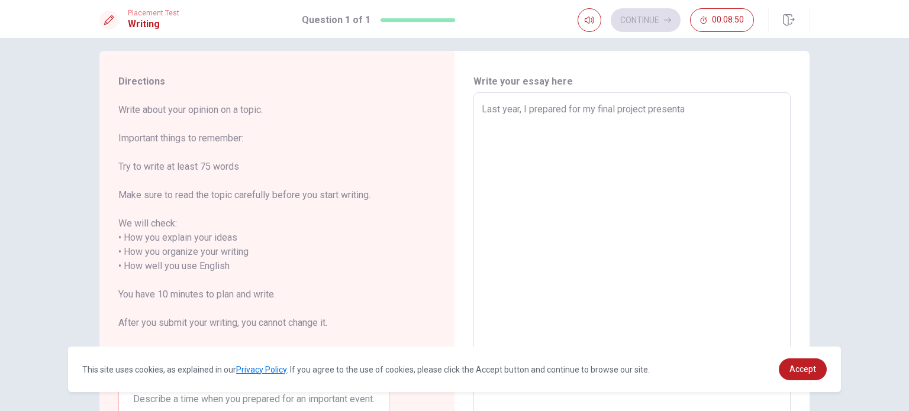
type textarea "Last year, I prepared for my final project presentat"
type textarea "x"
type textarea "Last year, I prepared for my final project presentati"
type textarea "x"
type textarea "Last year, I prepared for my final project presentatio"
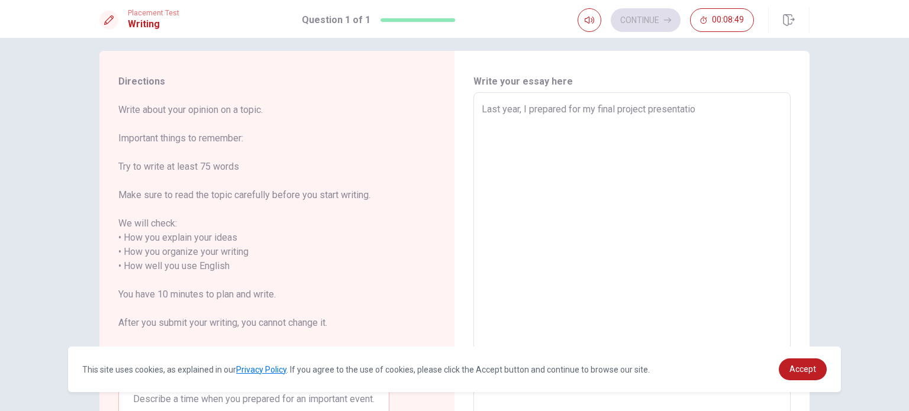
type textarea "x"
type textarea "Last year, I prepared for my final project presentation"
type textarea "x"
type textarea "Last year, I prepared for my final project presentation"
type textarea "x"
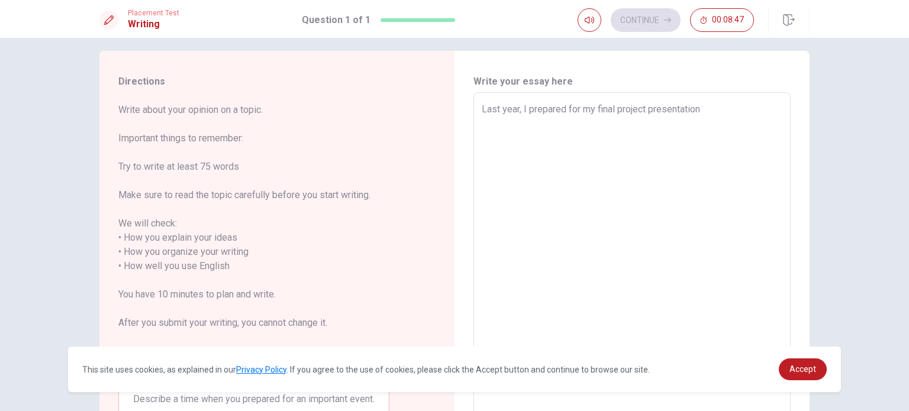
type textarea "Last year, I prepared for my final project presentation a"
type textarea "x"
type textarea "Last year, I prepared for my final project presentation at"
type textarea "x"
type textarea "Last year, I prepared for my final project presentation at"
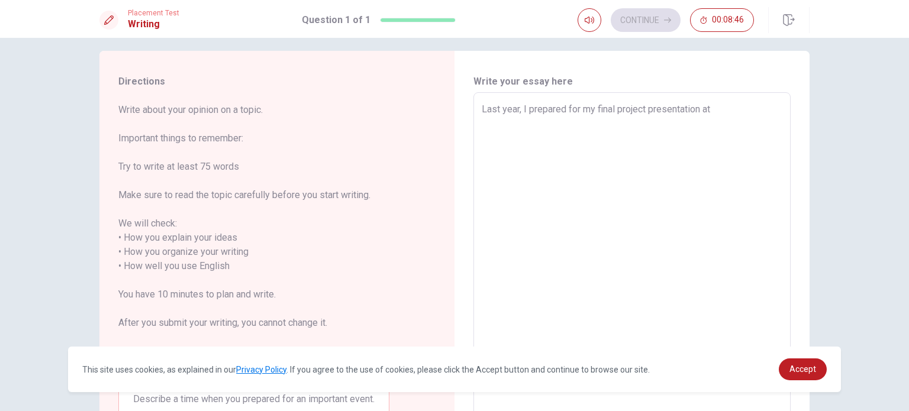
type textarea "x"
type textarea "Last year, I prepared for my final project presentation at u"
type textarea "x"
type textarea "Last year, I prepared for my final project presentation at un"
type textarea "x"
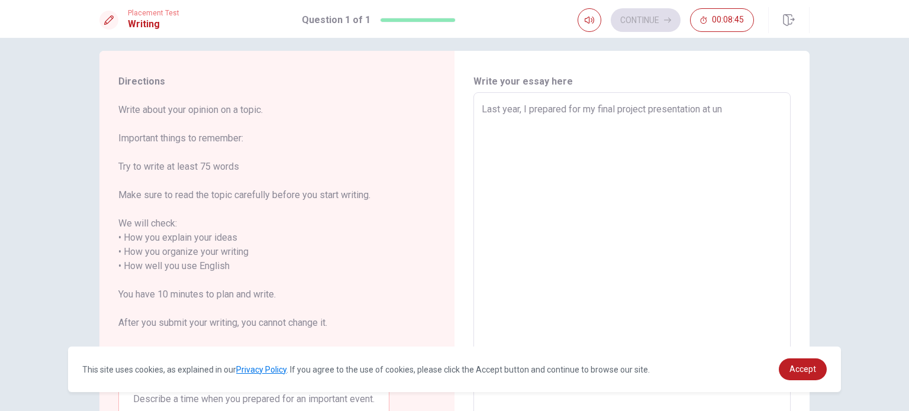
type textarea "Last year, I prepared for my final project presentation at [GEOGRAPHIC_DATA]"
type textarea "x"
type textarea "Last year, I prepared for my final project presentation at univ"
type textarea "x"
type textarea "Last year, I prepared for my final project presentation at unive"
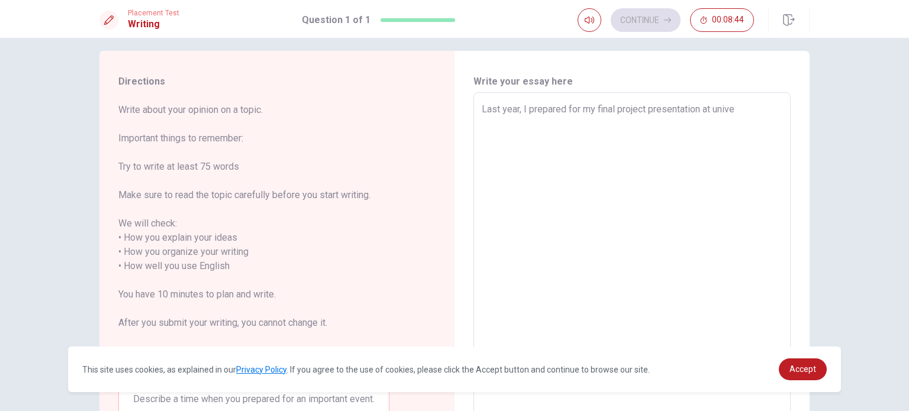
type textarea "x"
type textarea "Last year, I prepared for my final project presentation at univer"
type textarea "x"
type textarea "Last year, I prepared for my final project presentation at univers"
type textarea "x"
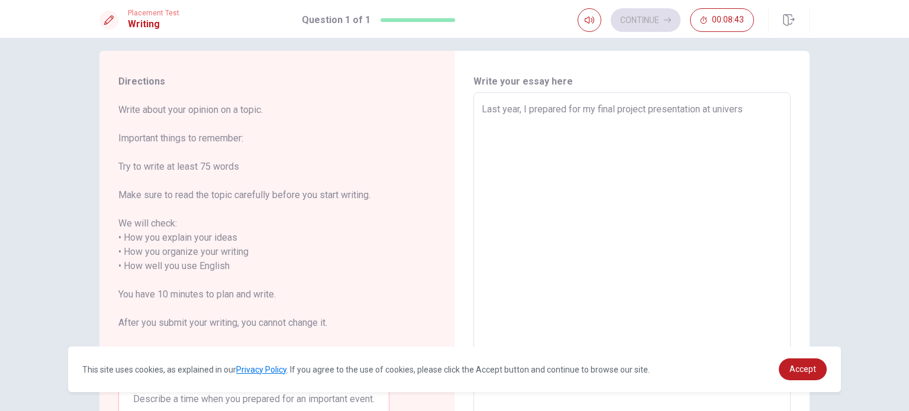
type textarea "Last year, I prepared for my final project presentation at [GEOGRAPHIC_DATA]"
type textarea "x"
type textarea "Last year, I prepared for my final project presentation at universit"
type textarea "x"
type textarea "Last year, I prepared for my final project presentation at [GEOGRAPHIC_DATA]"
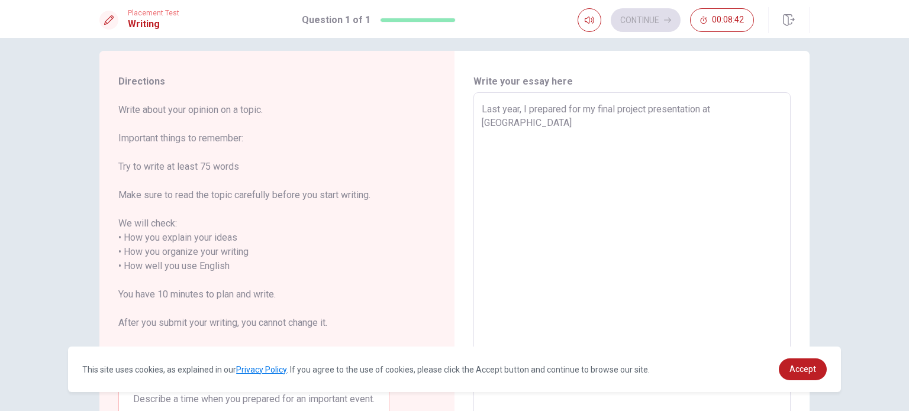
type textarea "x"
type textarea "Last year, I prepared for my final project presentation at [GEOGRAPHIC_DATA]."
type textarea "x"
type textarea "Last year, I prepared for my final project presentation at [GEOGRAPHIC_DATA]."
type textarea "x"
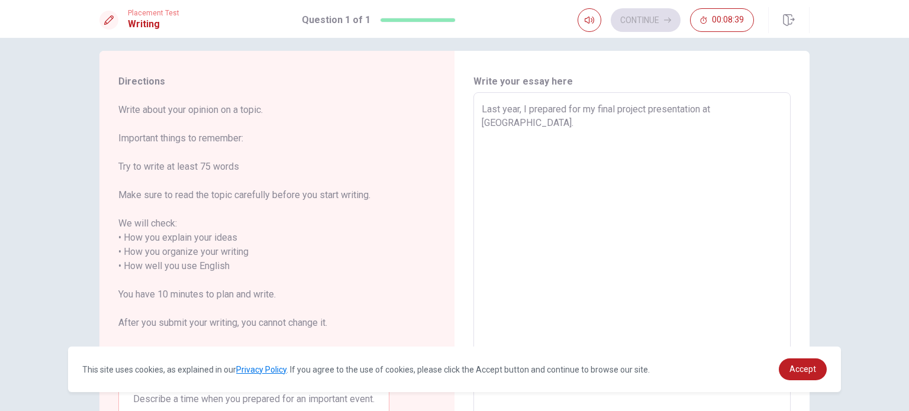
type textarea "Last year, I prepared for my final project presentation at [GEOGRAPHIC_DATA]. I"
type textarea "x"
type textarea "Last year, I prepared for my final project presentation at [GEOGRAPHIC_DATA]. Is"
type textarea "x"
type textarea "Last year, I prepared for my final project presentation at [GEOGRAPHIC_DATA]. I…"
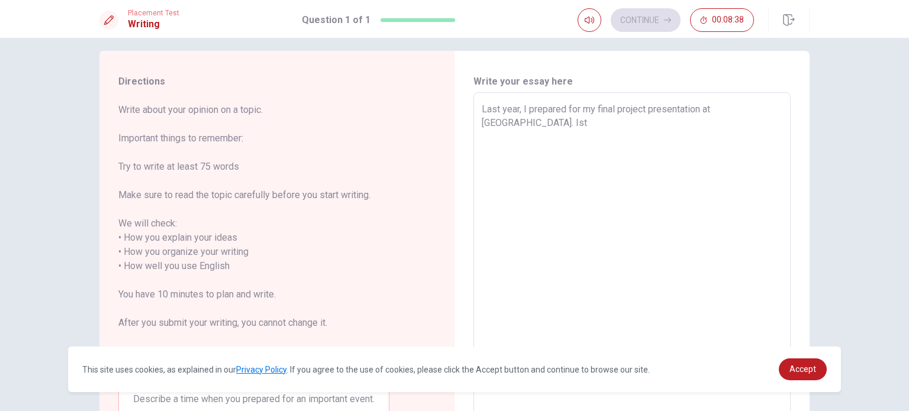
type textarea "x"
type textarea "Last year, I prepared for my final project presentation at [GEOGRAPHIC_DATA]. […"
type textarea "x"
type textarea "Last year, I prepared for my final project presentation at [GEOGRAPHIC_DATA]. […"
type textarea "x"
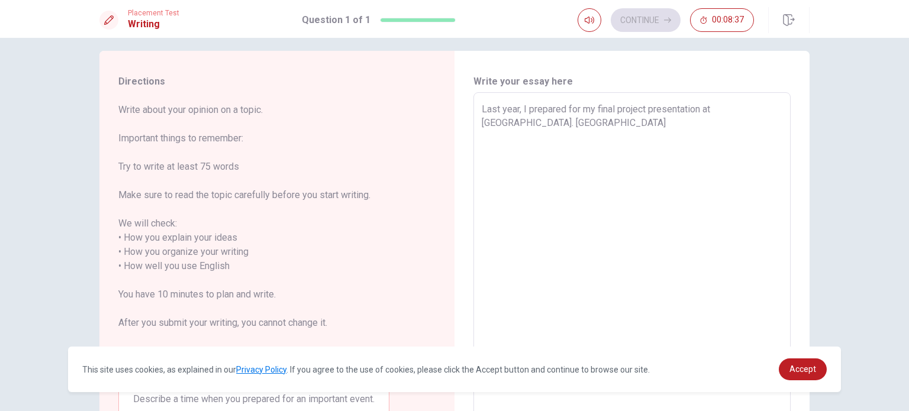
type textarea "Last year, I prepared for my final project presentation at [GEOGRAPHIC_DATA]. I…"
type textarea "x"
type textarea "Last year, I prepared for my final project presentation at [GEOGRAPHIC_DATA]. I…"
type textarea "x"
type textarea "Last year, I prepared for my final project presentation at [GEOGRAPHIC_DATA]. […"
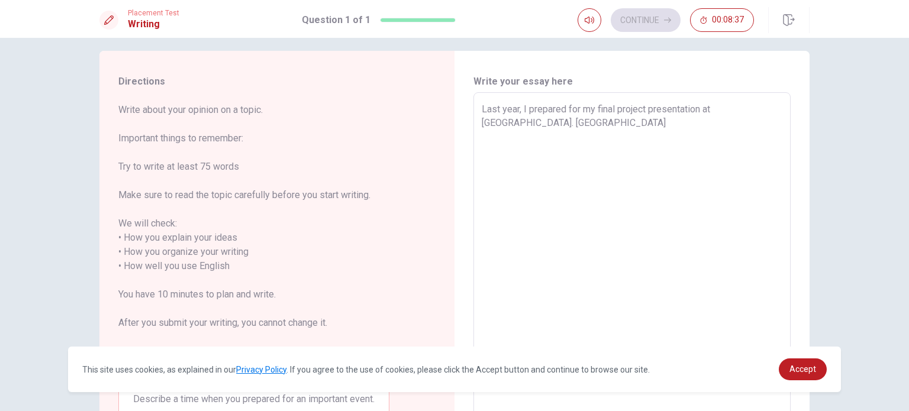
type textarea "x"
type textarea "Last year, I prepared for my final project presentation at [GEOGRAPHIC_DATA]. […"
click at [482, 118] on textarea "Last year, I prepared for my final project presentation at [GEOGRAPHIC_DATA]. […" at bounding box center [632, 259] width 301 height 314
type textarea "x"
type textarea "Last year, I prepared for my final project presentation at [GEOGRAPHIC_DATA]. I…"
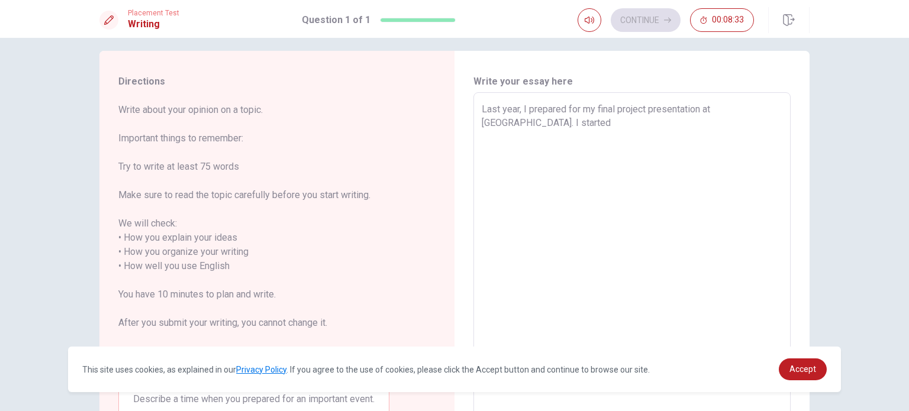
click at [518, 124] on textarea "Last year, I prepared for my final project presentation at [GEOGRAPHIC_DATA]. I…" at bounding box center [632, 259] width 301 height 314
type textarea "x"
type textarea "Last year, I prepared for my final project presentation at [GEOGRAPHIC_DATA]. I…"
type textarea "x"
type textarea "Last year, I prepared for my final project presentation at [GEOGRAPHIC_DATA]. I…"
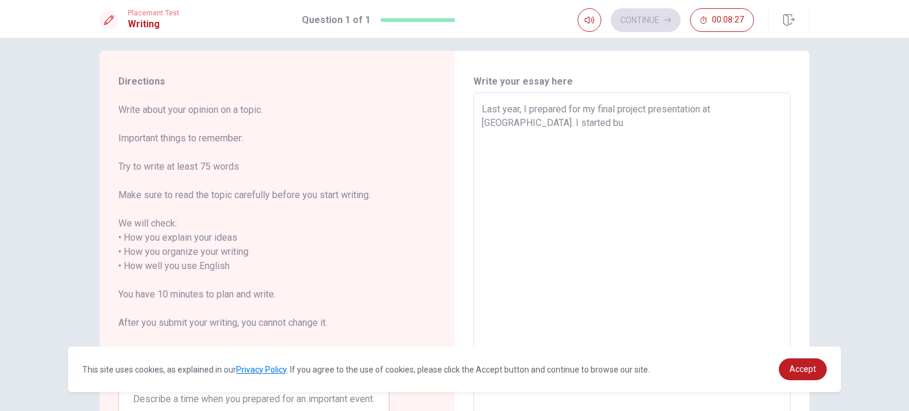
type textarea "x"
type textarea "Last year, I prepared for my final project presentation at [GEOGRAPHIC_DATA]. I…"
type textarea "x"
type textarea "Last year, I prepared for my final project presentation at [GEOGRAPHIC_DATA]. I…"
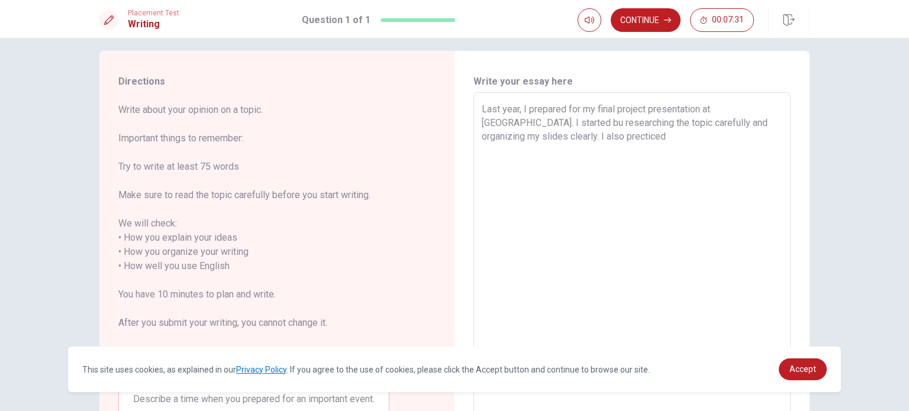
click at [549, 138] on textarea "Last year, I prepared for my final project presentation at [GEOGRAPHIC_DATA]. I…" at bounding box center [632, 259] width 301 height 314
click at [590, 130] on textarea "Last year, I prepared for my final project presentation at [GEOGRAPHIC_DATA]. I…" at bounding box center [632, 259] width 301 height 314
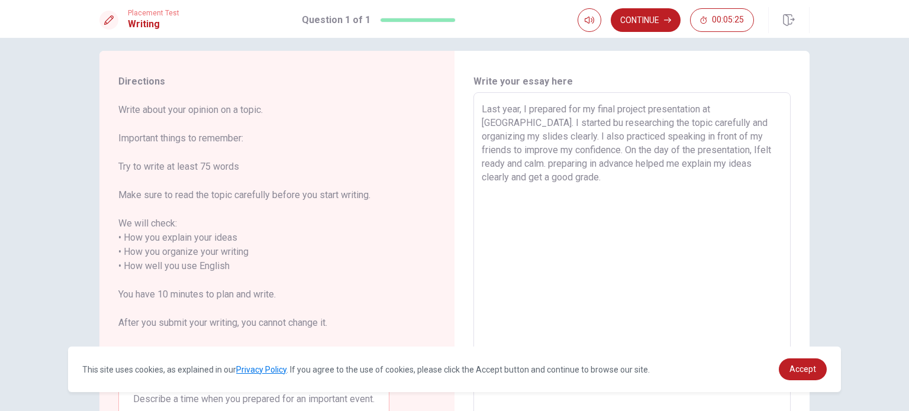
click at [517, 123] on textarea "Last year, I prepared for my final project presentation at [GEOGRAPHIC_DATA]. I…" at bounding box center [632, 259] width 301 height 314
click at [665, 149] on textarea "Last year, I prepared for my final project presentation at [GEOGRAPHIC_DATA]. I…" at bounding box center [632, 259] width 301 height 314
click at [662, 149] on textarea "Last year, I prepared for my final project presentation at [GEOGRAPHIC_DATA]. I…" at bounding box center [632, 259] width 301 height 314
click at [663, 147] on textarea "Last year, I prepared for my final project presentation at [GEOGRAPHIC_DATA]. I…" at bounding box center [632, 259] width 301 height 314
click at [656, 22] on button "Continue" at bounding box center [646, 20] width 70 height 24
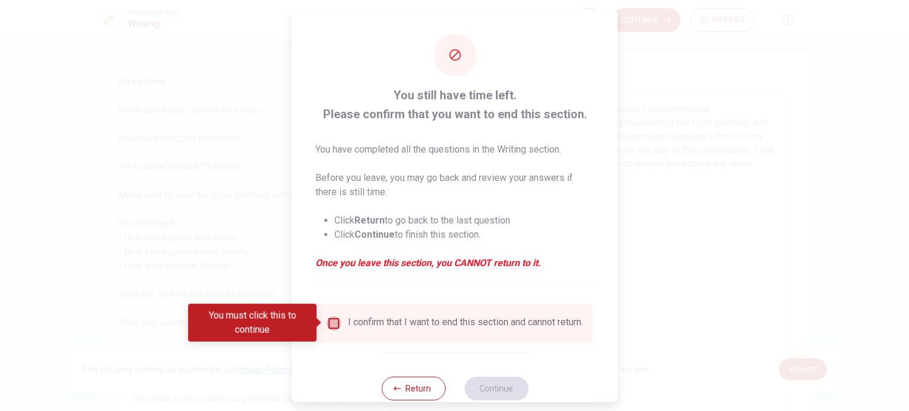
click at [330, 321] on input "You must click this to continue" at bounding box center [334, 323] width 14 height 14
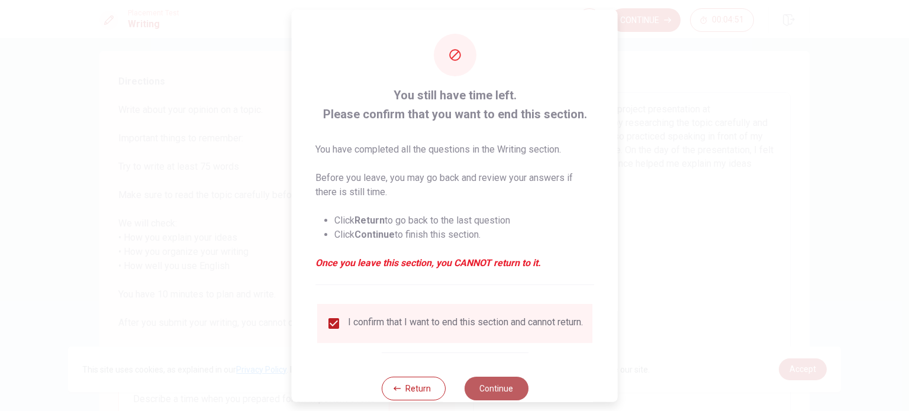
click at [508, 386] on button "Continue" at bounding box center [496, 388] width 64 height 24
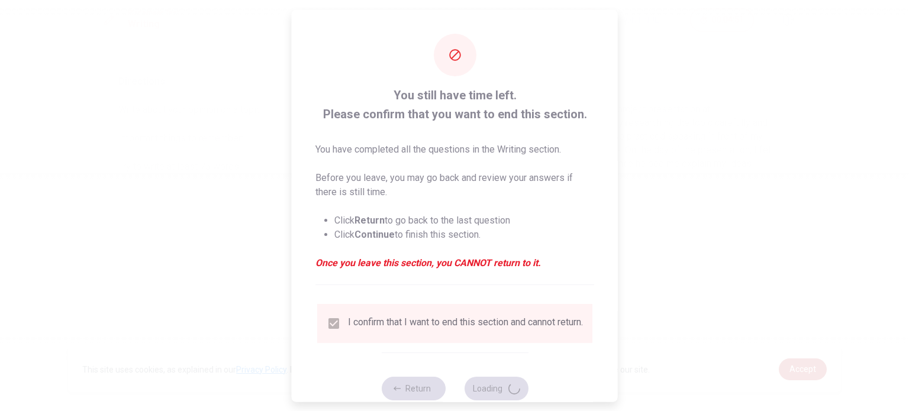
scroll to position [0, 0]
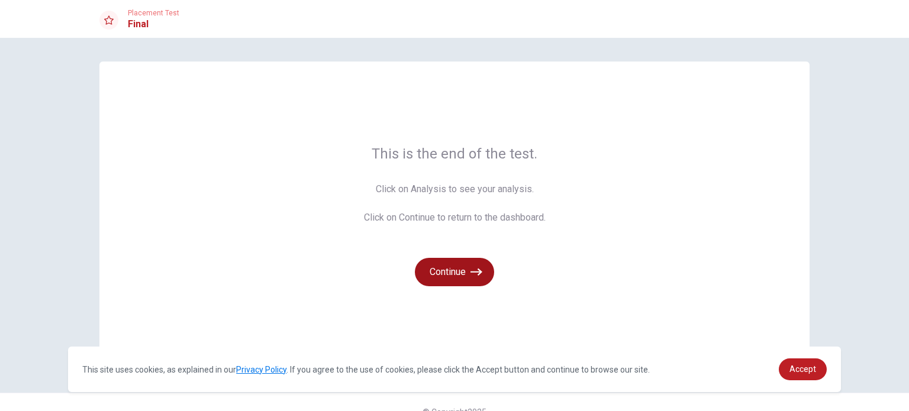
click at [441, 274] on button "Continue" at bounding box center [454, 272] width 79 height 28
